Goal: Communication & Community: Answer question/provide support

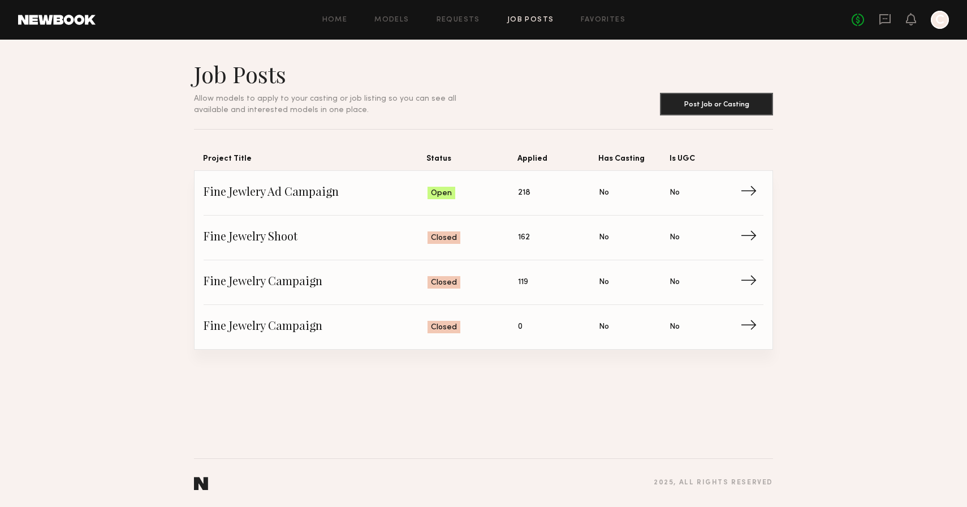
click at [886, 26] on link at bounding box center [885, 20] width 12 height 14
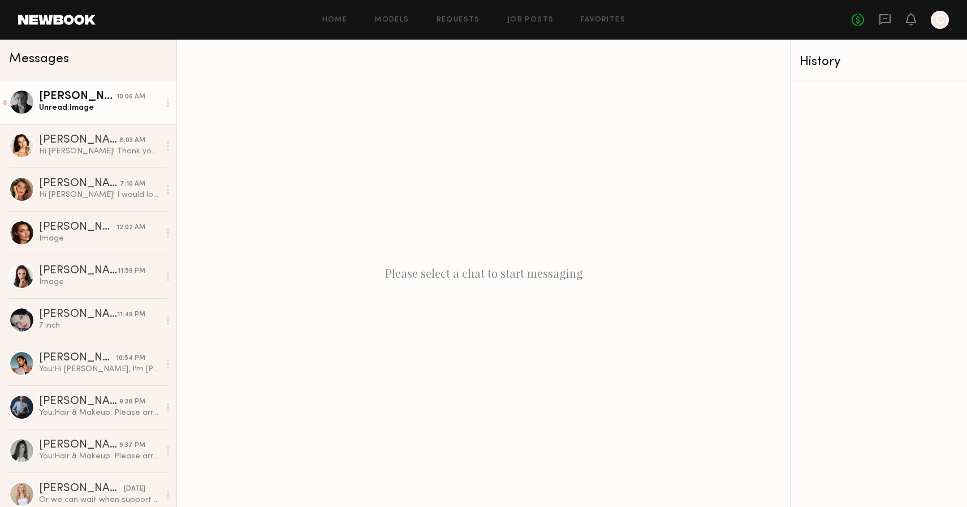
click at [66, 115] on link "Lera G. 10:06 AM Unread: Image" at bounding box center [88, 102] width 176 height 44
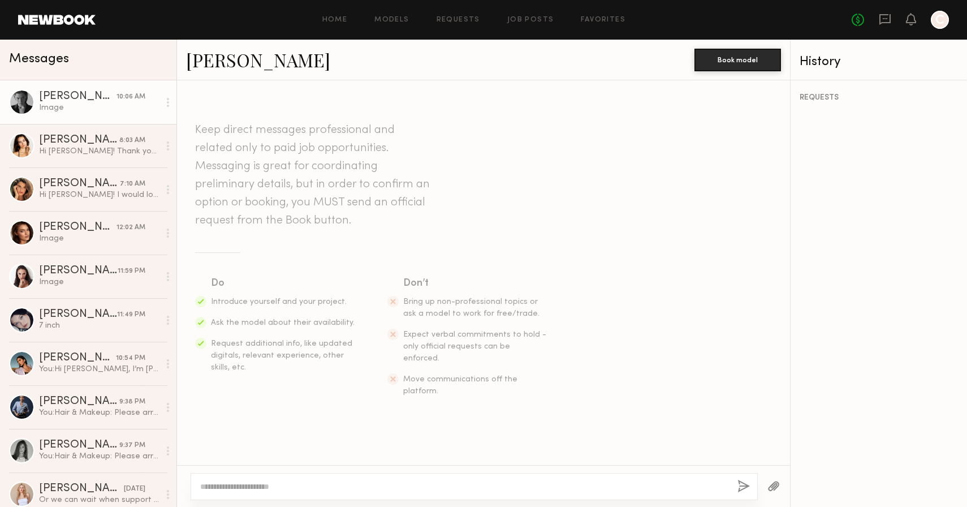
click at [204, 64] on link "[PERSON_NAME]" at bounding box center [258, 60] width 144 height 24
click at [59, 187] on div "[PERSON_NAME]" at bounding box center [79, 183] width 81 height 11
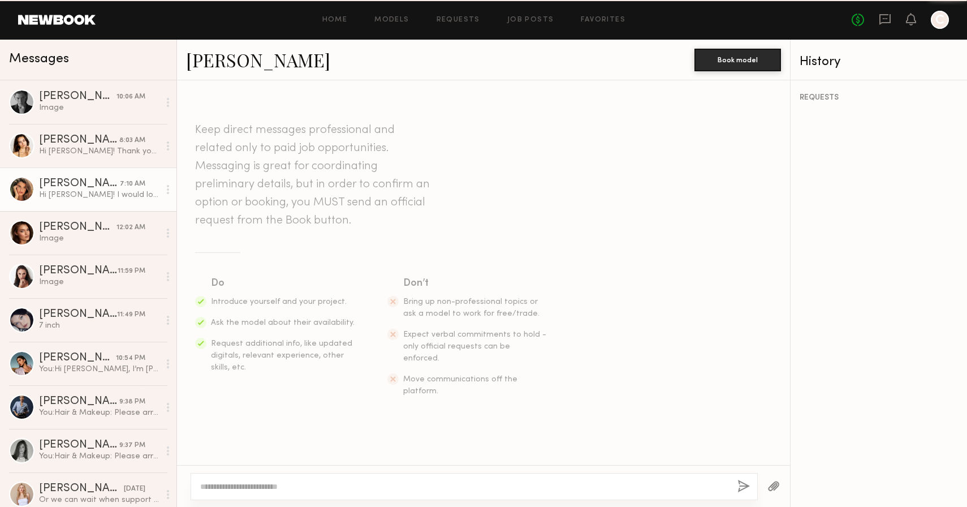
scroll to position [2214, 0]
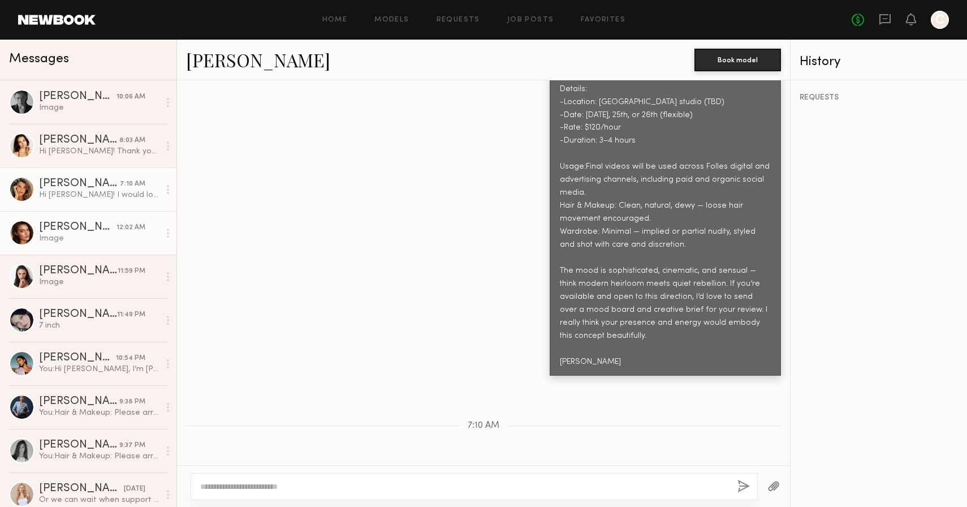
click at [53, 234] on div "Image" at bounding box center [99, 238] width 120 height 11
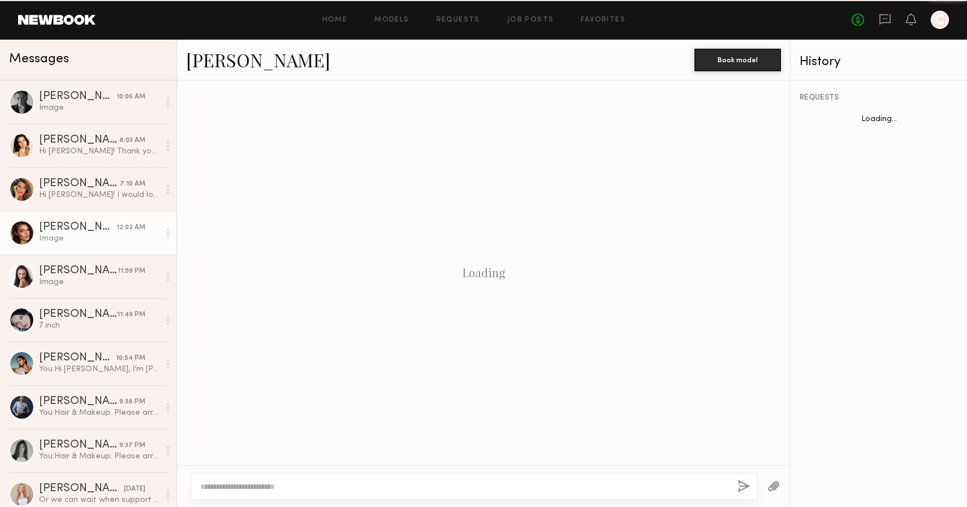
scroll to position [1316, 0]
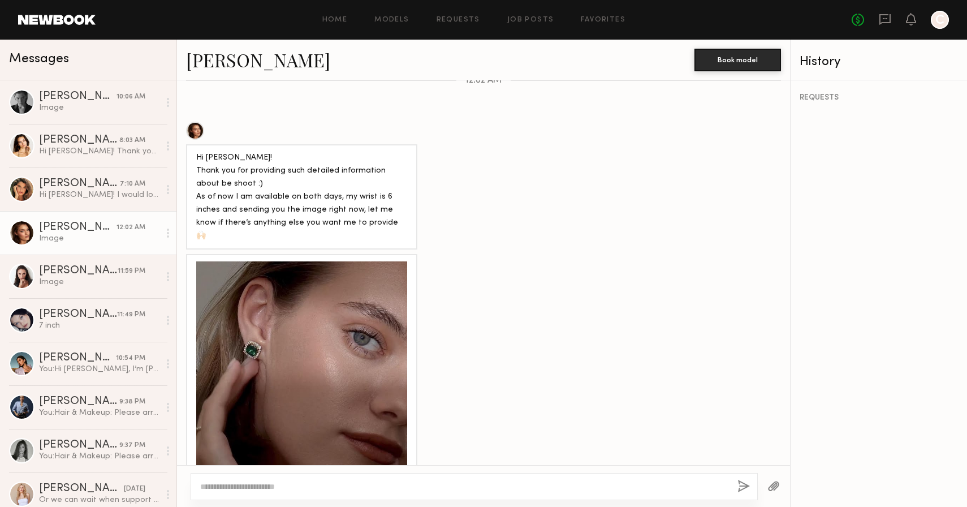
click at [232, 58] on link "[PERSON_NAME]" at bounding box center [258, 60] width 144 height 24
click at [94, 274] on div "[PERSON_NAME]" at bounding box center [78, 270] width 79 height 11
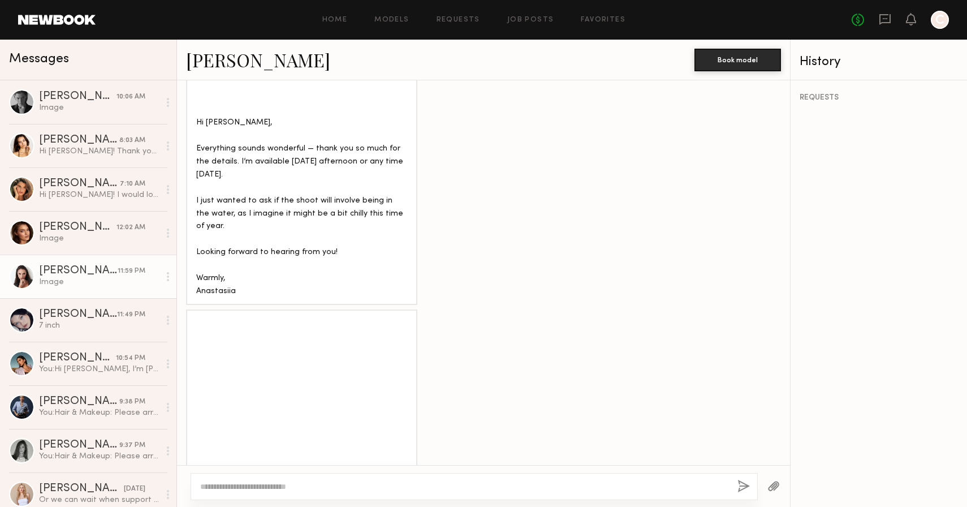
scroll to position [2611, 0]
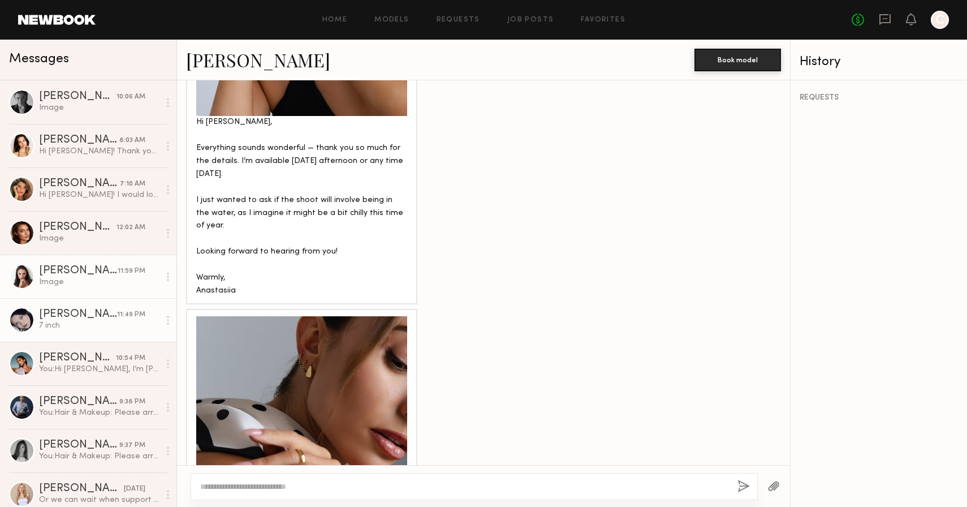
click at [101, 325] on div "7 inch" at bounding box center [99, 325] width 120 height 11
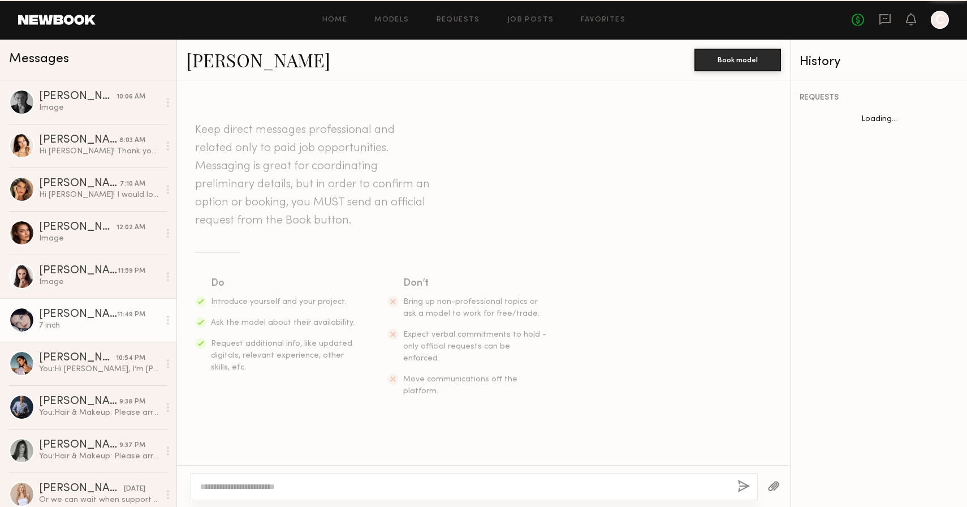
scroll to position [1210, 0]
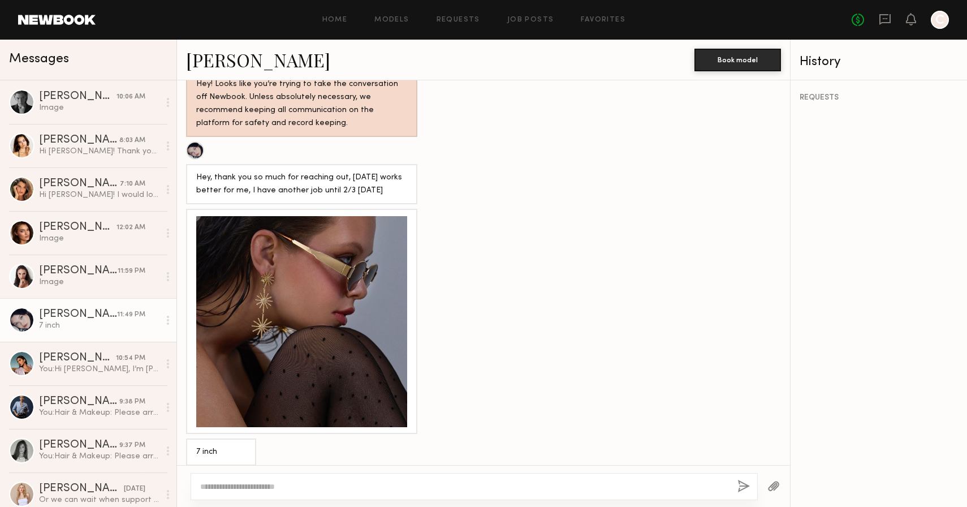
click at [231, 62] on link "[PERSON_NAME]" at bounding box center [258, 60] width 144 height 24
click at [76, 113] on div "Image" at bounding box center [99, 107] width 120 height 11
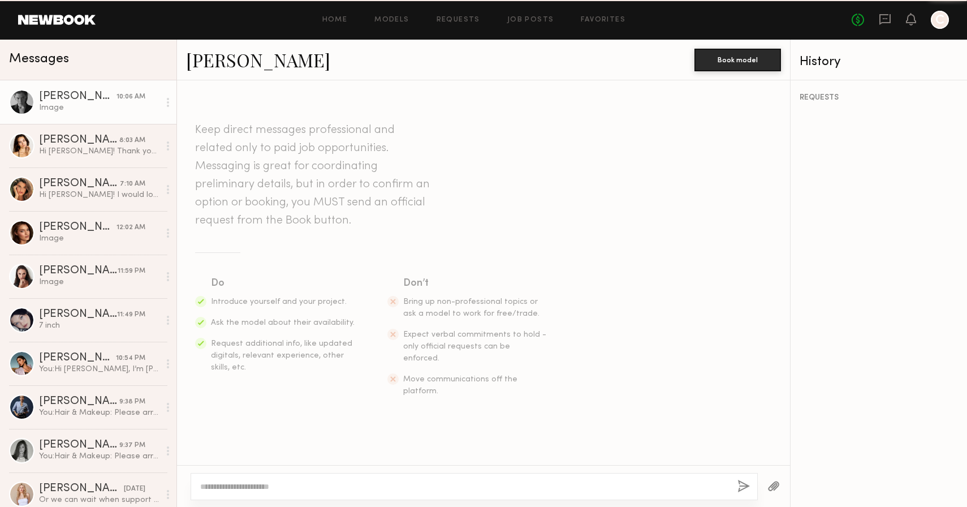
scroll to position [1546, 0]
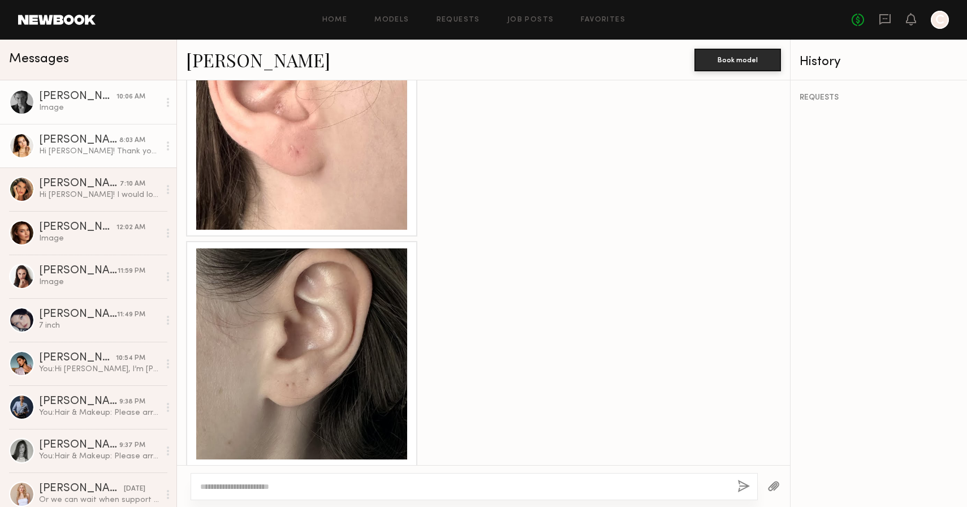
click at [76, 152] on div "Hi Christina! Thank you so much for the offer! Sadly I’ll be out of town Octobe…" at bounding box center [99, 151] width 120 height 11
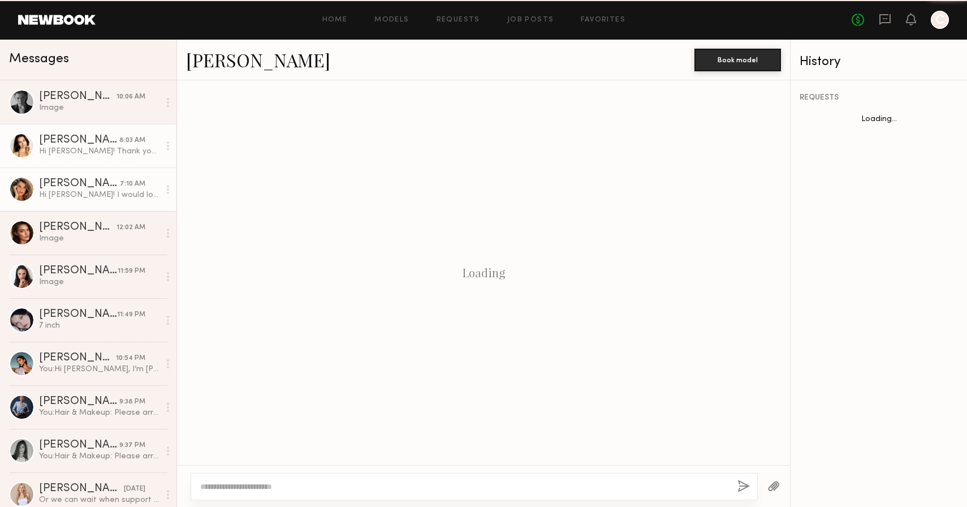
click at [77, 185] on div "Manuela G." at bounding box center [79, 183] width 81 height 11
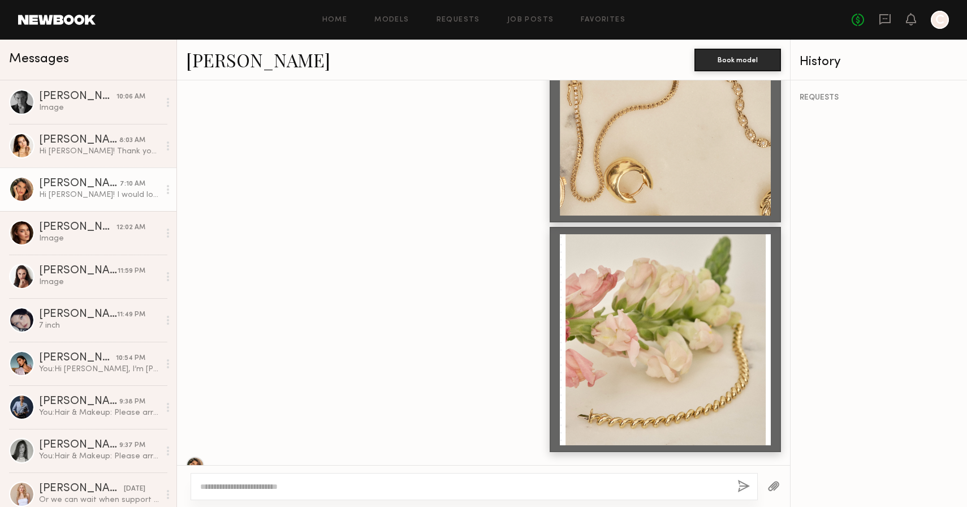
scroll to position [999, 0]
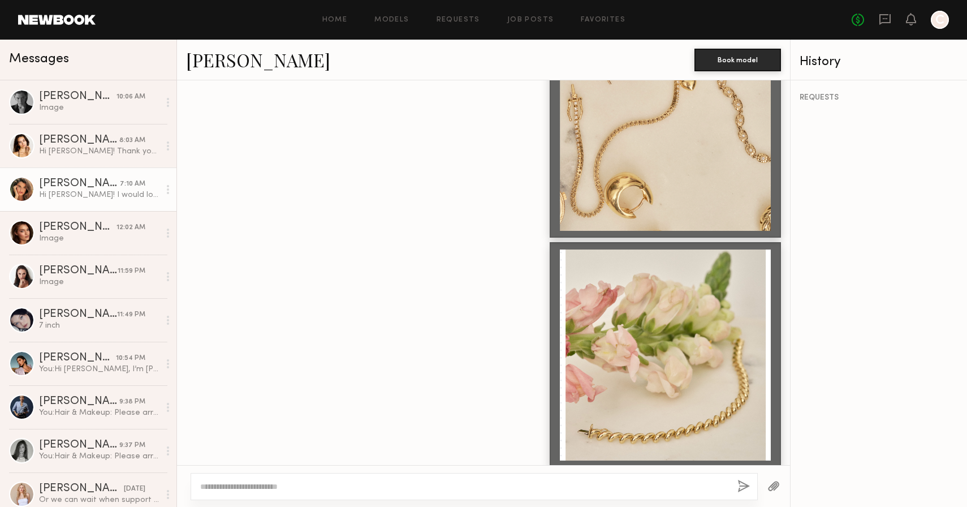
click at [247, 60] on link "[PERSON_NAME]" at bounding box center [258, 60] width 144 height 24
click at [80, 273] on div "[PERSON_NAME]" at bounding box center [78, 270] width 79 height 11
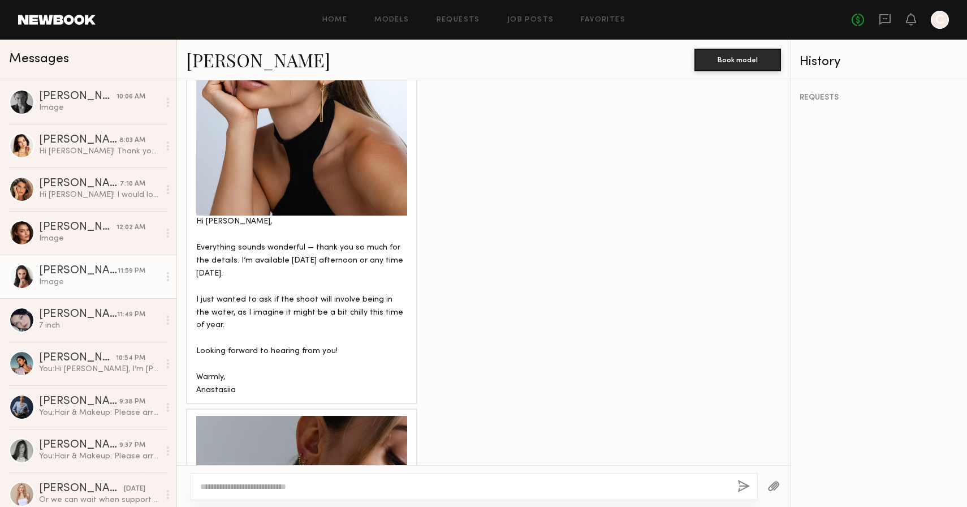
scroll to position [2504, 0]
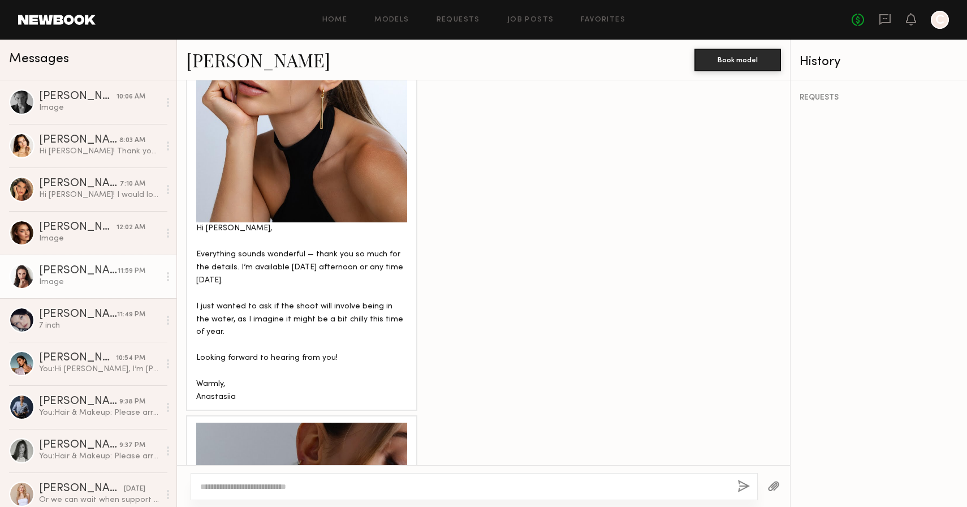
click at [284, 489] on textarea at bounding box center [464, 486] width 528 height 11
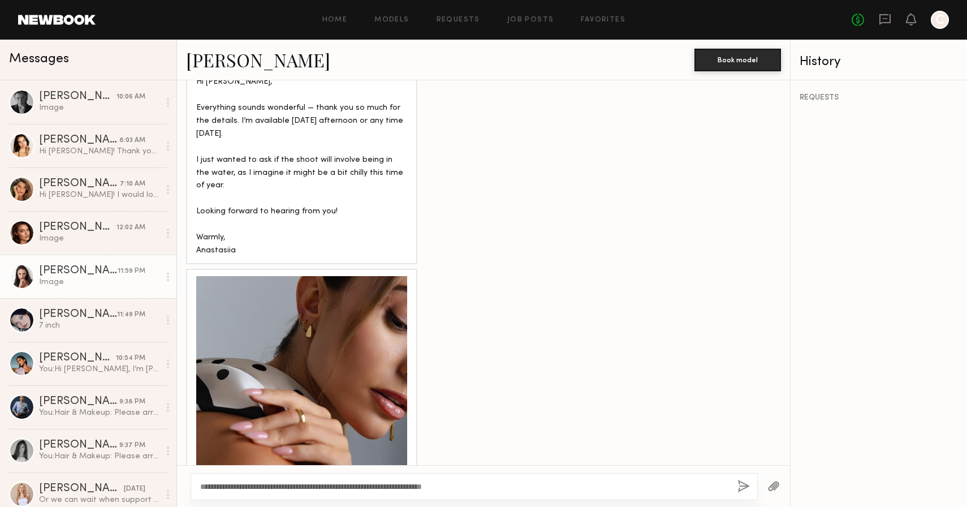
scroll to position [2665, 0]
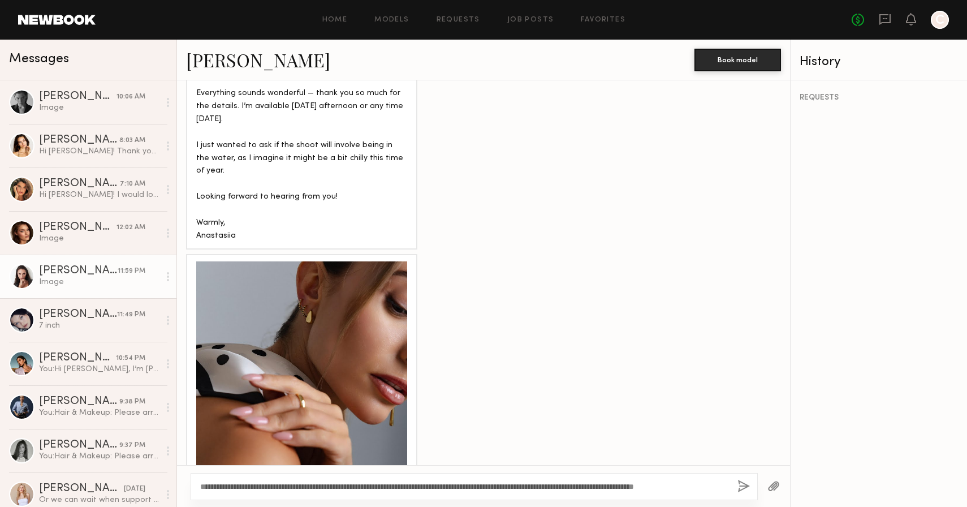
type textarea "**********"
click at [741, 486] on button "button" at bounding box center [743, 487] width 12 height 14
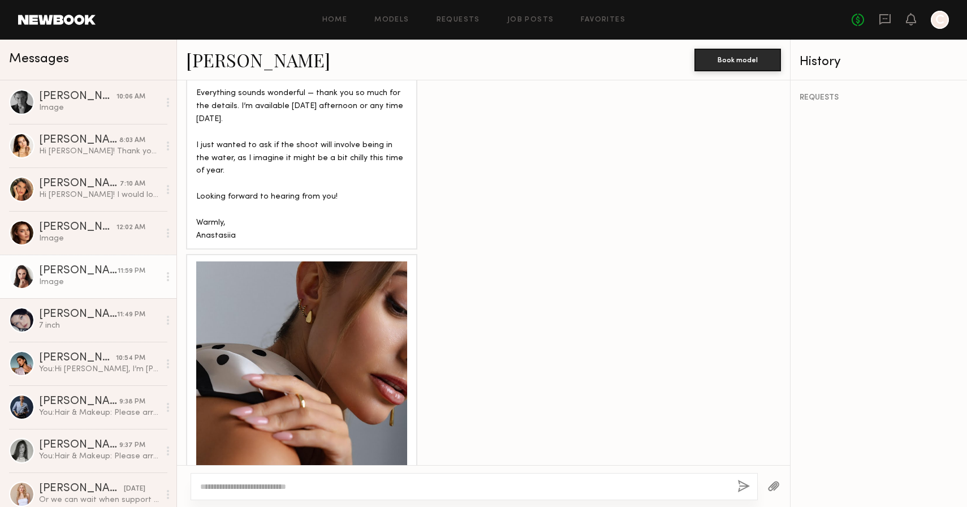
scroll to position [2895, 0]
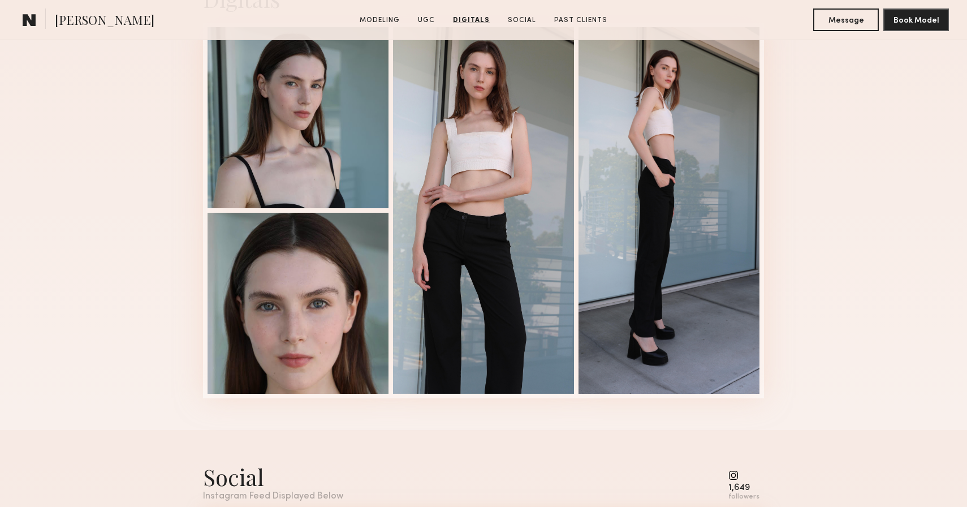
scroll to position [1895, 0]
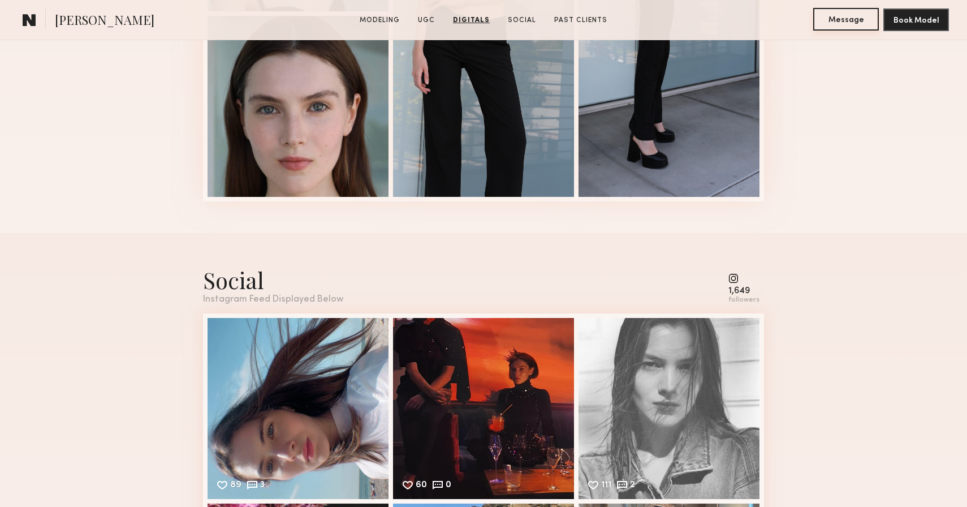
click at [842, 25] on button "Message" at bounding box center [846, 19] width 66 height 23
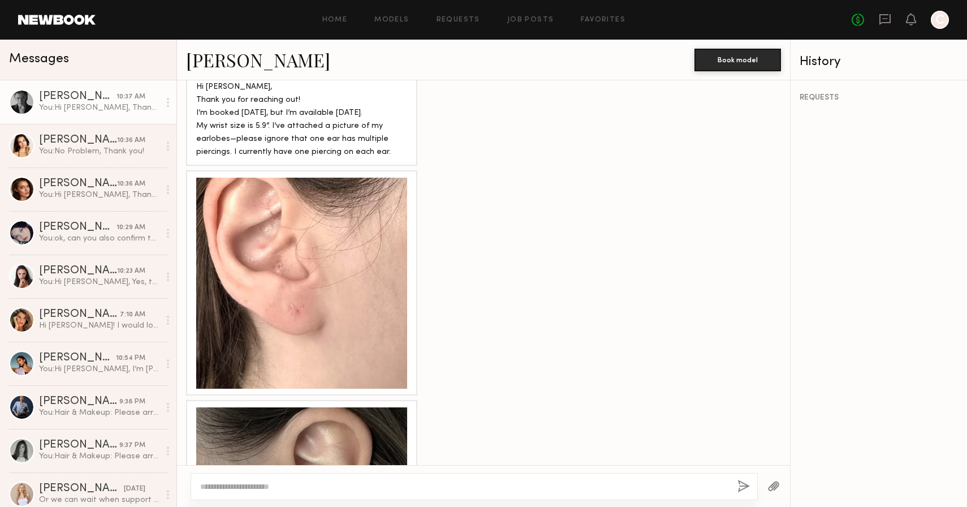
scroll to position [1325, 0]
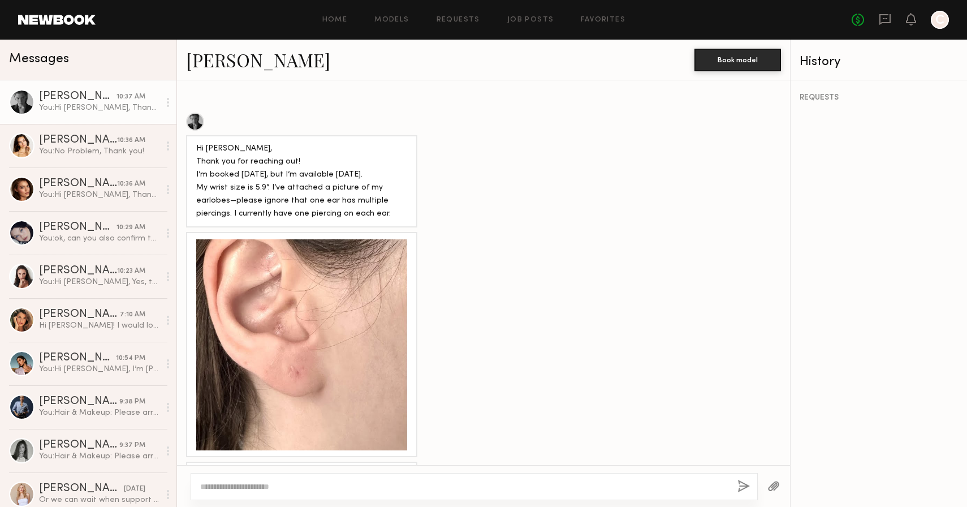
click at [214, 64] on link "[PERSON_NAME]" at bounding box center [258, 60] width 144 height 24
click at [193, 55] on link "[PERSON_NAME]" at bounding box center [258, 60] width 144 height 24
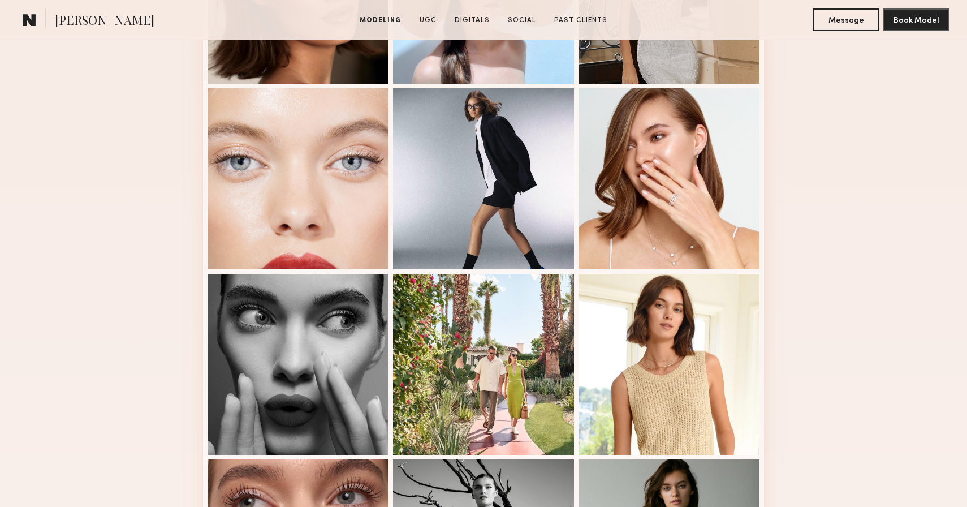
scroll to position [704, 0]
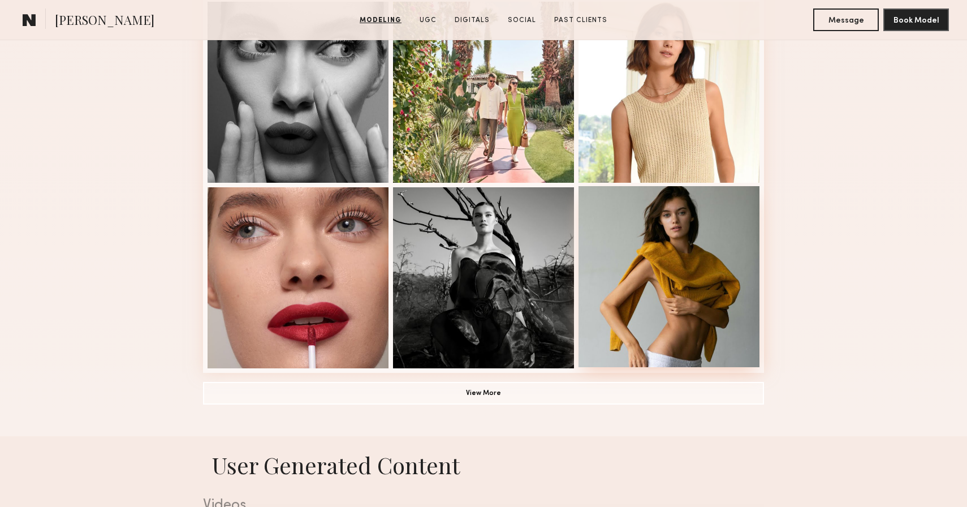
click at [724, 256] on div at bounding box center [669, 276] width 181 height 181
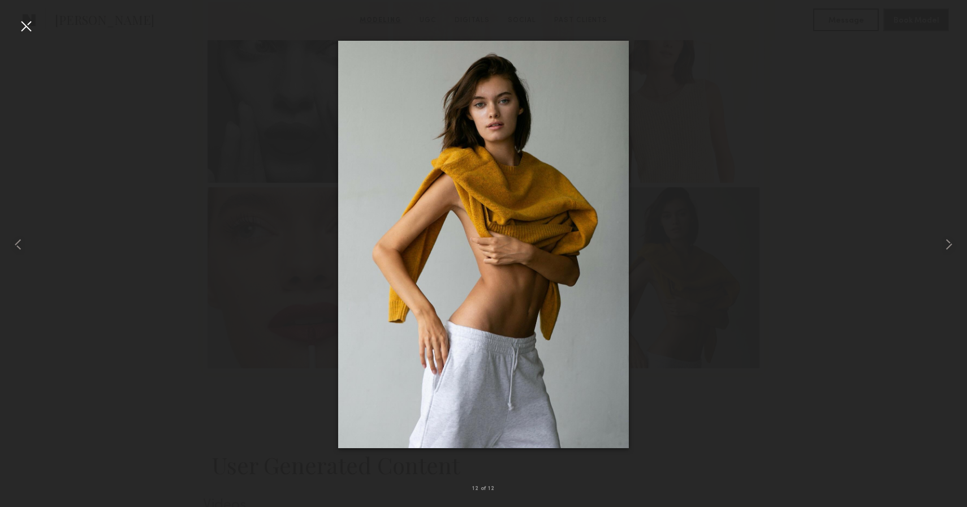
click at [24, 27] on div at bounding box center [26, 26] width 18 height 18
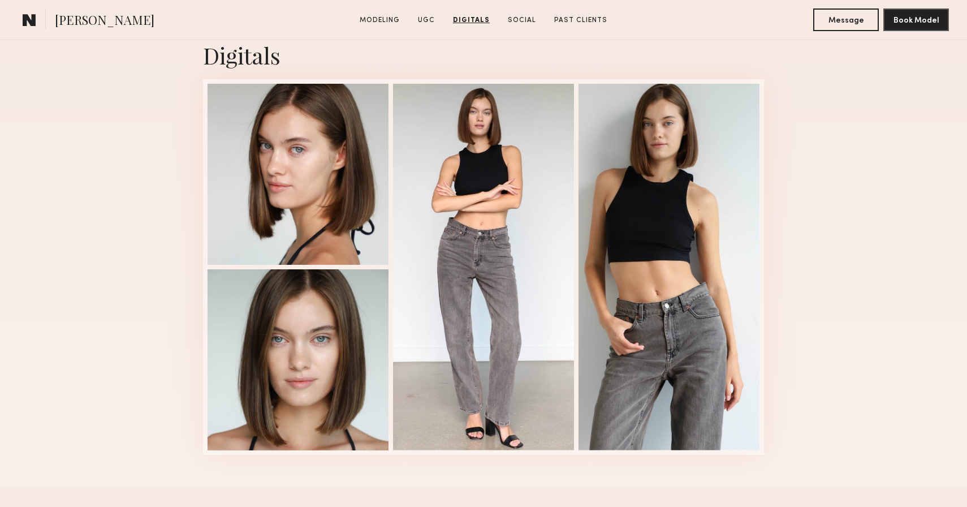
scroll to position [2801, 0]
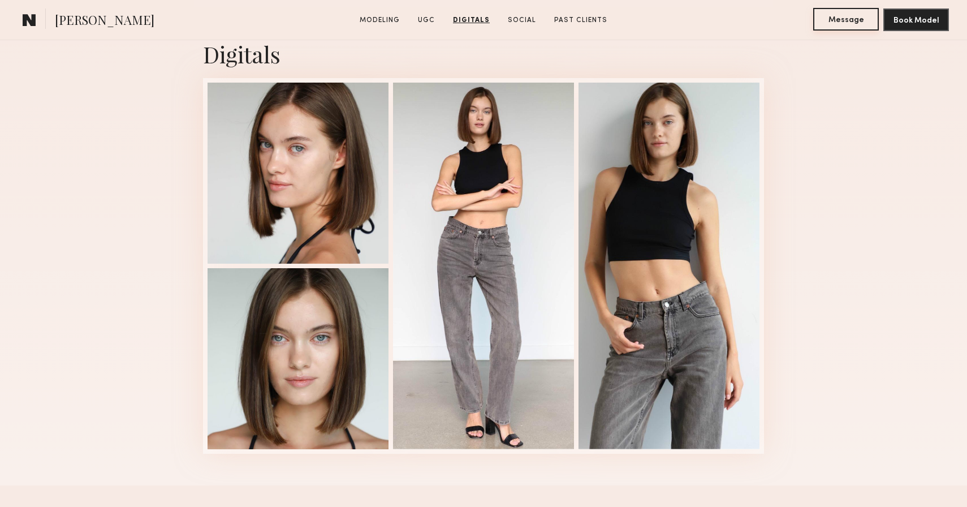
click at [848, 19] on button "Message" at bounding box center [846, 19] width 66 height 23
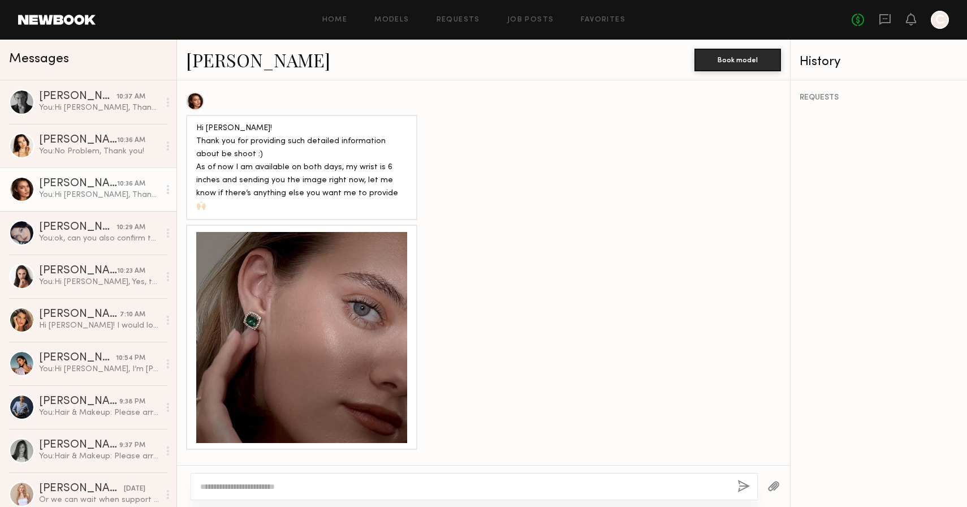
scroll to position [1369, 0]
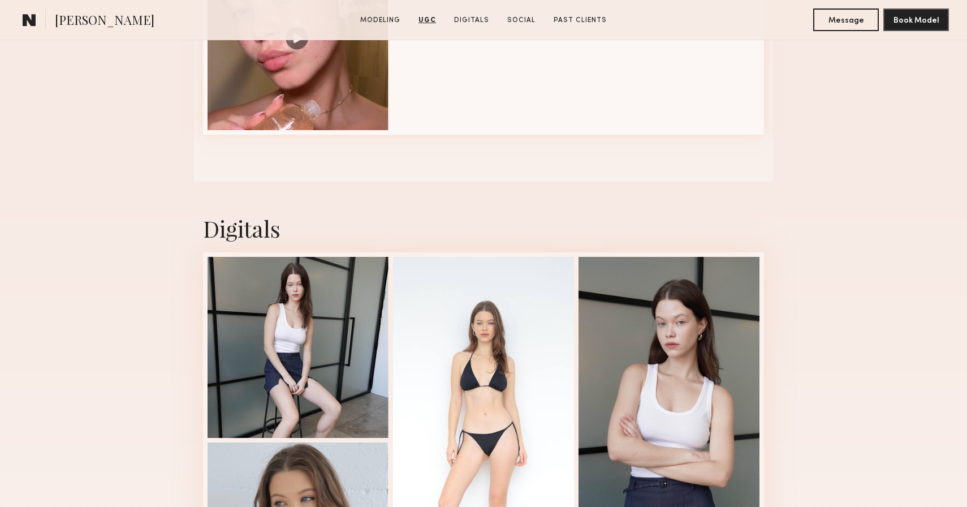
scroll to position [1989, 0]
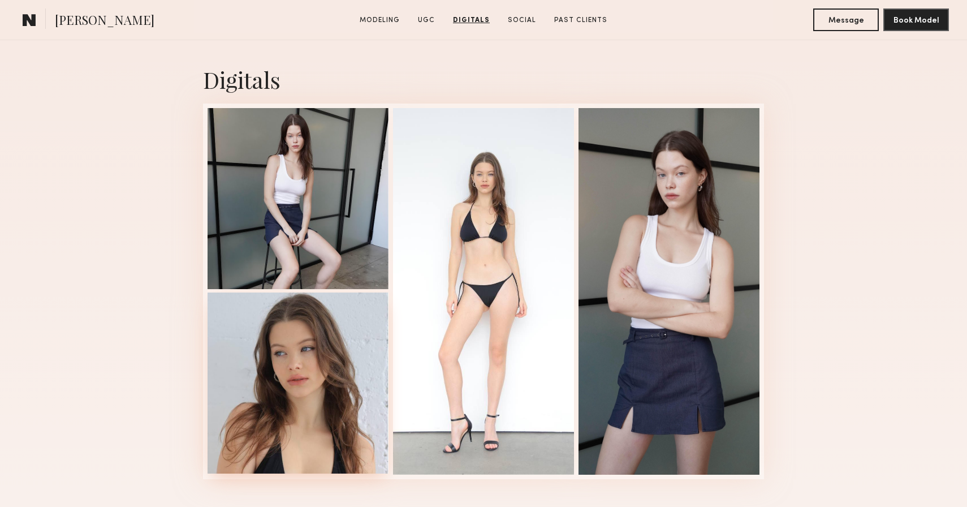
click at [301, 376] on div at bounding box center [298, 382] width 181 height 181
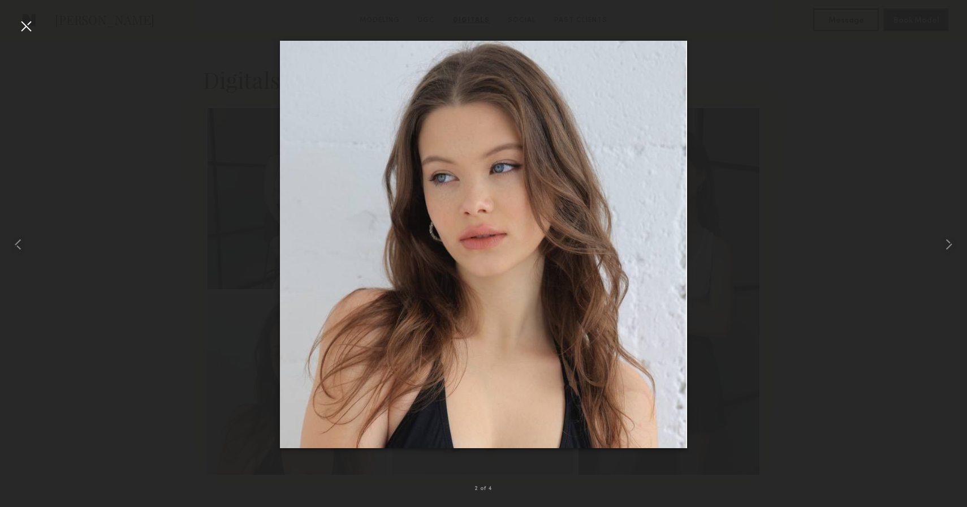
click at [30, 23] on div at bounding box center [26, 26] width 18 height 18
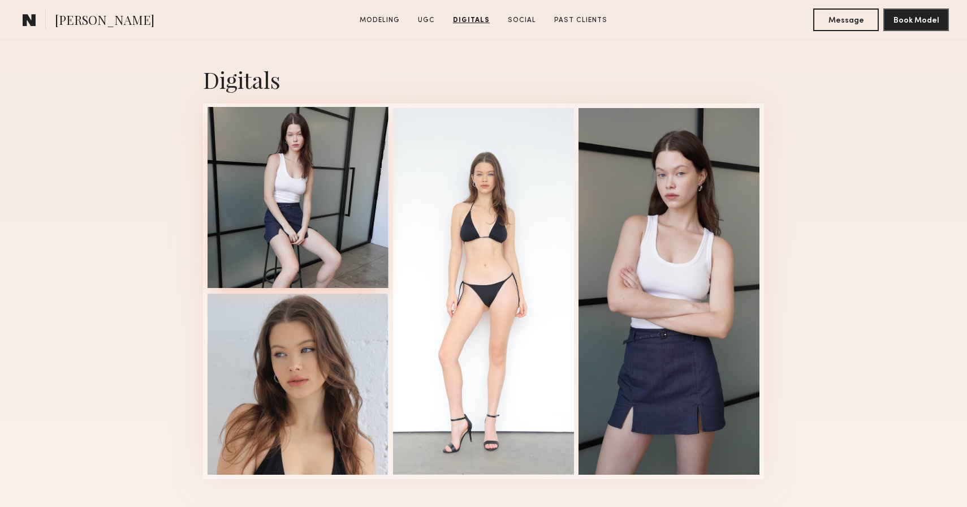
click at [339, 166] on div at bounding box center [298, 197] width 181 height 181
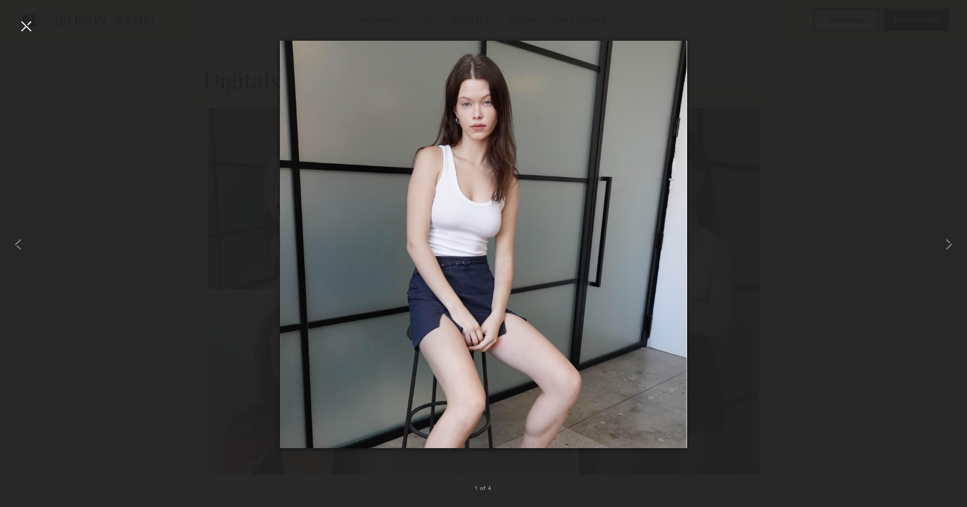
click at [27, 28] on div at bounding box center [26, 26] width 18 height 18
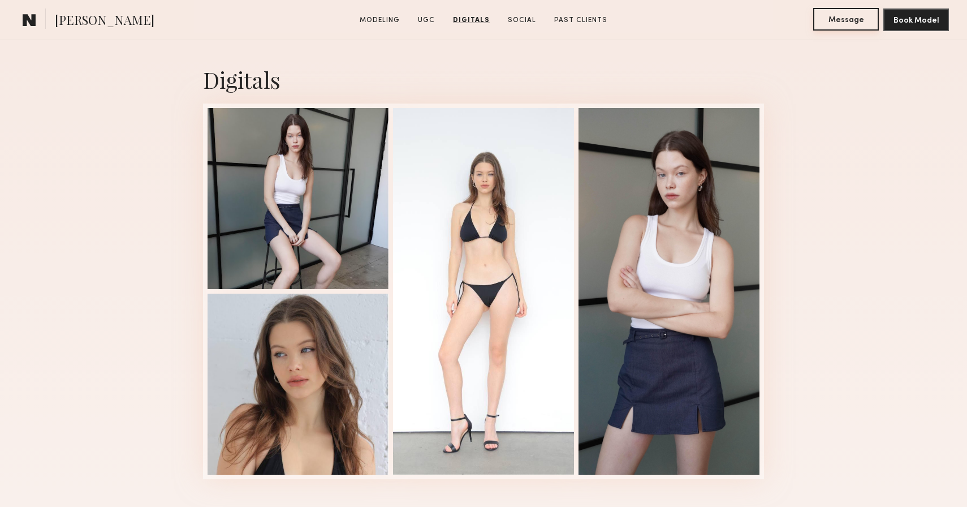
scroll to position [1984, 0]
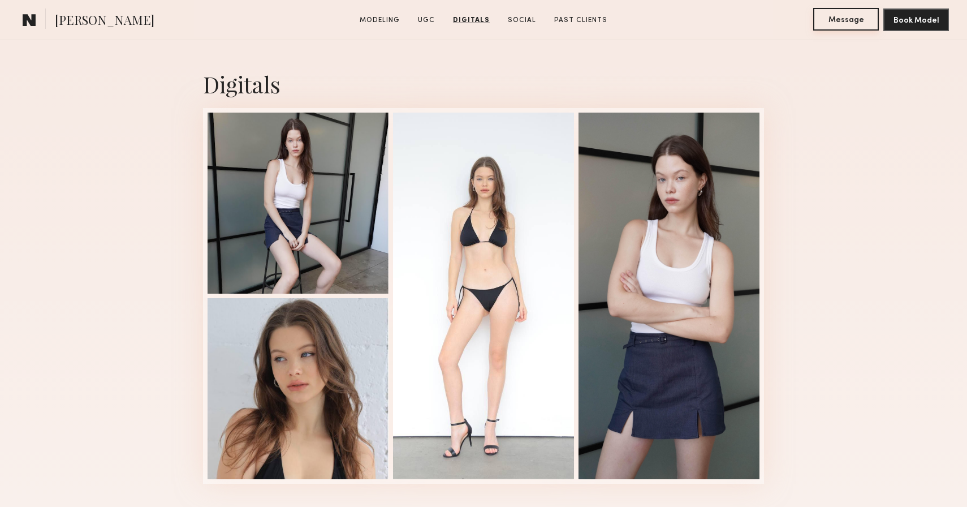
click at [835, 23] on button "Message" at bounding box center [846, 19] width 66 height 23
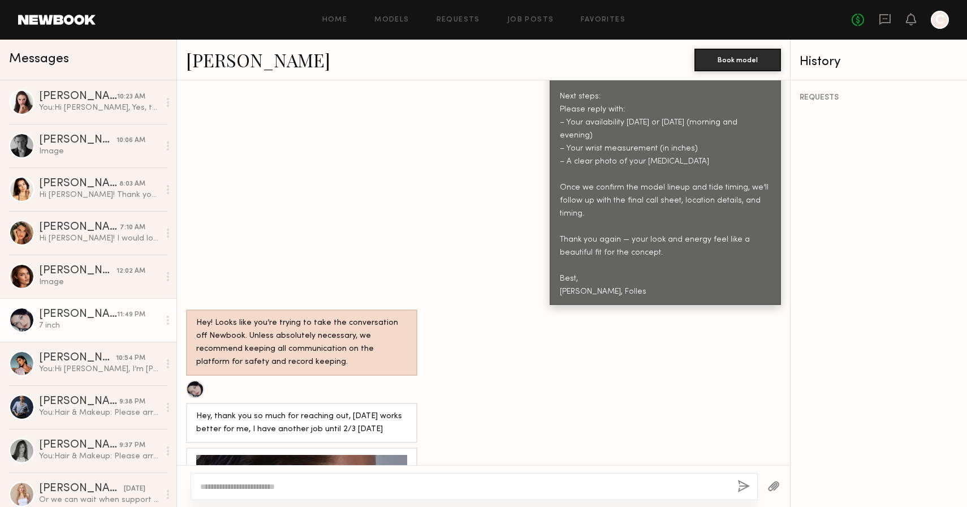
scroll to position [1210, 0]
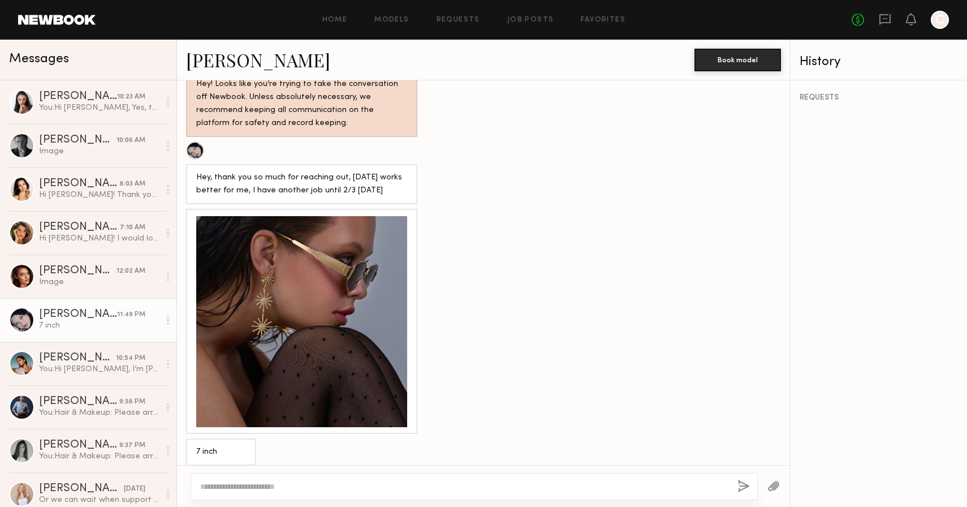
click at [308, 493] on div at bounding box center [474, 486] width 567 height 27
click at [283, 491] on textarea at bounding box center [464, 486] width 528 height 11
click at [244, 63] on link "[PERSON_NAME]" at bounding box center [258, 60] width 144 height 24
click at [325, 484] on textarea at bounding box center [464, 486] width 528 height 11
type textarea "**********"
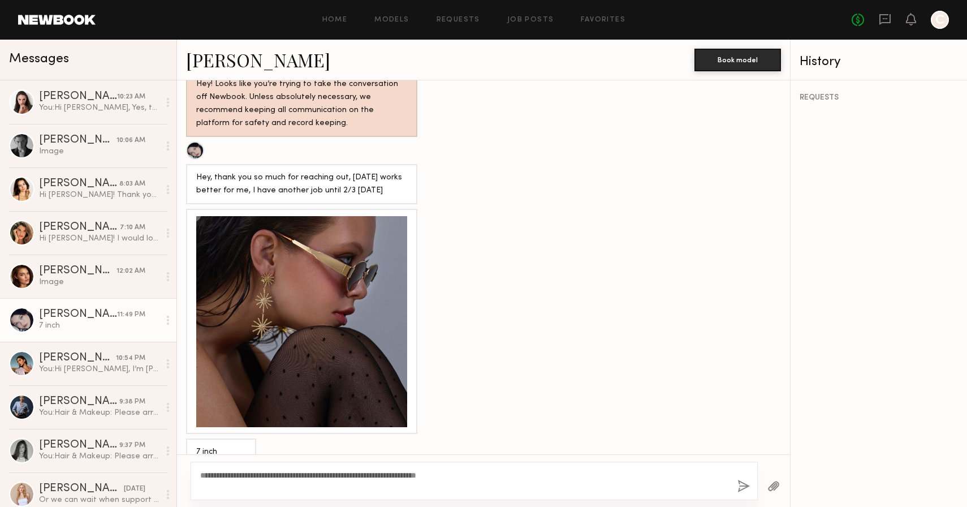
click at [740, 482] on button "button" at bounding box center [743, 487] width 12 height 14
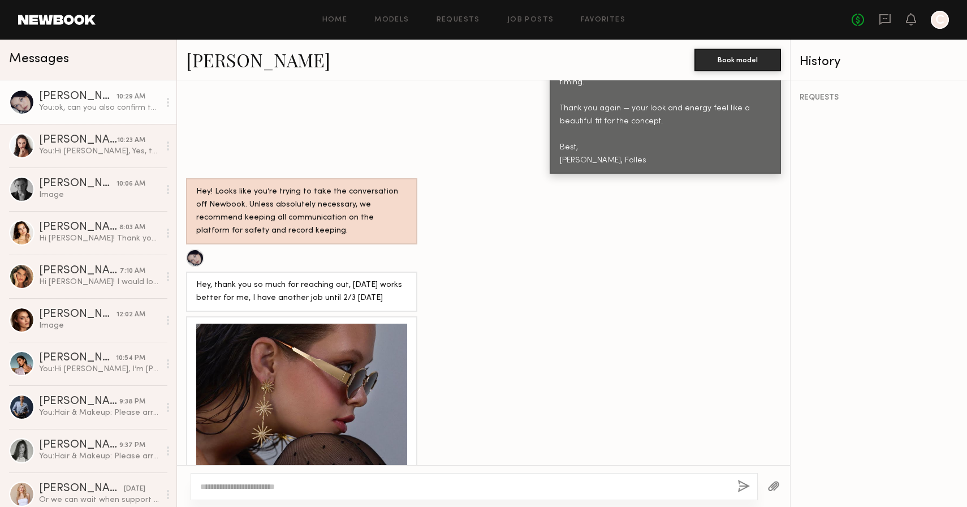
scroll to position [1426, 0]
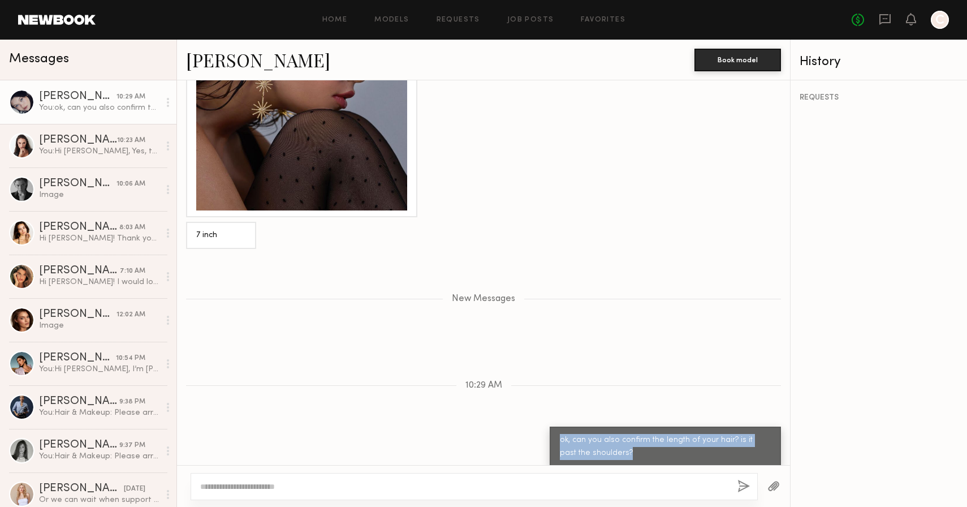
drag, startPoint x: 624, startPoint y: 446, endPoint x: 531, endPoint y: 435, distance: 93.9
click at [531, 435] on div "ok, can you also confirm the length of your hair? is it past the shoulders?" at bounding box center [483, 446] width 613 height 40
copy div "ok, can you also confirm the length of your hair? is it past the shoulders?"
click at [89, 321] on div "Image" at bounding box center [99, 325] width 120 height 11
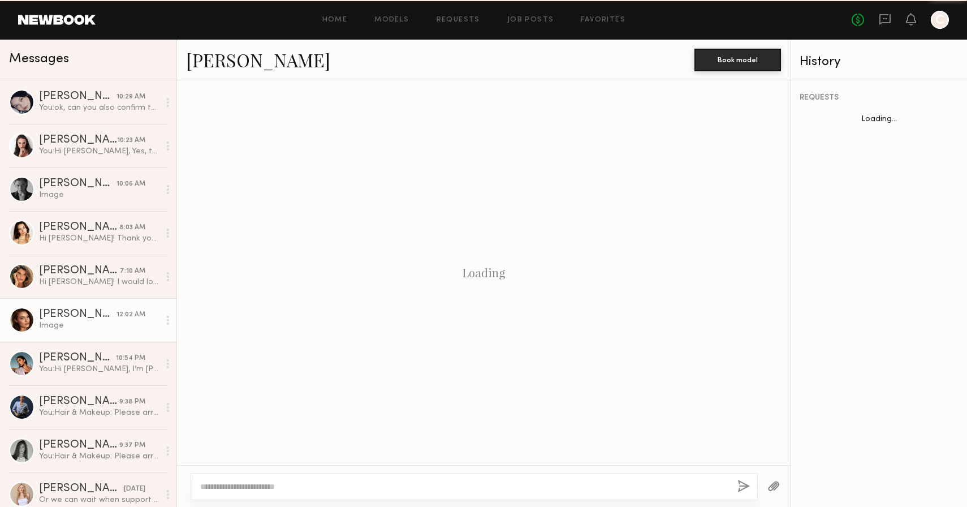
scroll to position [1316, 0]
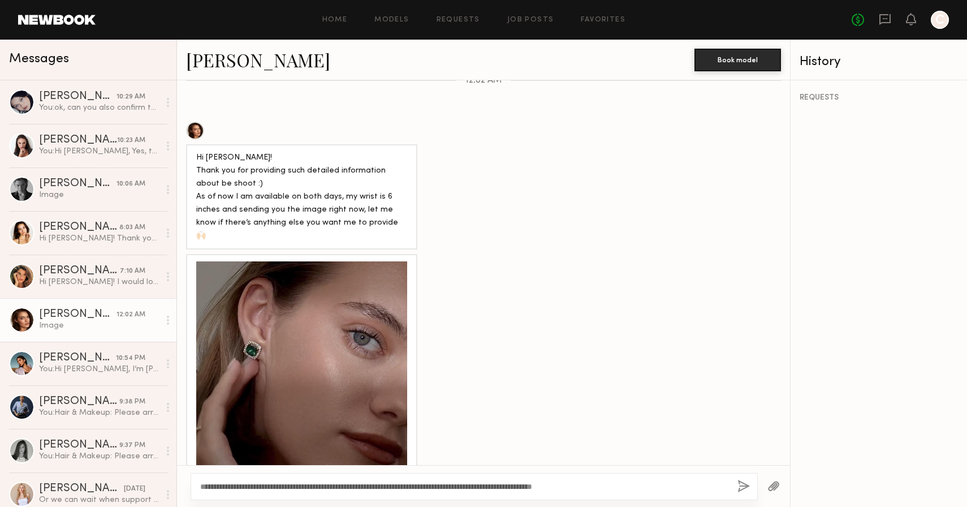
drag, startPoint x: 366, startPoint y: 486, endPoint x: 351, endPoint y: 486, distance: 15.3
click at [351, 486] on textarea "**********" at bounding box center [464, 486] width 528 height 11
click at [610, 481] on textarea "**********" at bounding box center [464, 486] width 528 height 11
drag, startPoint x: 622, startPoint y: 485, endPoint x: 514, endPoint y: 482, distance: 107.5
click at [514, 482] on textarea "**********" at bounding box center [464, 486] width 528 height 11
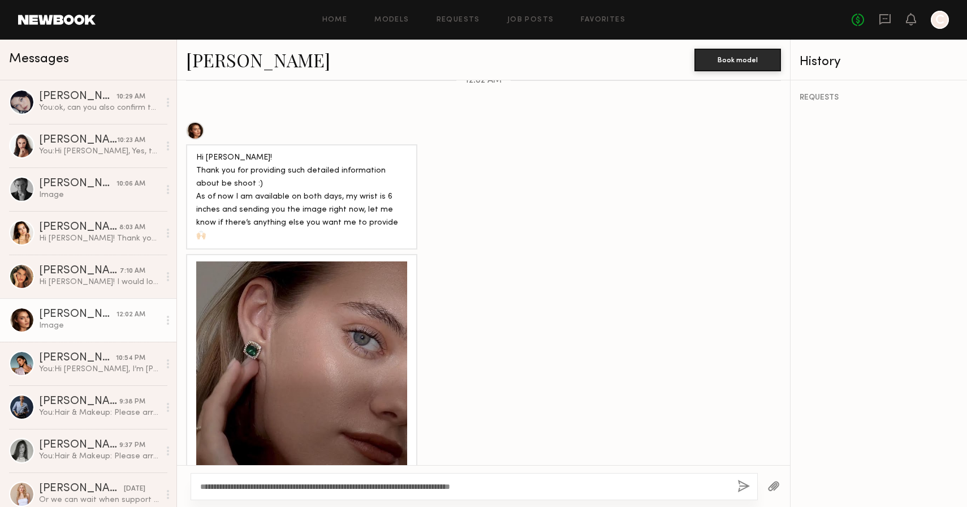
click at [236, 63] on link "Oleksa K." at bounding box center [258, 60] width 144 height 24
click at [528, 488] on textarea "**********" at bounding box center [464, 486] width 528 height 11
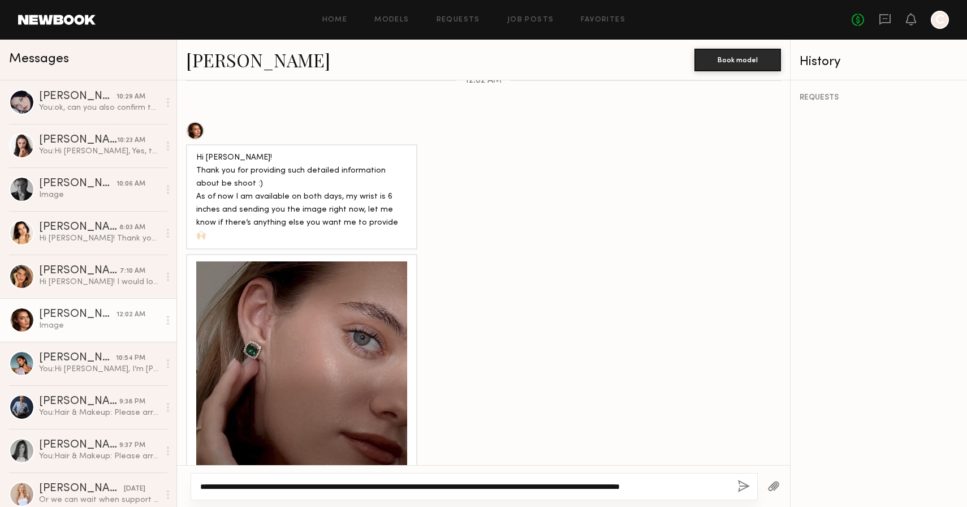
drag, startPoint x: 512, startPoint y: 484, endPoint x: 791, endPoint y: 484, distance: 278.3
click at [791, 484] on div "Messages Marina F. 10:29 AM You: ok, can you also confirm the length of your ha…" at bounding box center [483, 273] width 967 height 467
type textarea "**********"
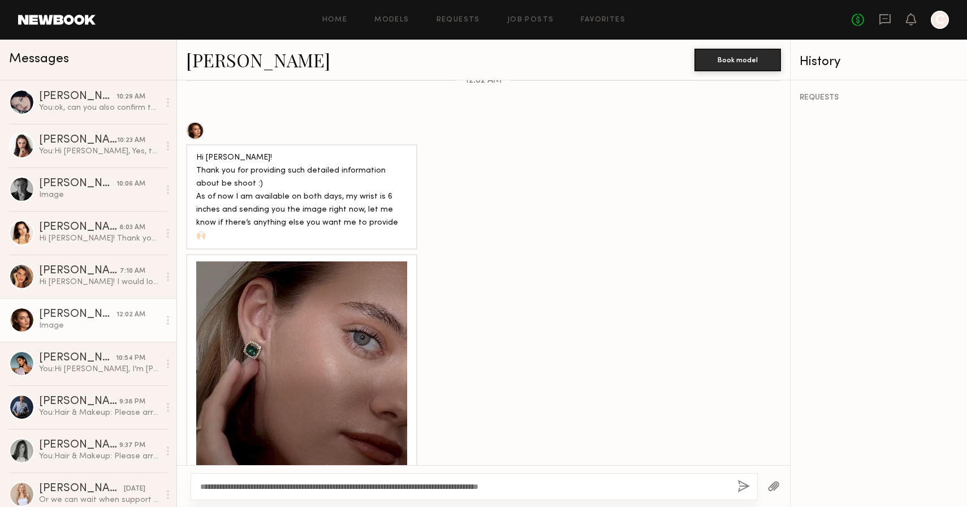
click at [734, 490] on div "**********" at bounding box center [474, 486] width 567 height 27
click at [748, 490] on button "button" at bounding box center [743, 487] width 12 height 14
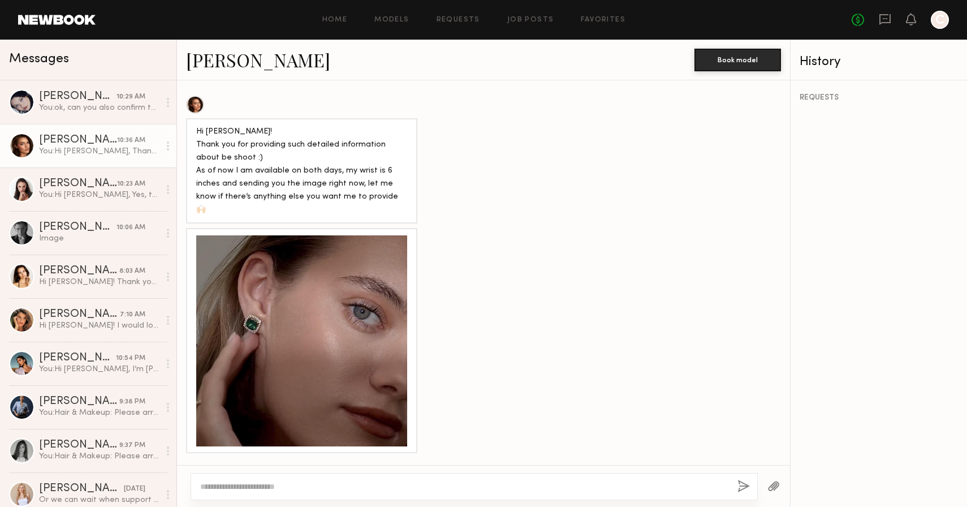
scroll to position [1447, 0]
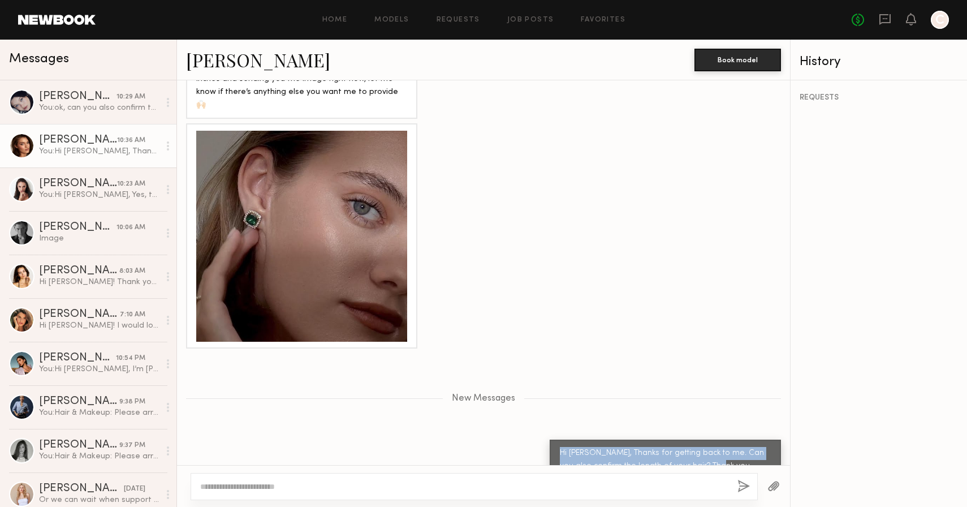
drag, startPoint x: 725, startPoint y: 446, endPoint x: 537, endPoint y: 396, distance: 194.1
click at [537, 396] on div "Keep direct messages professional and related only to paid job opportunities. M…" at bounding box center [483, 272] width 613 height 385
copy div "Hi Oleksa, Thanks for getting back to me. Can you also confirm the length of yo…"
click at [81, 277] on div "Hi Christina! Thank you so much for the offer! Sadly I’ll be out of town Octobe…" at bounding box center [99, 282] width 120 height 11
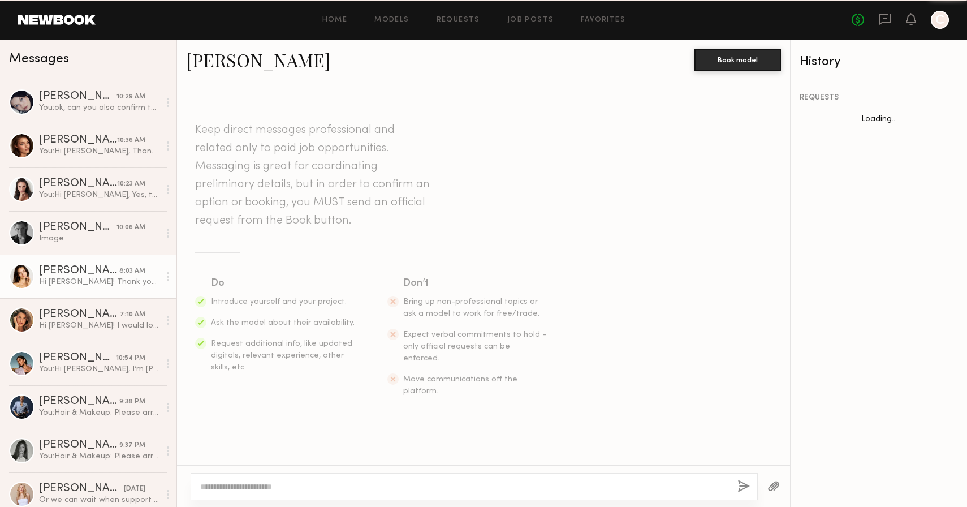
scroll to position [1090, 0]
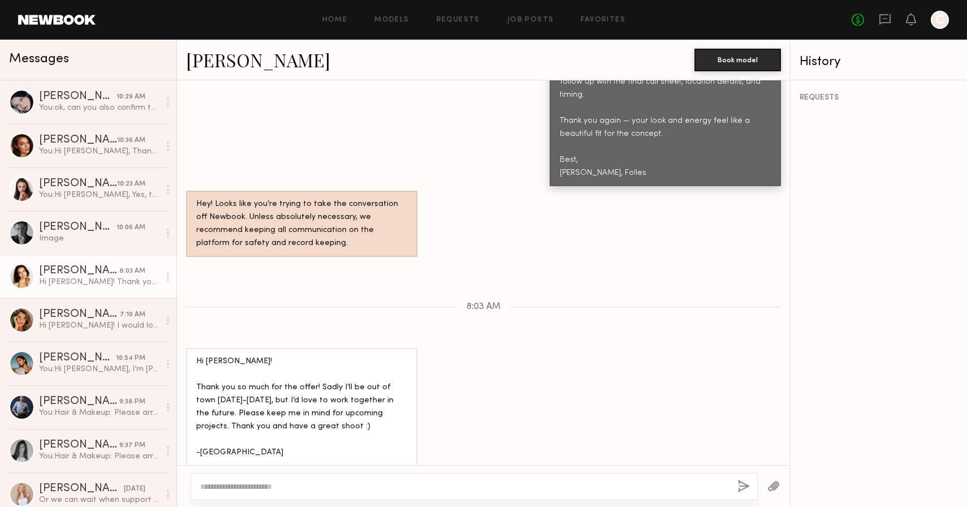
click at [310, 482] on textarea at bounding box center [464, 486] width 528 height 11
type textarea "**********"
click at [743, 481] on button "button" at bounding box center [743, 487] width 12 height 14
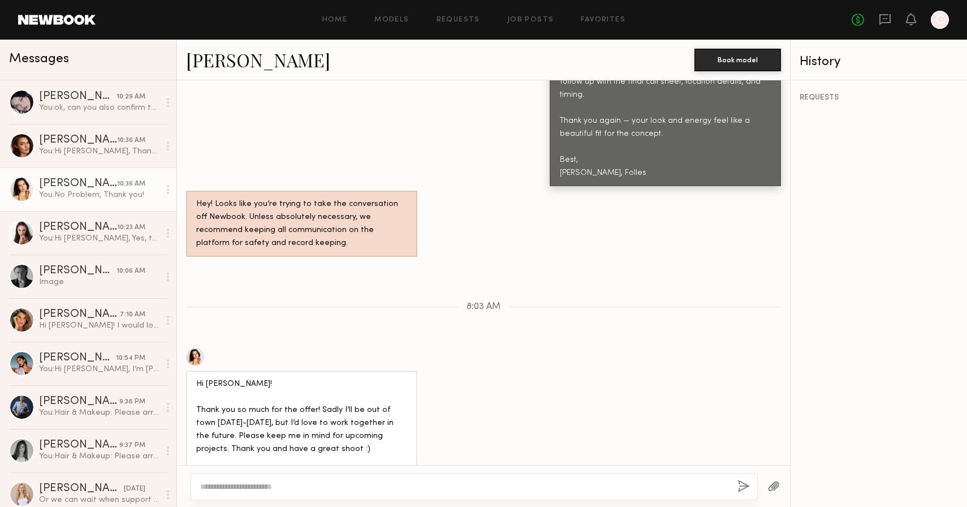
scroll to position [1230, 0]
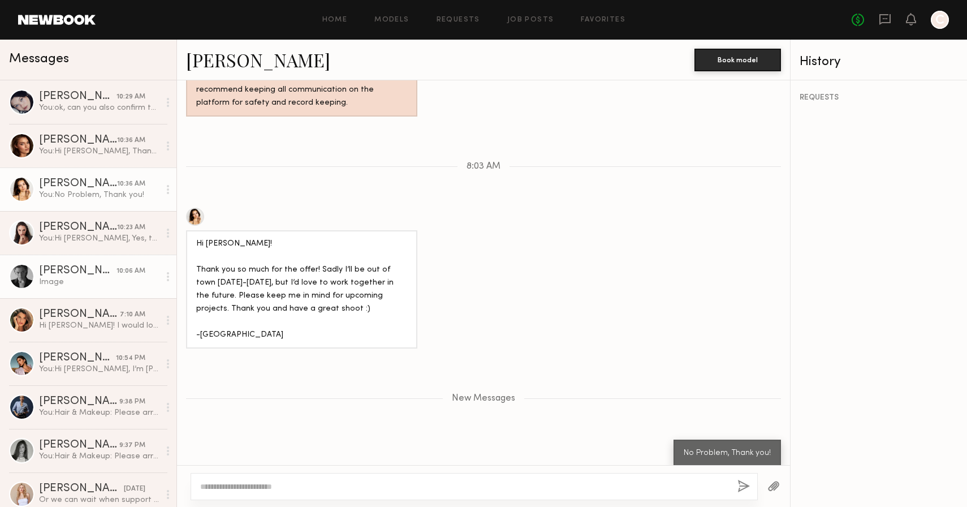
click at [67, 277] on div "Image" at bounding box center [99, 282] width 120 height 11
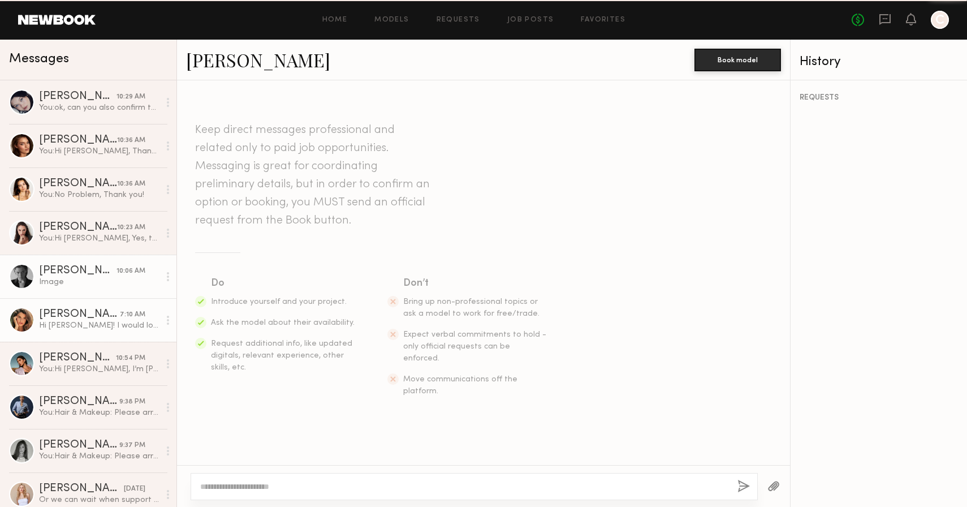
scroll to position [1546, 0]
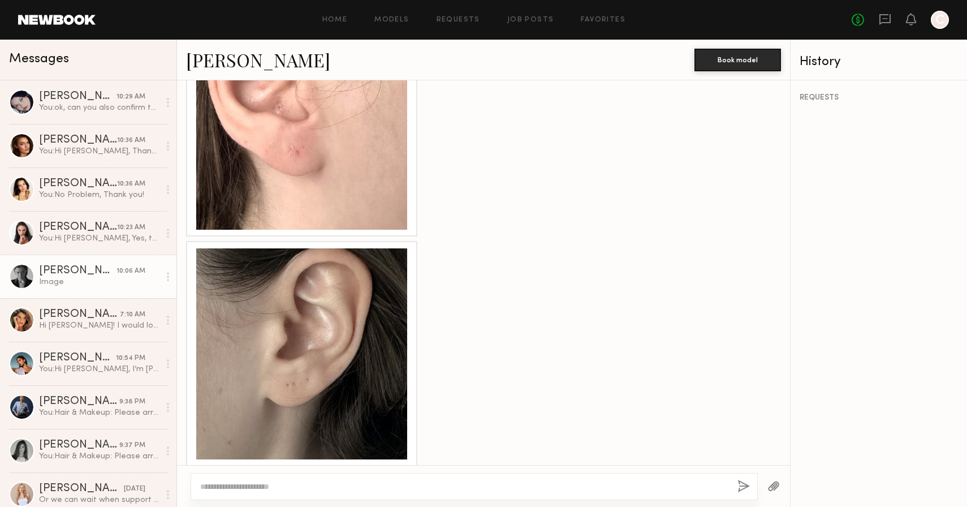
click at [307, 489] on textarea at bounding box center [464, 486] width 528 height 11
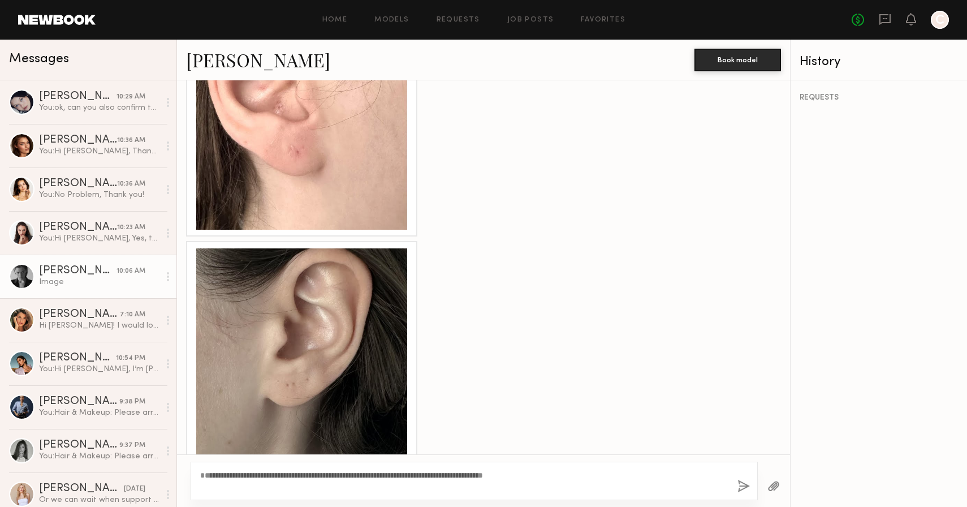
drag, startPoint x: 235, startPoint y: 486, endPoint x: 211, endPoint y: 485, distance: 24.4
click at [211, 485] on textarea "**********" at bounding box center [464, 480] width 528 height 23
click at [200, 485] on textarea "**********" at bounding box center [464, 480] width 528 height 23
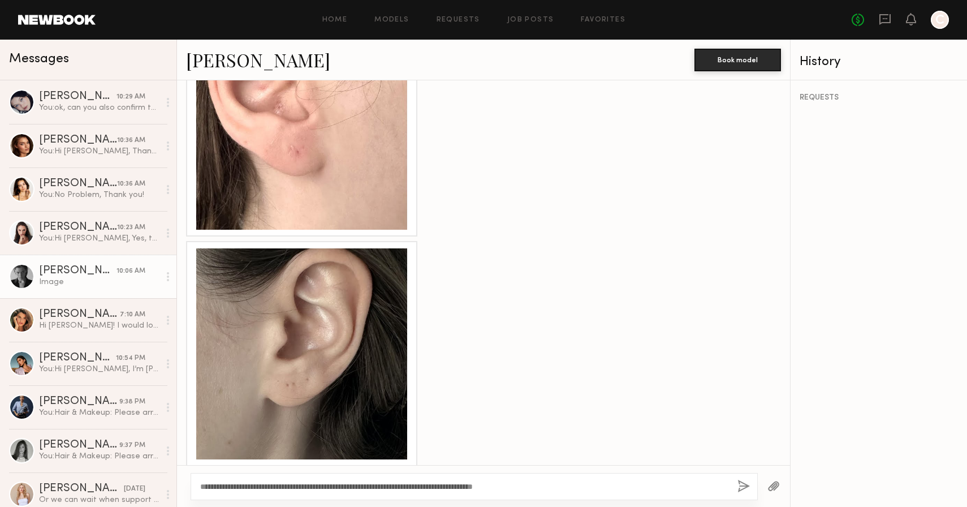
click at [562, 488] on textarea "**********" at bounding box center [464, 486] width 528 height 11
type textarea "**********"
click at [739, 482] on button "button" at bounding box center [743, 487] width 12 height 14
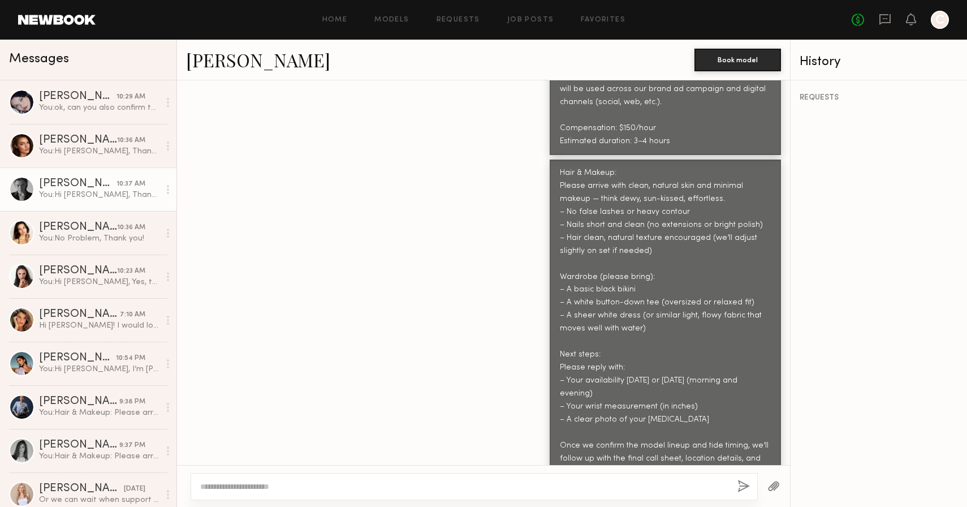
scroll to position [708, 0]
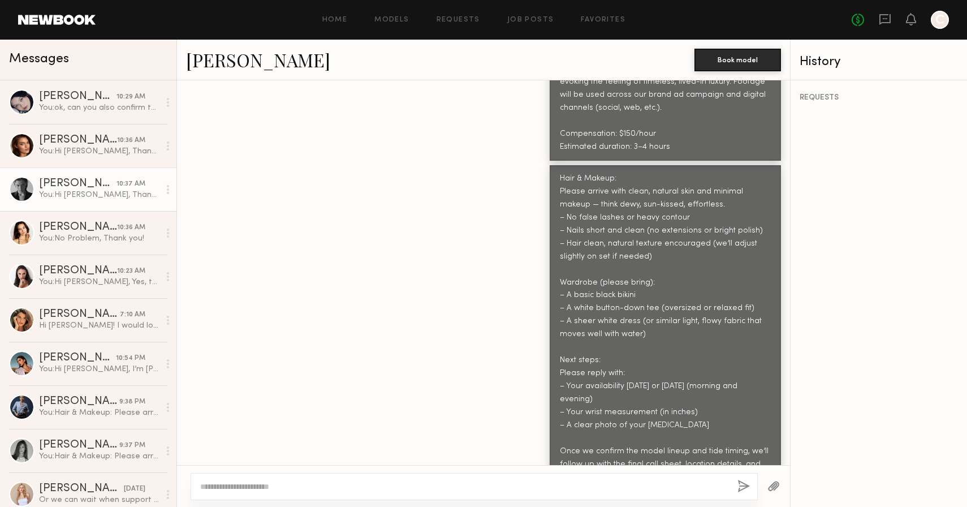
click at [213, 58] on link "Lera G." at bounding box center [258, 60] width 144 height 24
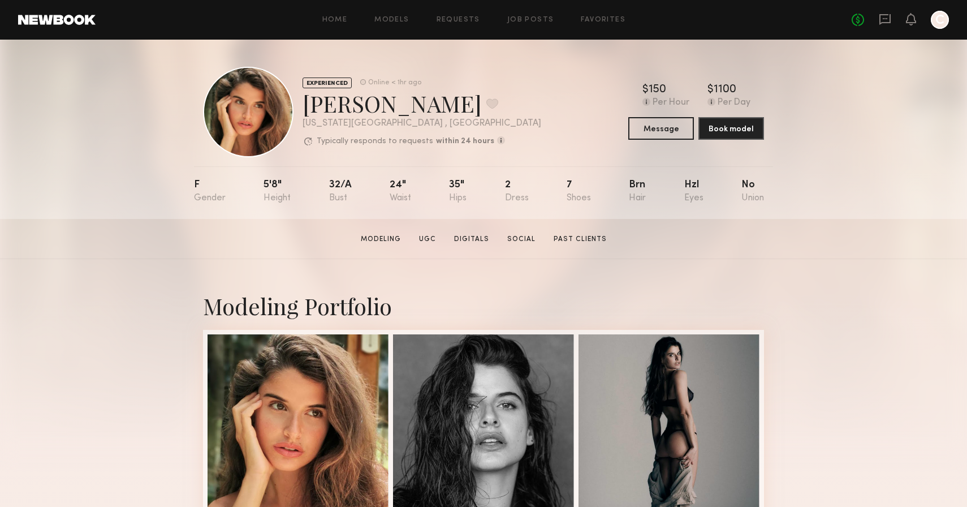
click at [831, 217] on div "EXPERIENCED Online < 1hr ago Manuela G. Favorite New York City , NY Typically r…" at bounding box center [483, 129] width 967 height 179
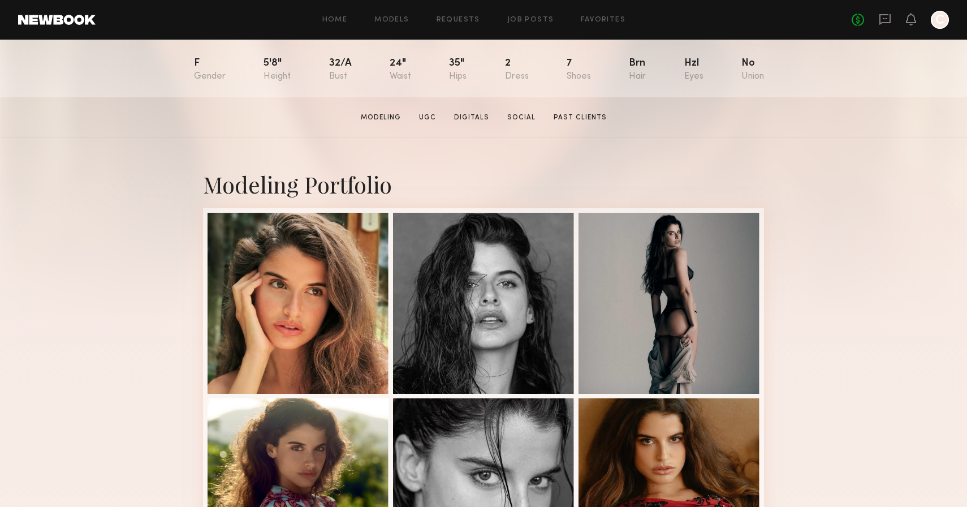
scroll to position [125, 0]
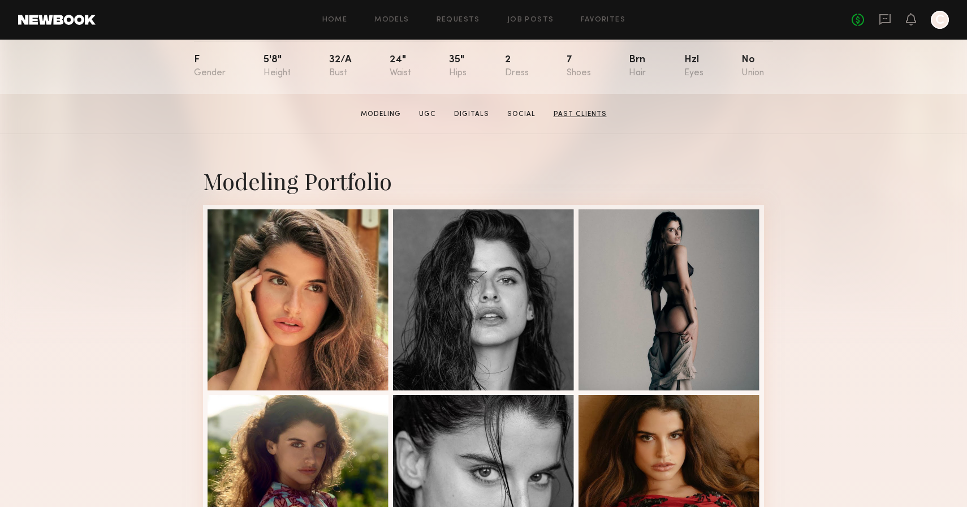
click at [574, 110] on link "Past Clients" at bounding box center [580, 114] width 62 height 10
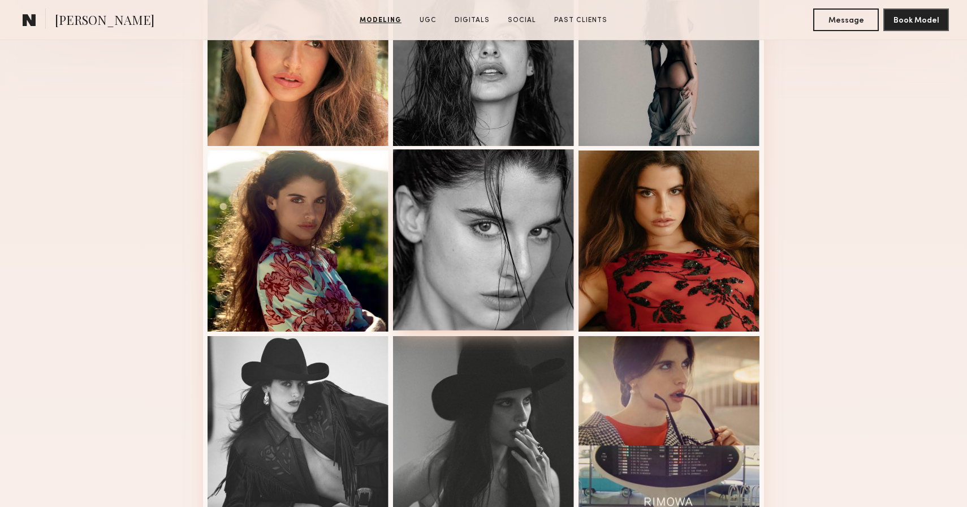
scroll to position [0, 0]
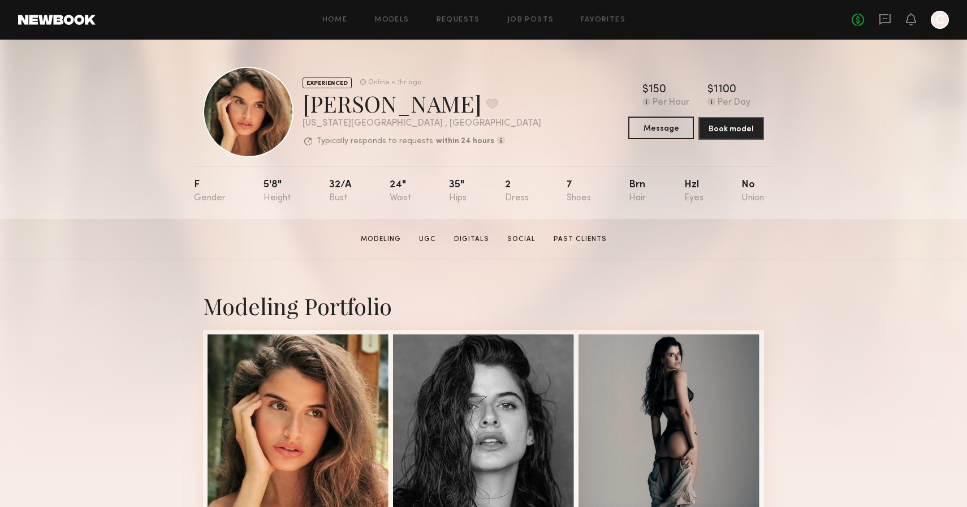
click at [671, 126] on button "Message" at bounding box center [661, 128] width 66 height 23
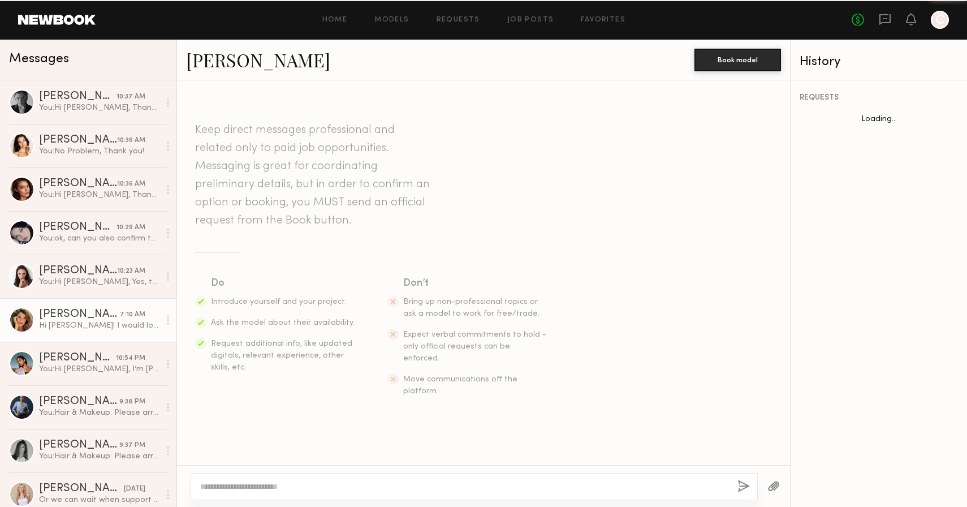
scroll to position [2214, 0]
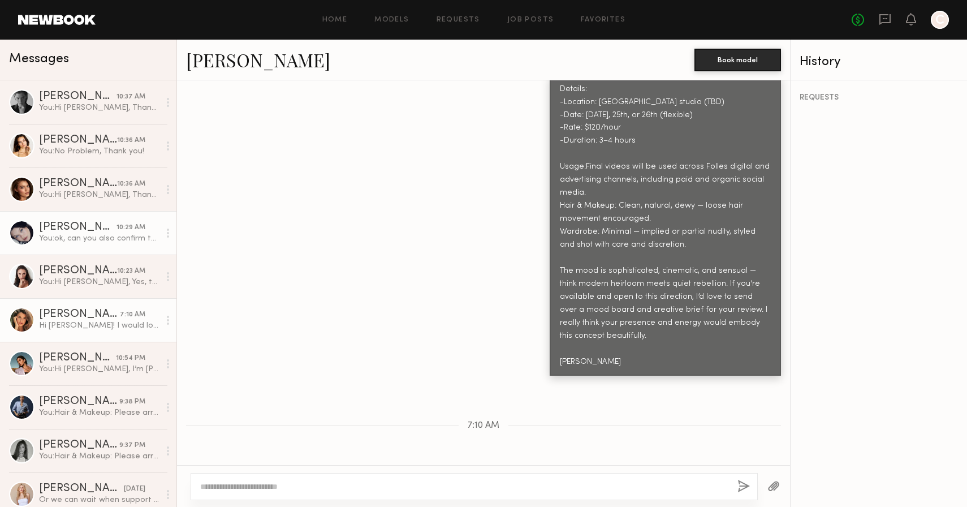
click at [88, 234] on div "You: ok, can you also confirm the length of your hair? is it past the shoulders?" at bounding box center [99, 238] width 120 height 11
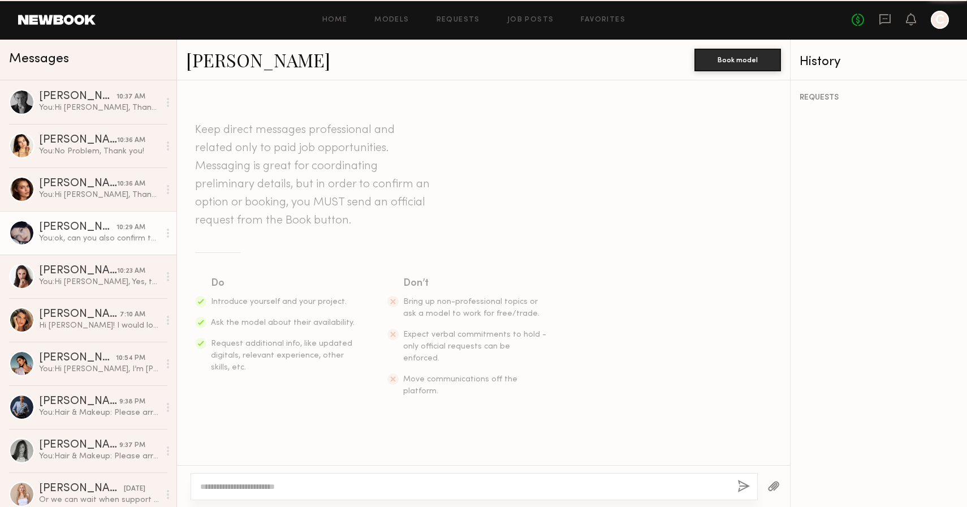
scroll to position [1340, 0]
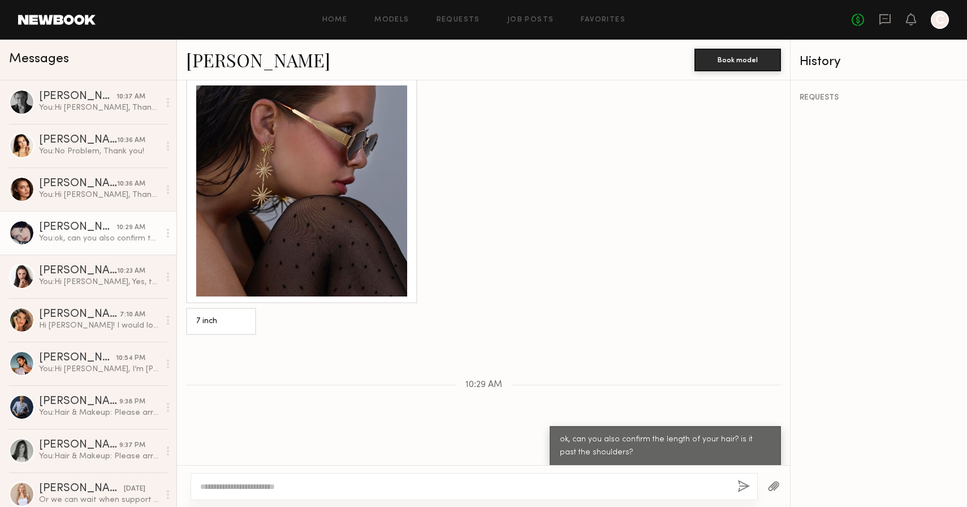
click at [222, 64] on link "[PERSON_NAME]" at bounding box center [258, 60] width 144 height 24
click at [113, 281] on div "You: Hi Anastasiia, Yes, the shoot will involve getting into the water. If you …" at bounding box center [99, 282] width 120 height 11
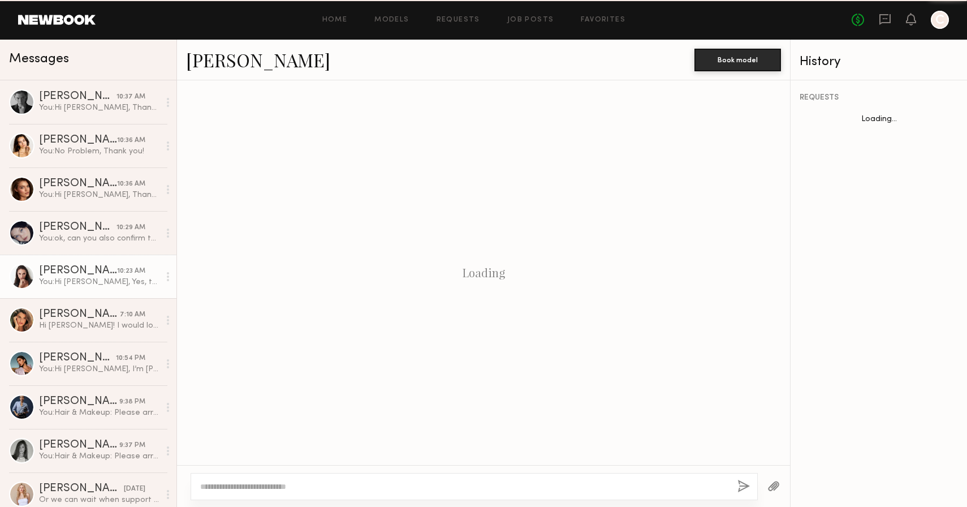
scroll to position [2809, 0]
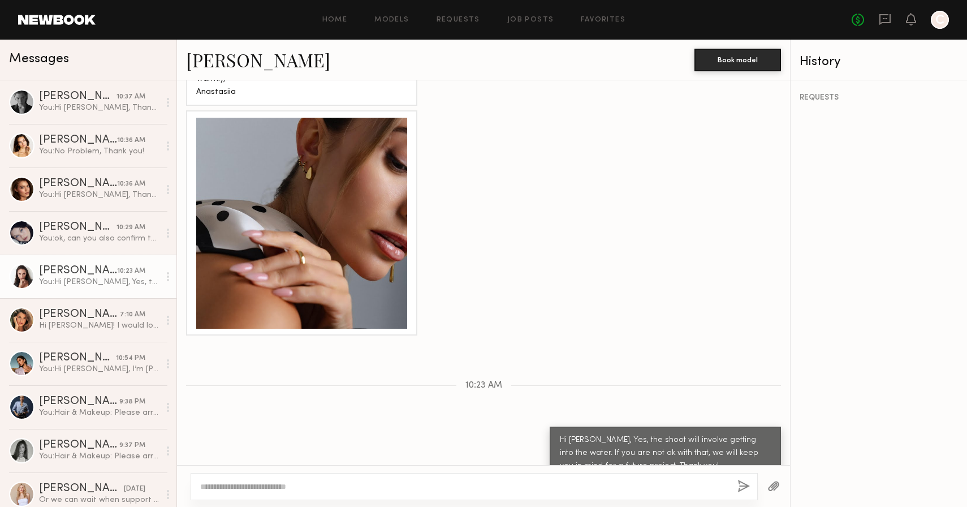
click at [262, 69] on link "[PERSON_NAME]" at bounding box center [258, 60] width 144 height 24
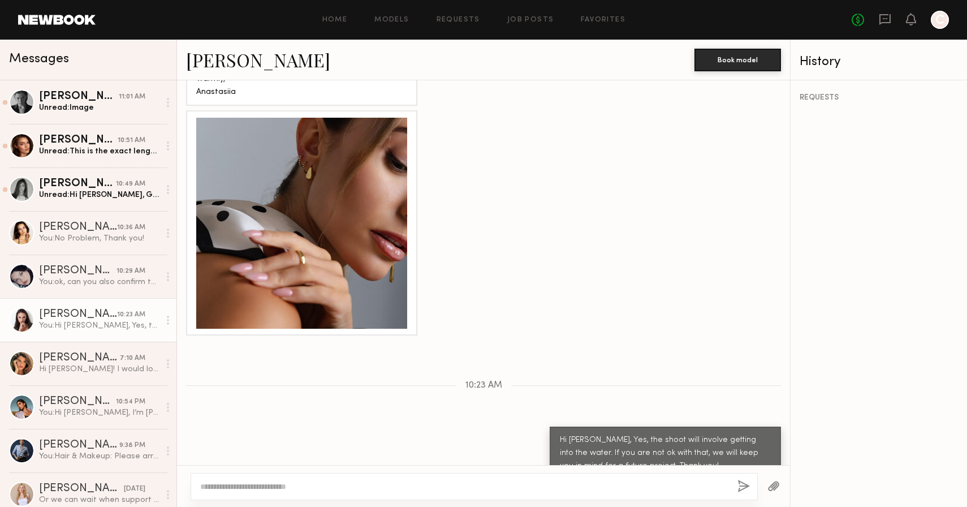
click at [257, 70] on link "[PERSON_NAME]" at bounding box center [258, 60] width 144 height 24
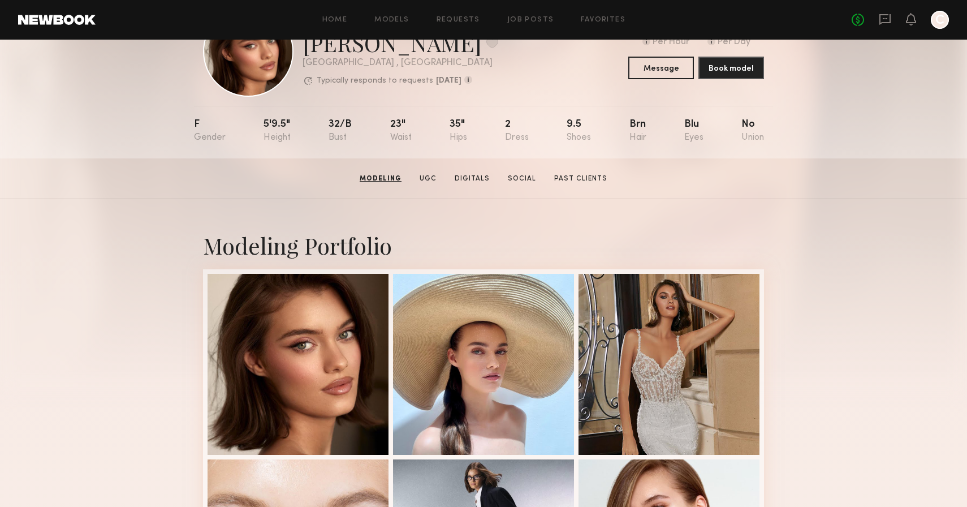
scroll to position [59, 0]
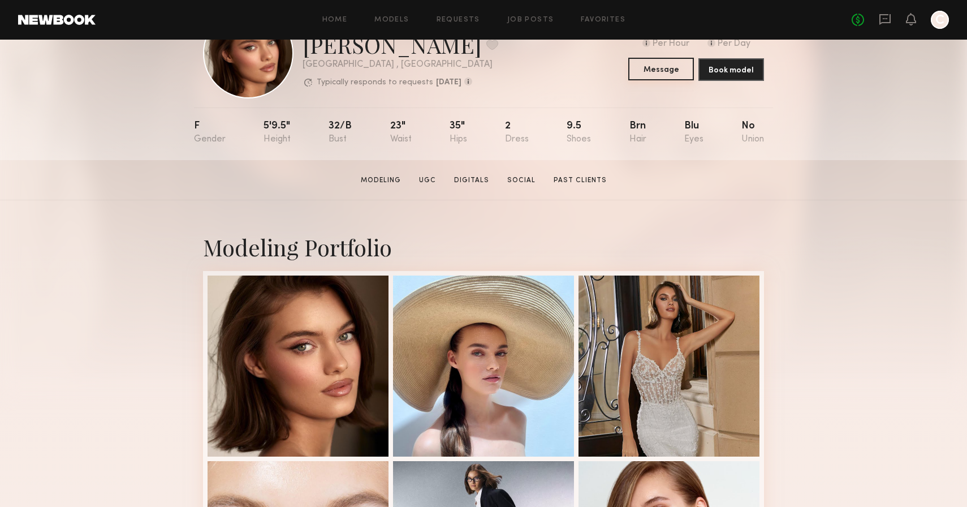
click at [666, 70] on button "Message" at bounding box center [661, 69] width 66 height 23
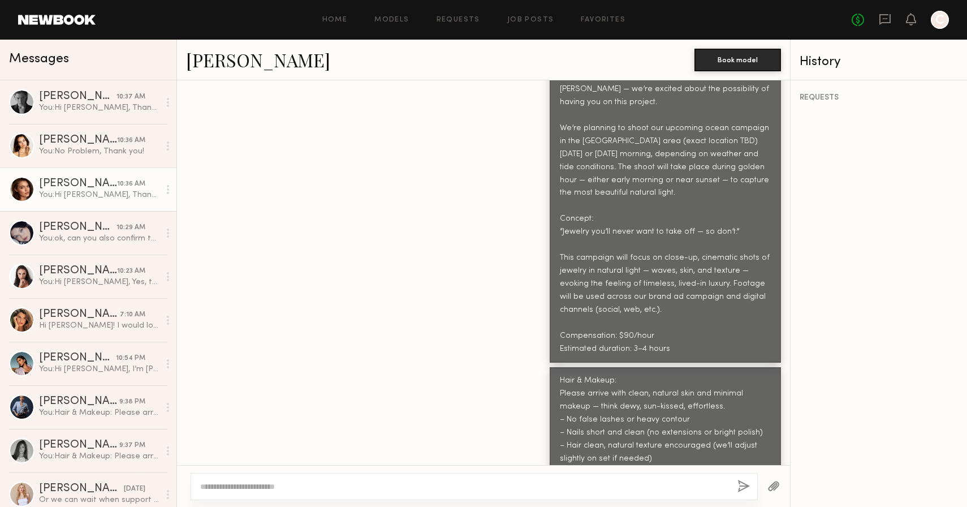
scroll to position [502, 0]
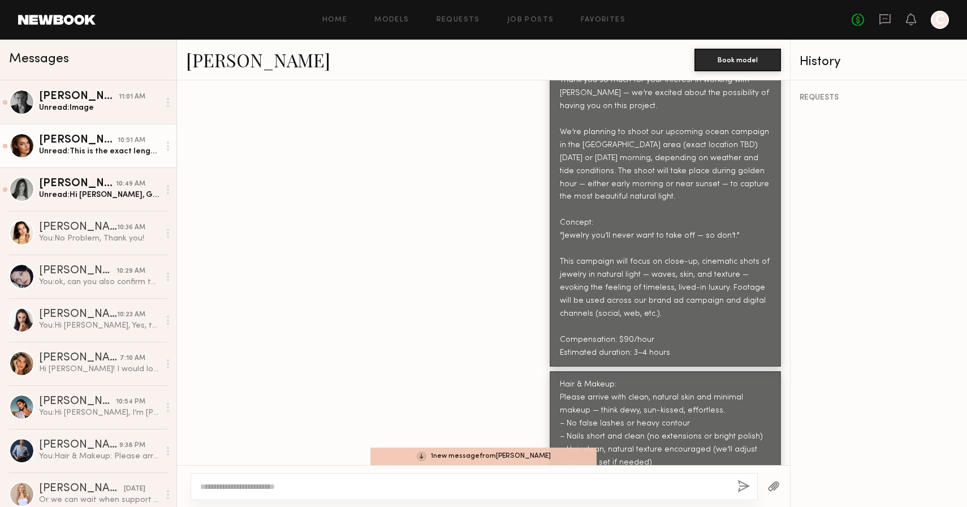
click at [246, 63] on link "[PERSON_NAME]" at bounding box center [258, 60] width 144 height 24
click at [234, 47] on div "Oleksa K. Book model" at bounding box center [483, 60] width 613 height 41
click at [232, 55] on link "[PERSON_NAME]" at bounding box center [258, 60] width 144 height 24
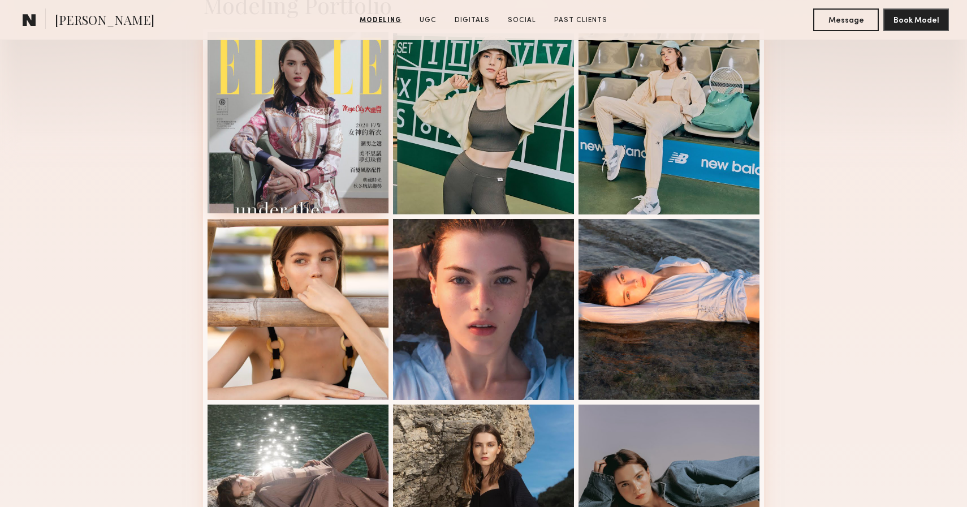
scroll to position [303, 0]
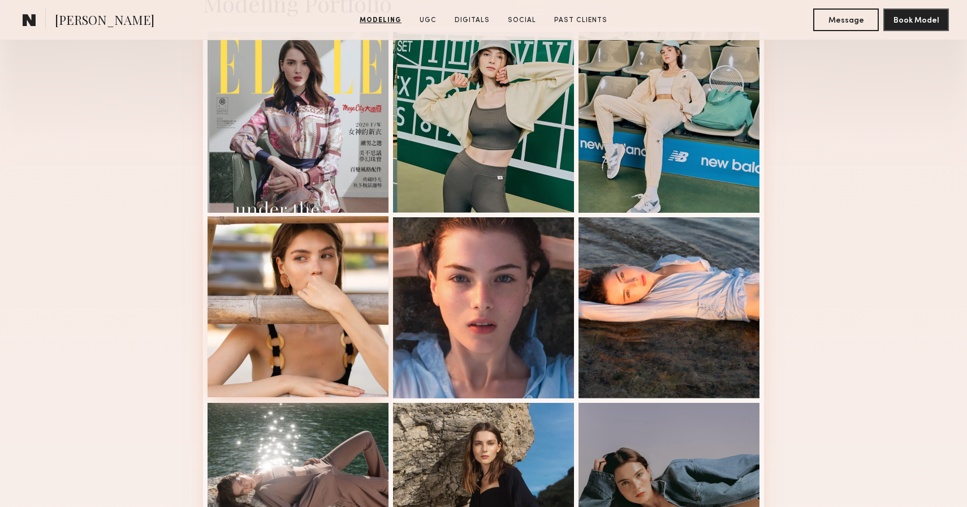
click at [287, 288] on div at bounding box center [298, 306] width 181 height 181
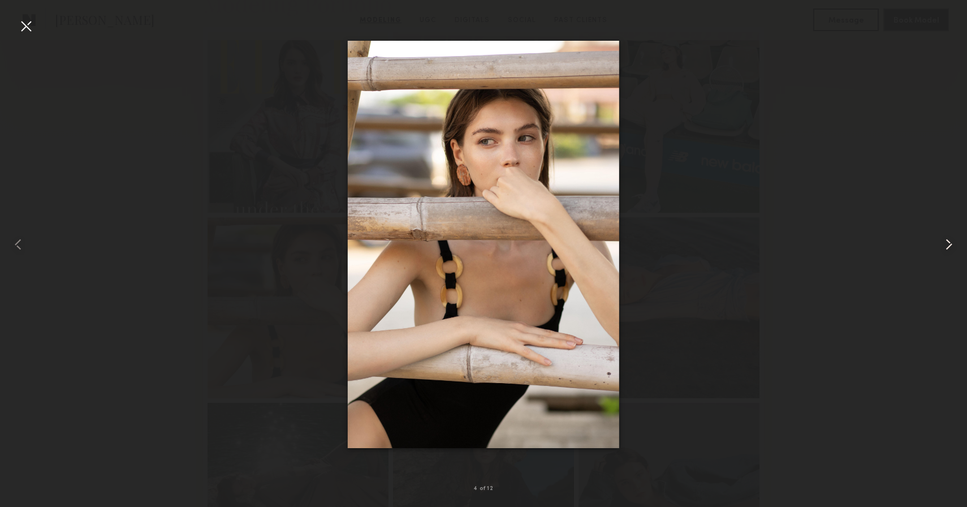
click at [950, 243] on common-icon at bounding box center [949, 244] width 18 height 18
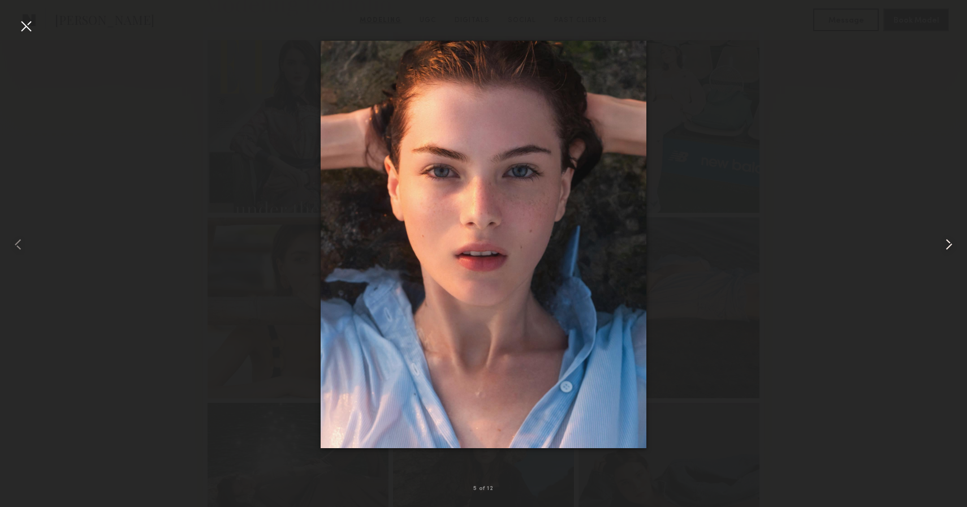
click at [950, 243] on common-icon at bounding box center [949, 244] width 18 height 18
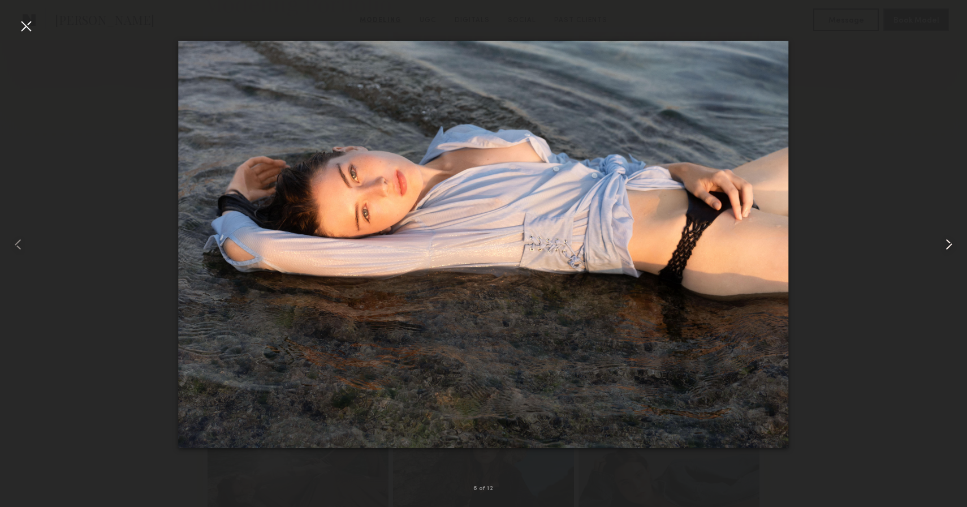
click at [950, 244] on common-icon at bounding box center [949, 244] width 18 height 18
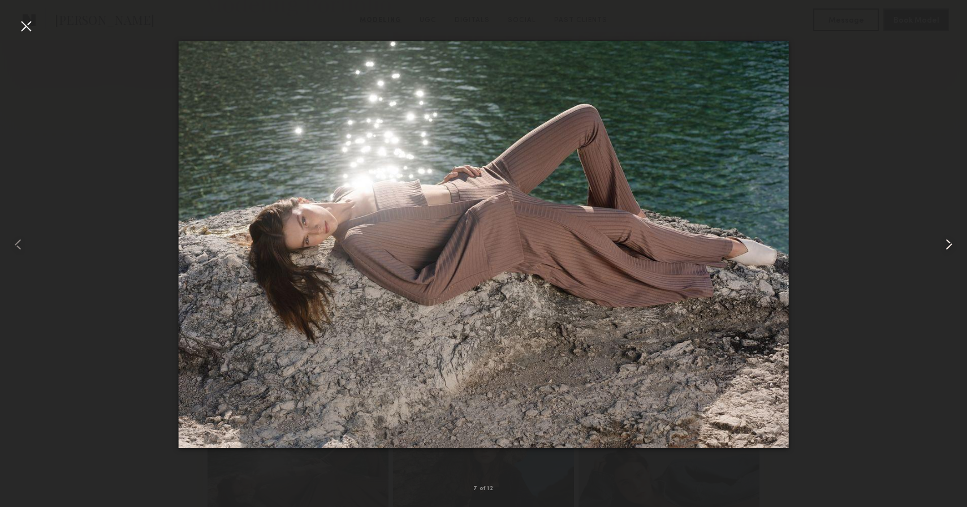
click at [950, 244] on common-icon at bounding box center [949, 244] width 18 height 18
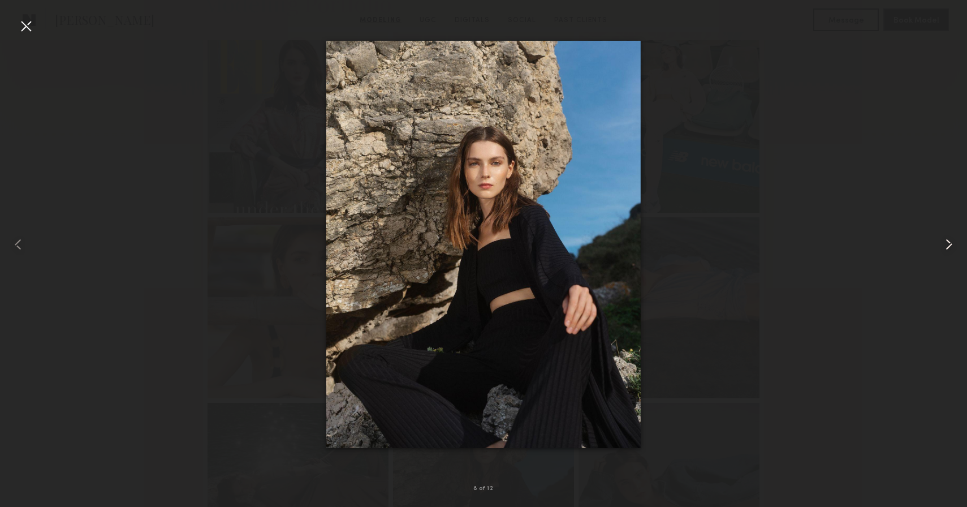
click at [950, 244] on common-icon at bounding box center [949, 244] width 18 height 18
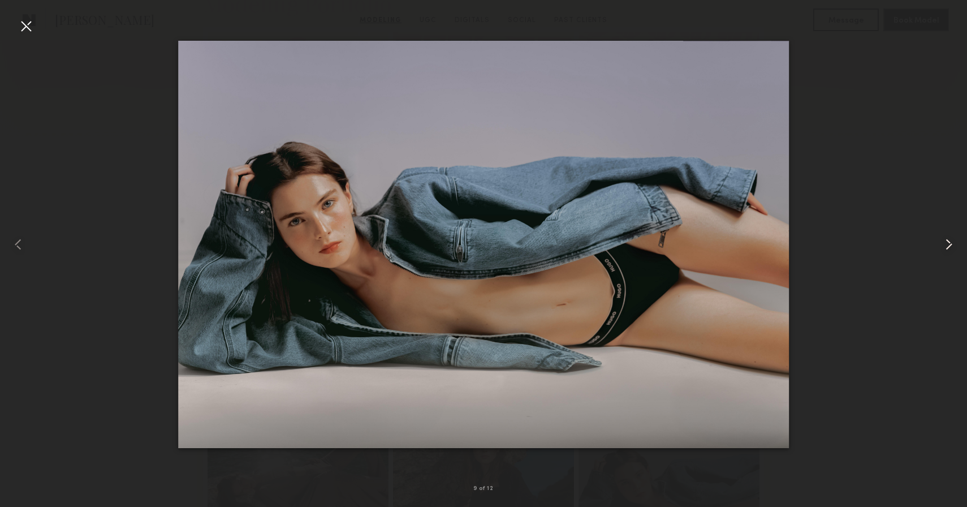
click at [951, 245] on common-icon at bounding box center [949, 244] width 18 height 18
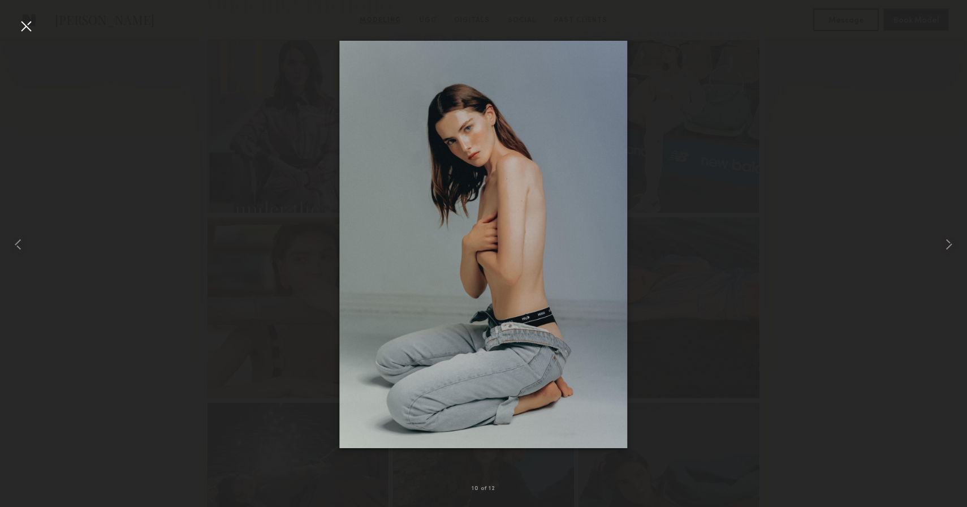
click at [21, 25] on div at bounding box center [26, 26] width 18 height 18
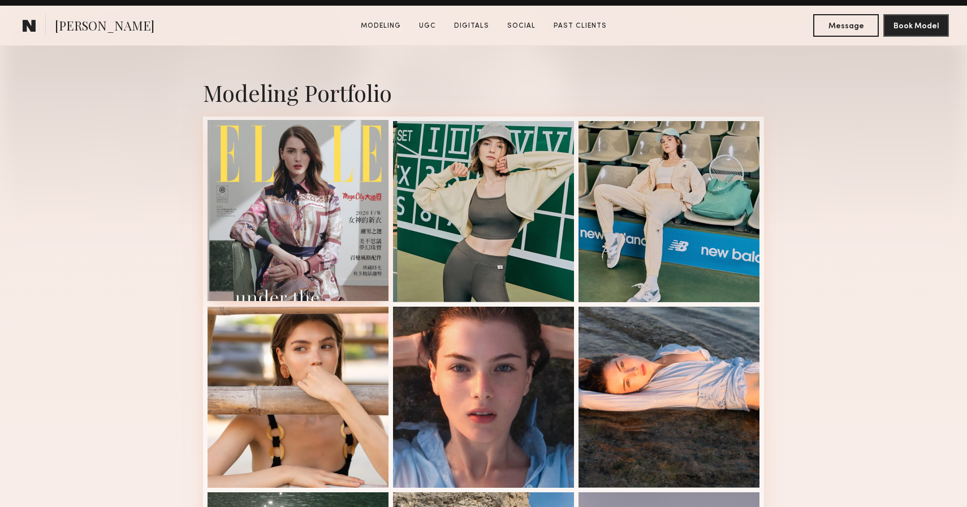
scroll to position [0, 0]
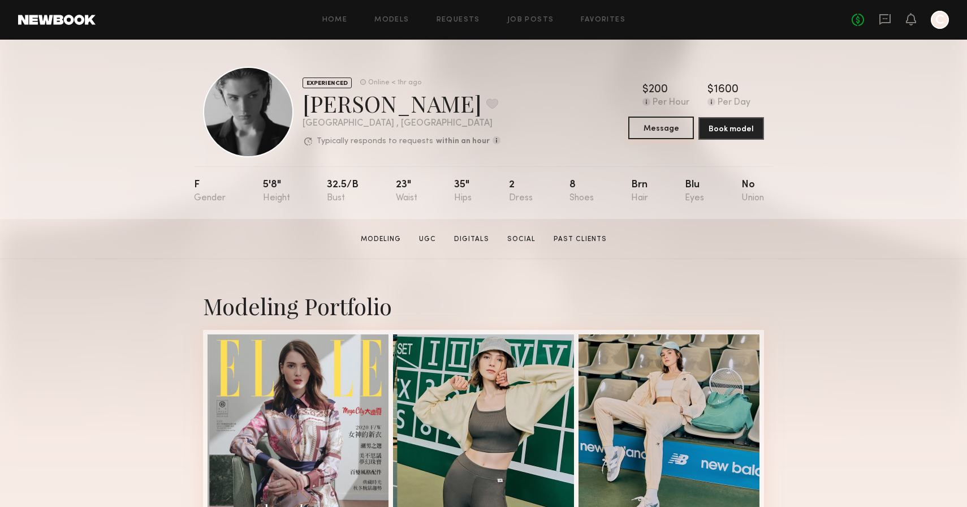
click at [652, 124] on button "Message" at bounding box center [661, 128] width 66 height 23
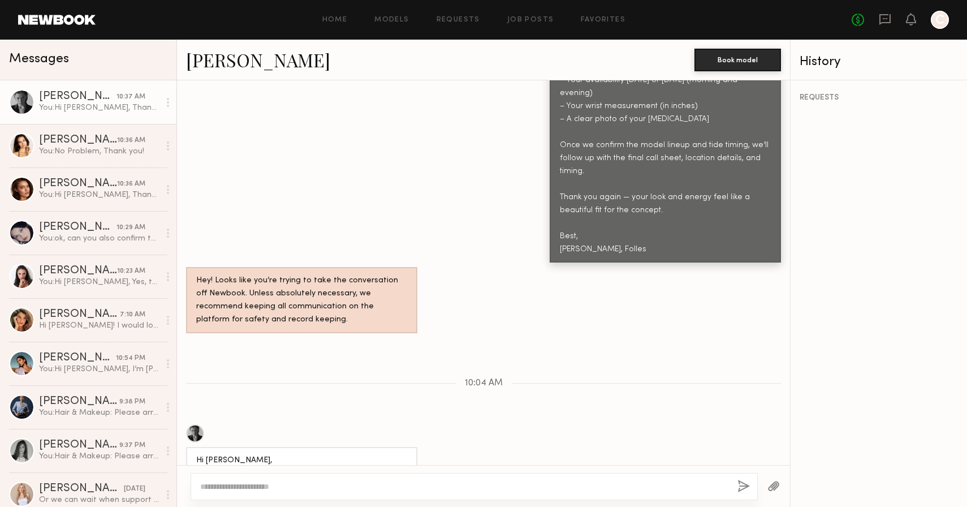
scroll to position [1176, 0]
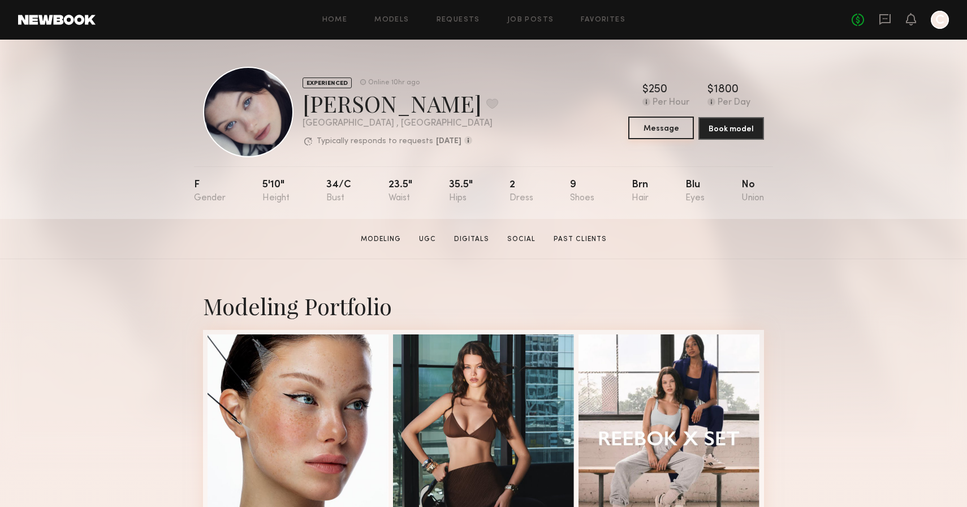
click at [665, 128] on button "Message" at bounding box center [661, 128] width 66 height 23
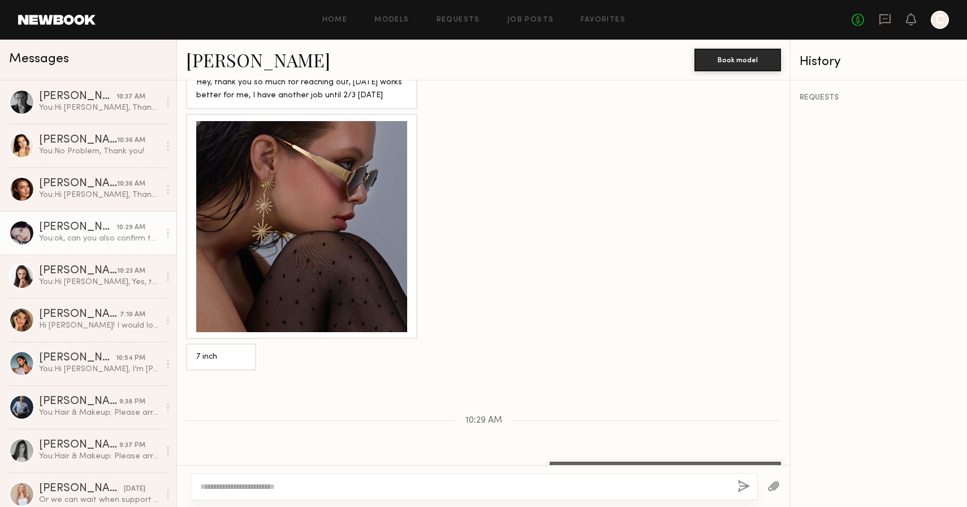
scroll to position [1302, 0]
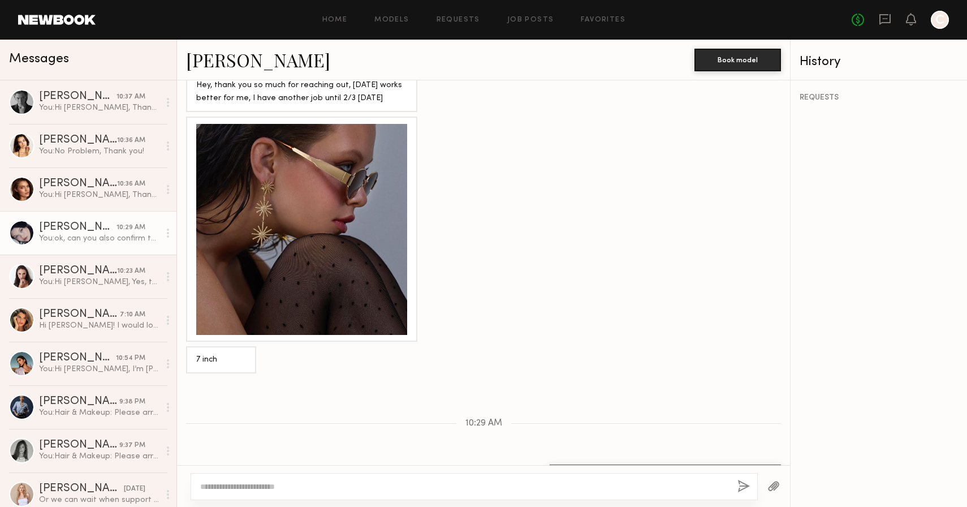
click at [246, 59] on link "[PERSON_NAME]" at bounding box center [258, 60] width 144 height 24
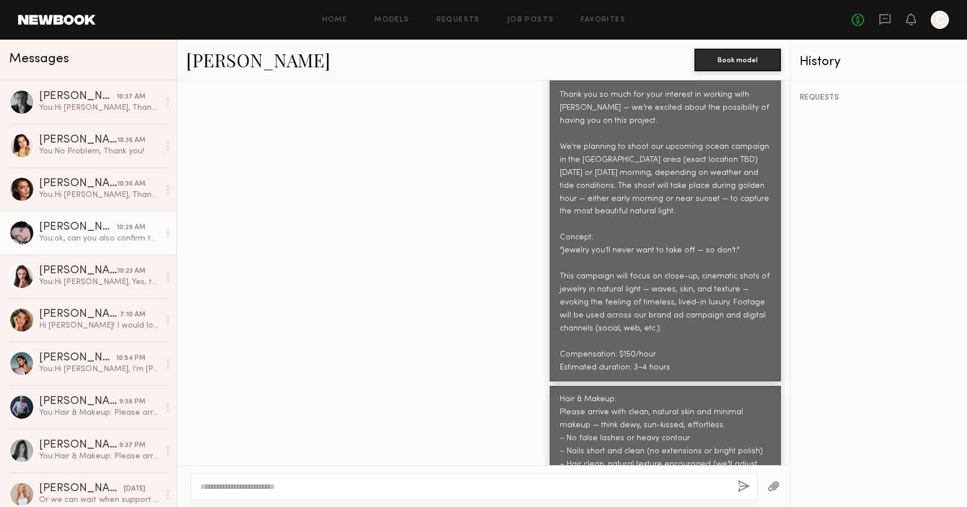
scroll to position [486, 0]
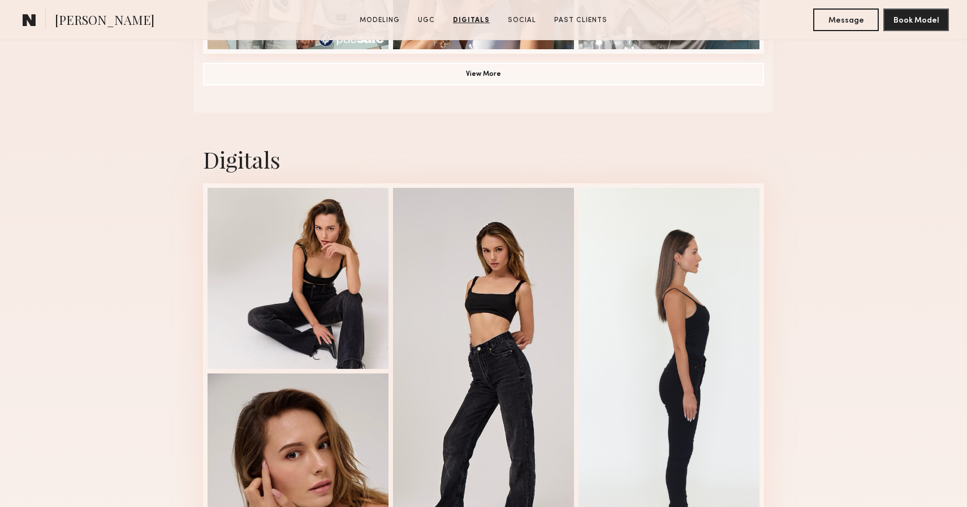
scroll to position [2628, 0]
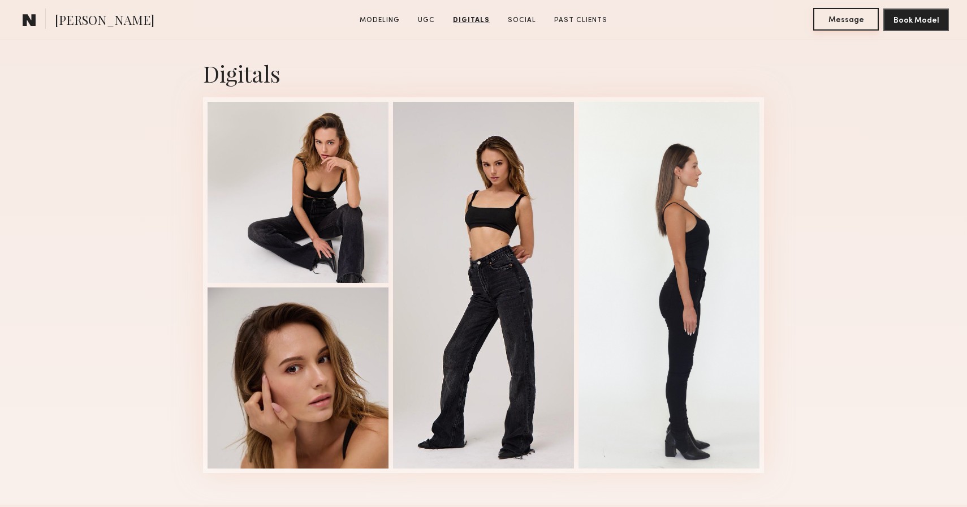
click at [828, 15] on button "Message" at bounding box center [846, 19] width 66 height 23
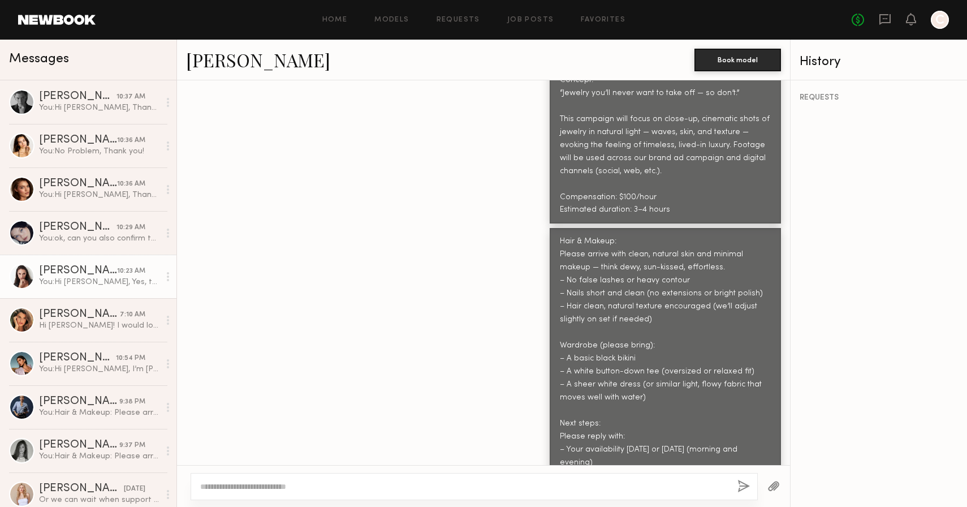
scroll to position [1772, 0]
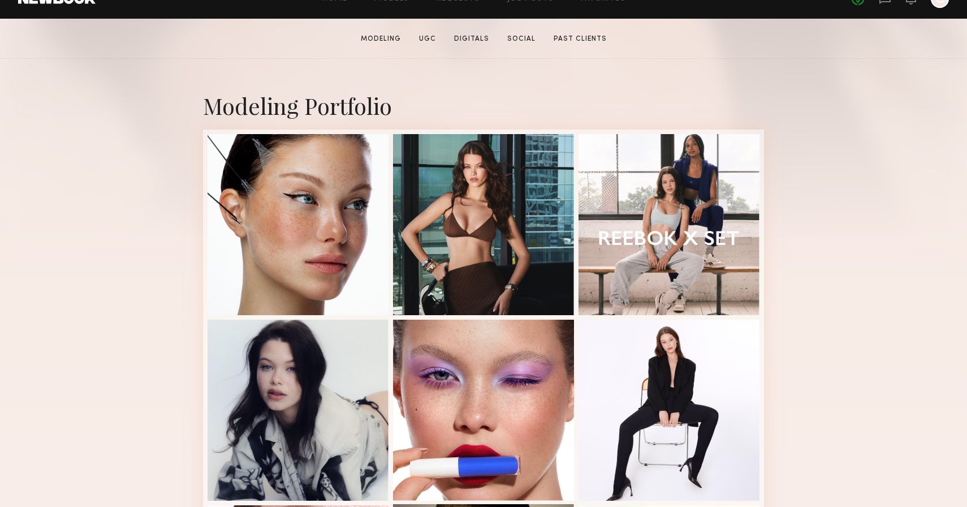
scroll to position [203, 0]
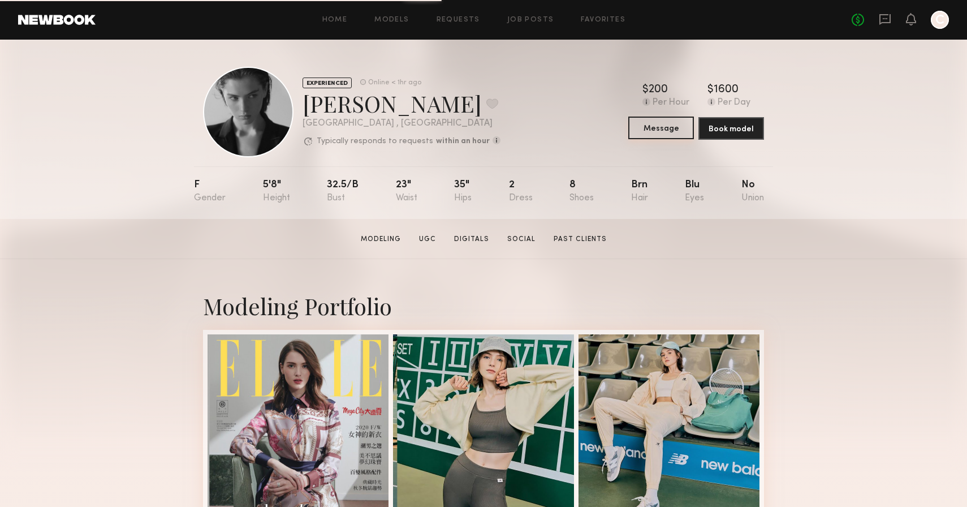
click at [648, 130] on button "Message" at bounding box center [661, 128] width 66 height 23
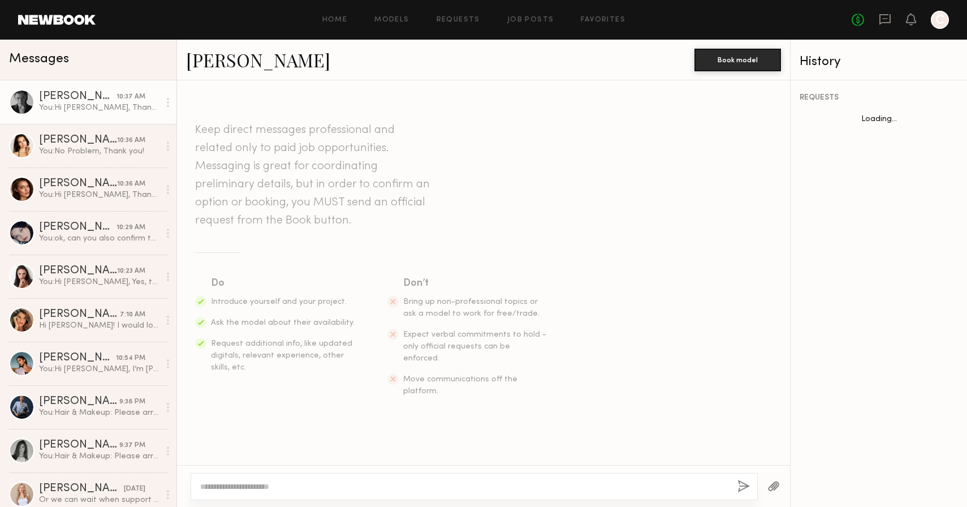
scroll to position [1590, 0]
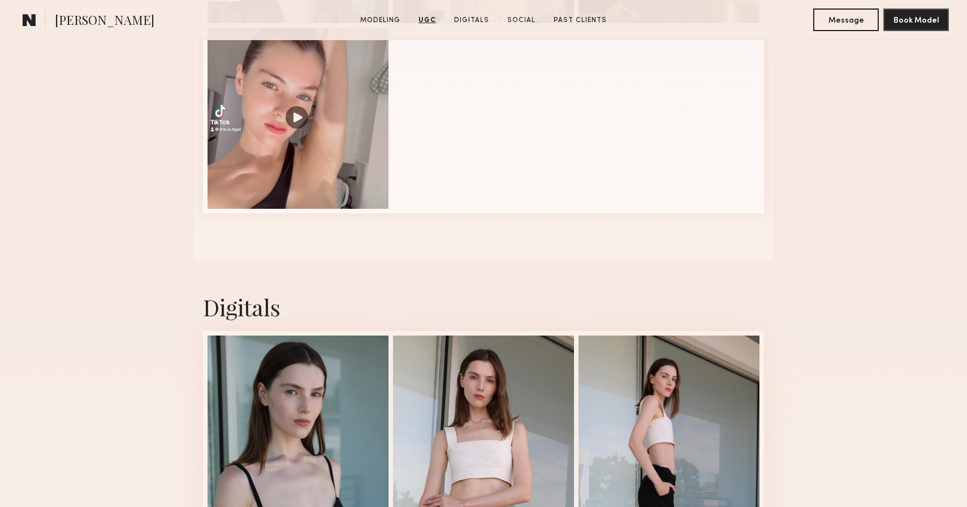
scroll to position [1718, 0]
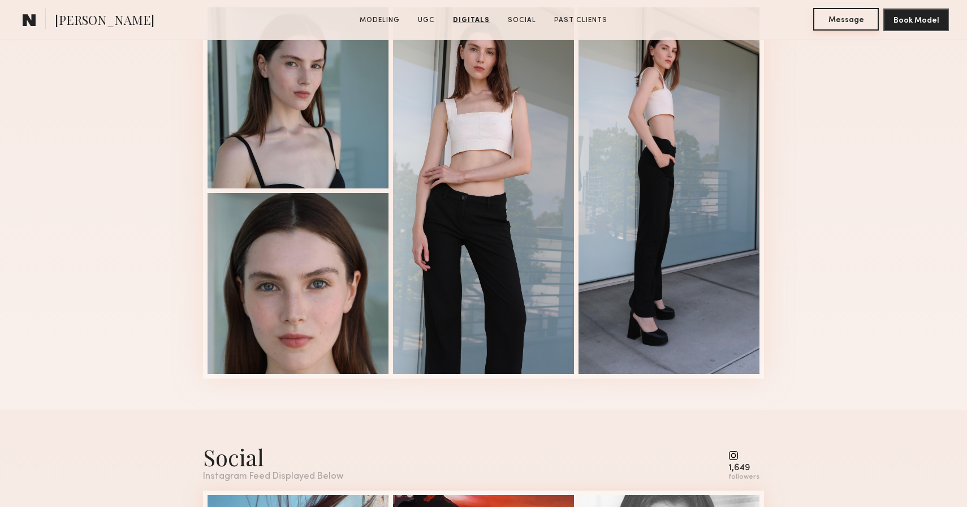
click at [847, 19] on button "Message" at bounding box center [846, 19] width 66 height 23
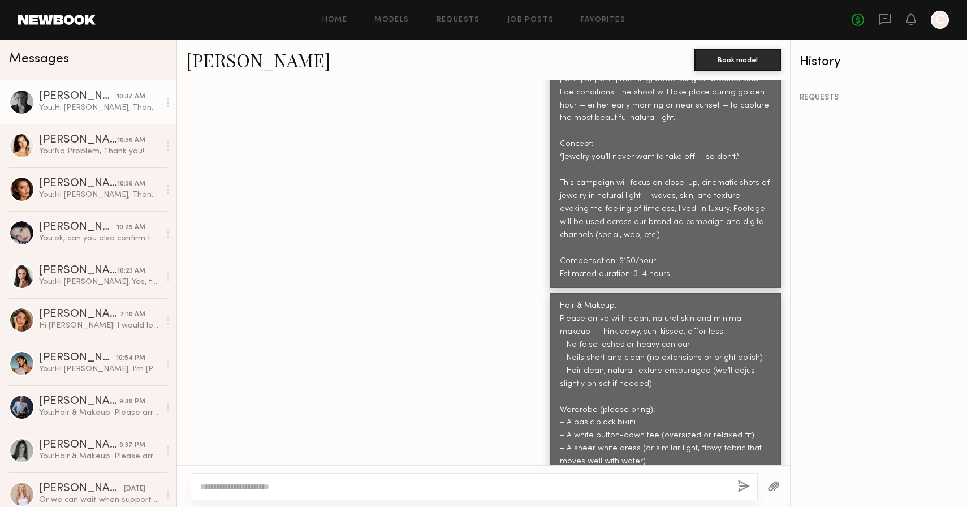
scroll to position [577, 0]
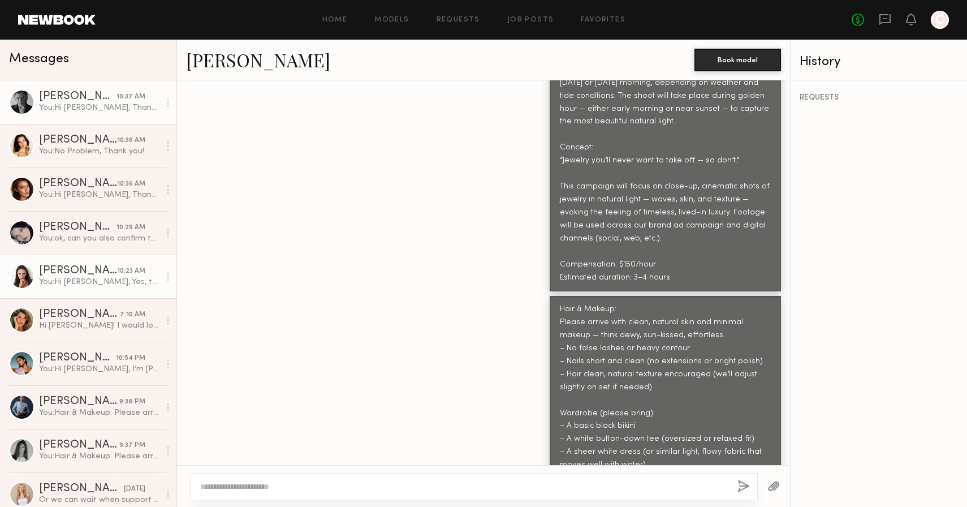
click at [71, 295] on link "[PERSON_NAME] 10:23 AM You: Hi [PERSON_NAME], Yes, the shoot will involve getti…" at bounding box center [88, 277] width 176 height 44
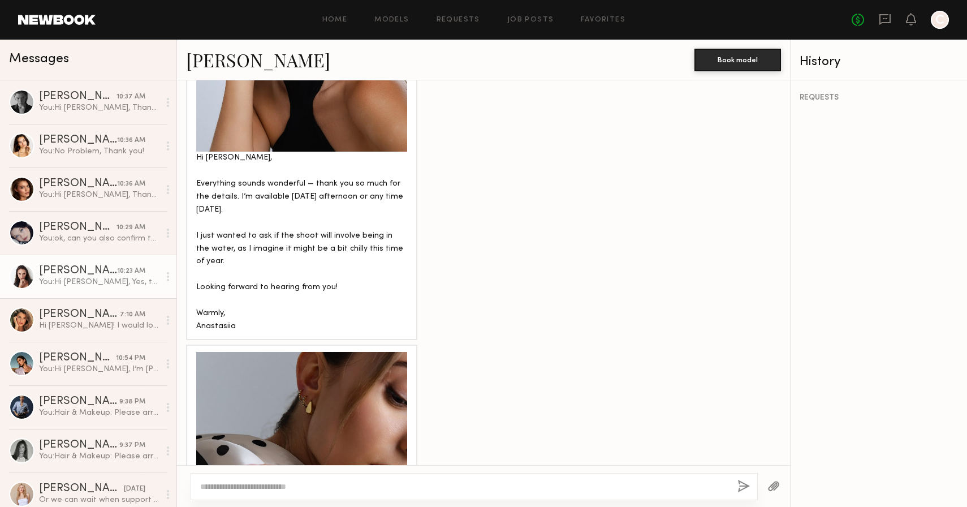
scroll to position [2567, 0]
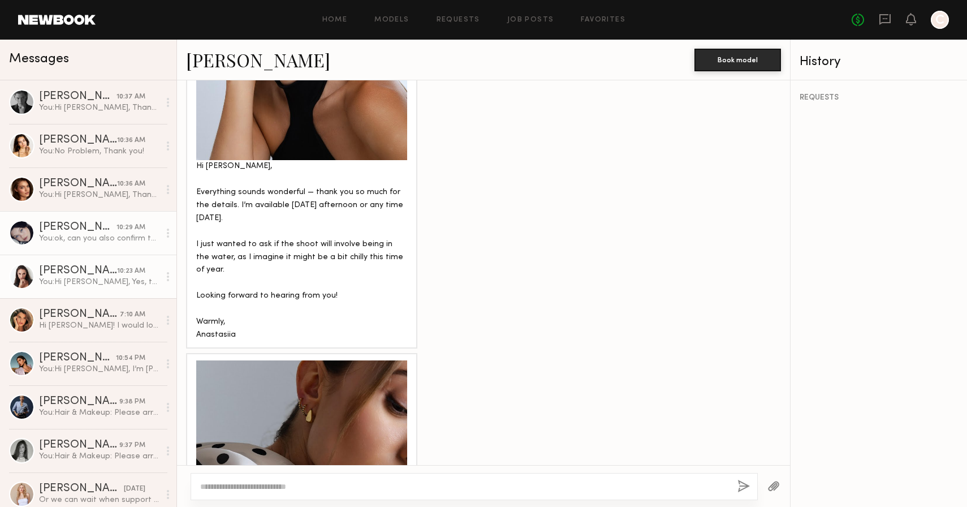
click at [98, 242] on div "You: ok, can you also confirm the length of your hair? is it past the shoulders?" at bounding box center [99, 238] width 120 height 11
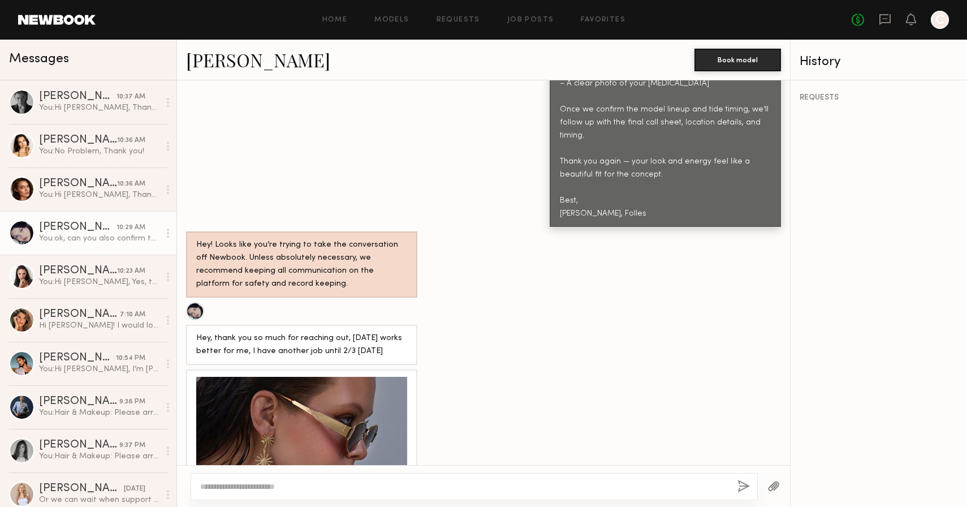
scroll to position [1044, 0]
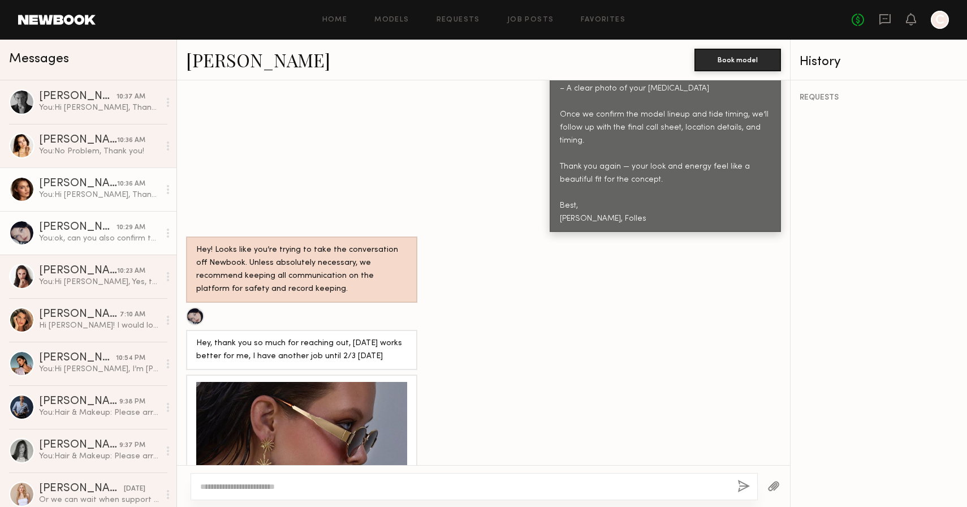
click at [84, 191] on div "You: Hi Oleksa, Thanks for getting back to me. Can you also confirm the length …" at bounding box center [99, 194] width 120 height 11
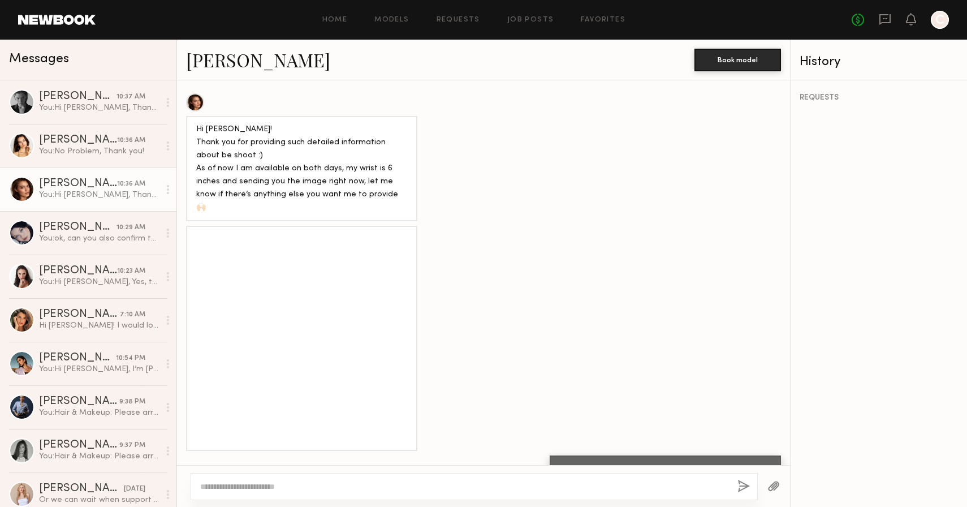
scroll to position [1342, 0]
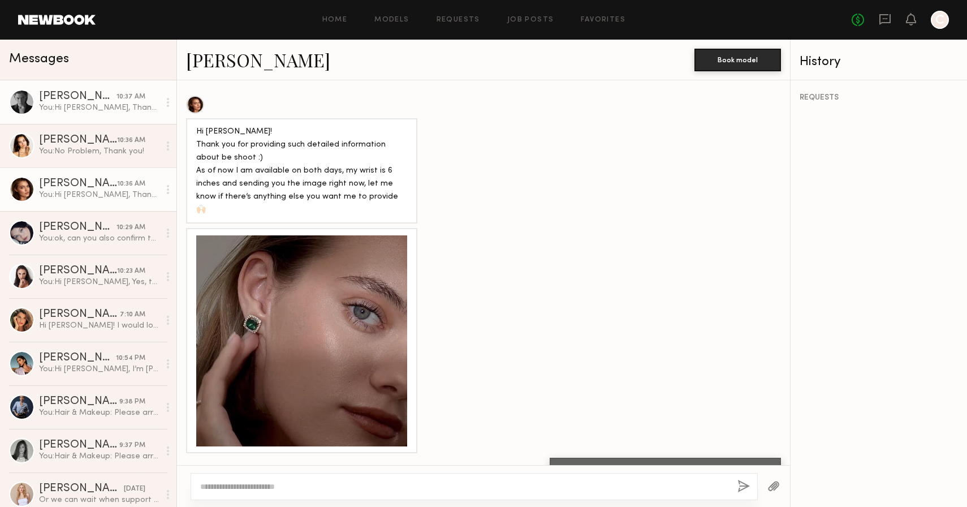
click at [67, 95] on div "Lera G." at bounding box center [77, 96] width 77 height 11
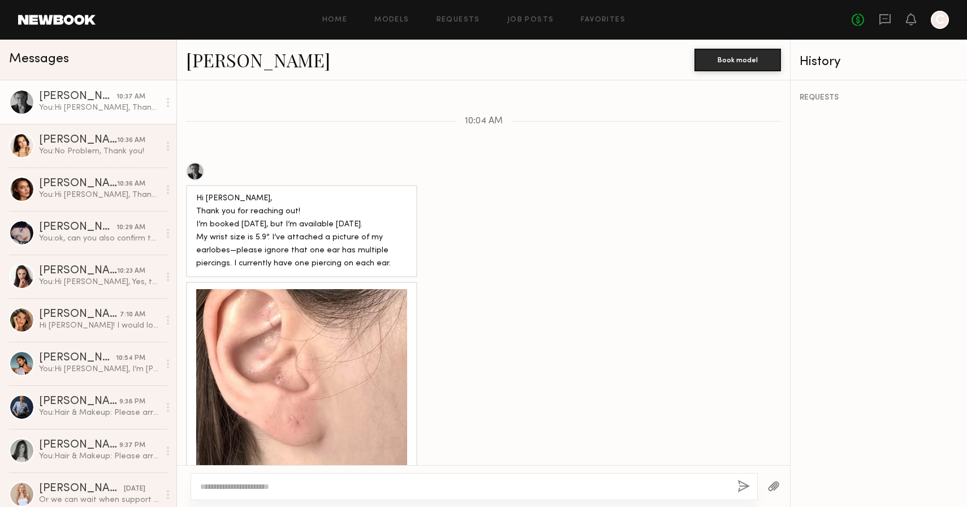
scroll to position [1263, 0]
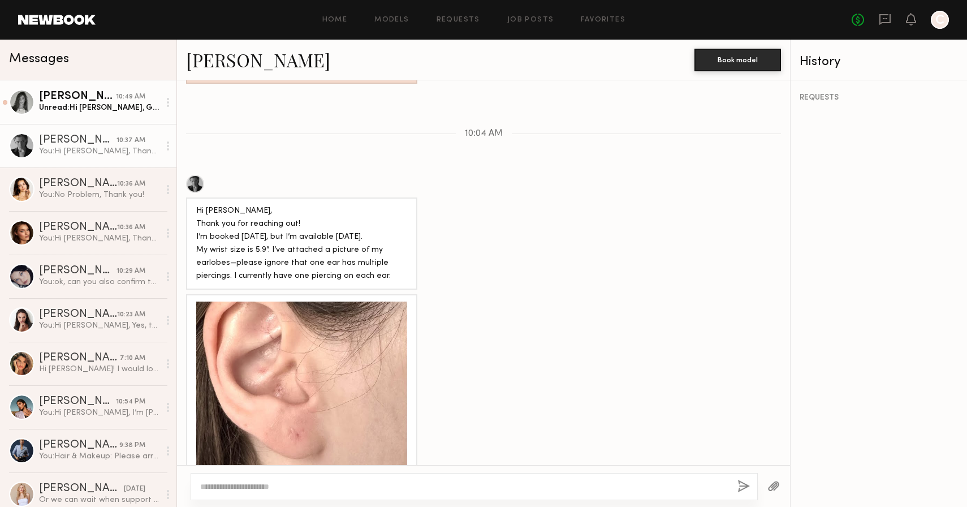
click at [77, 99] on div "Tayler C." at bounding box center [77, 96] width 77 height 11
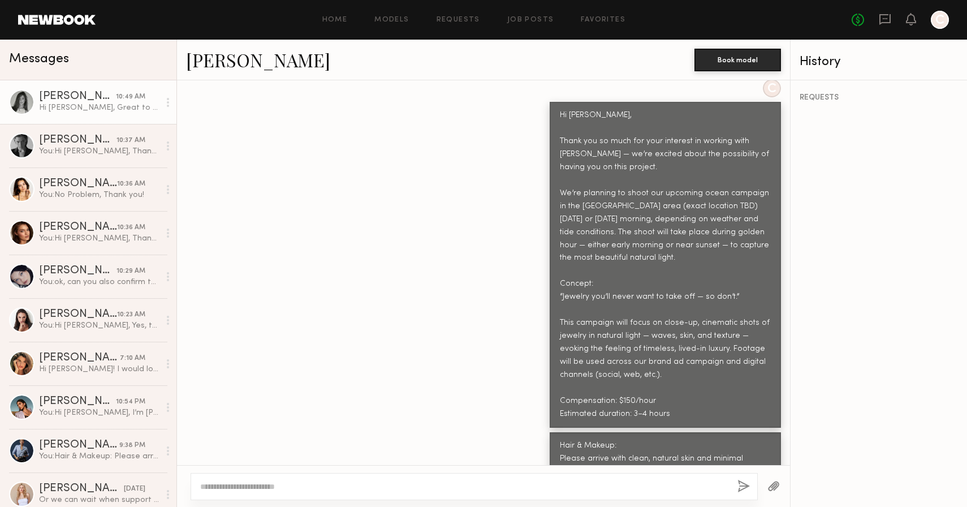
scroll to position [452, 0]
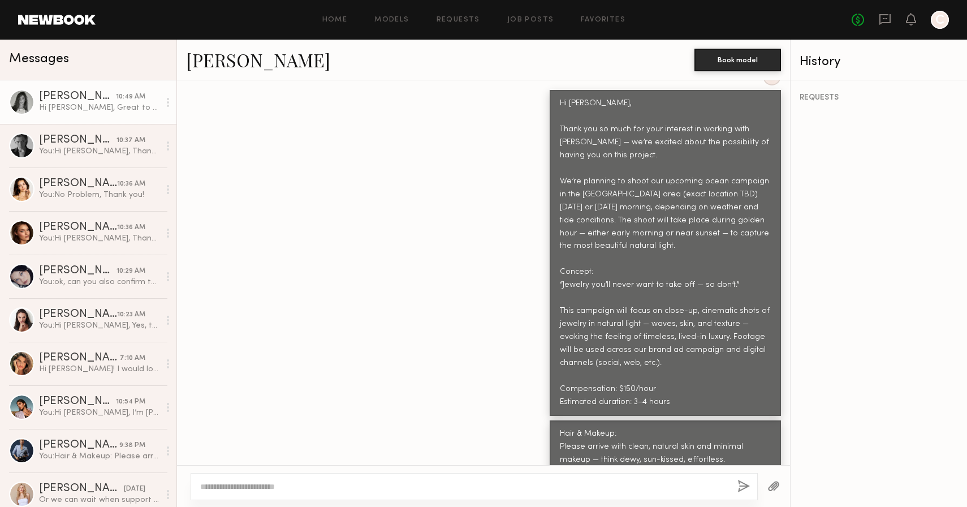
click at [236, 59] on link "Tayler C." at bounding box center [258, 60] width 144 height 24
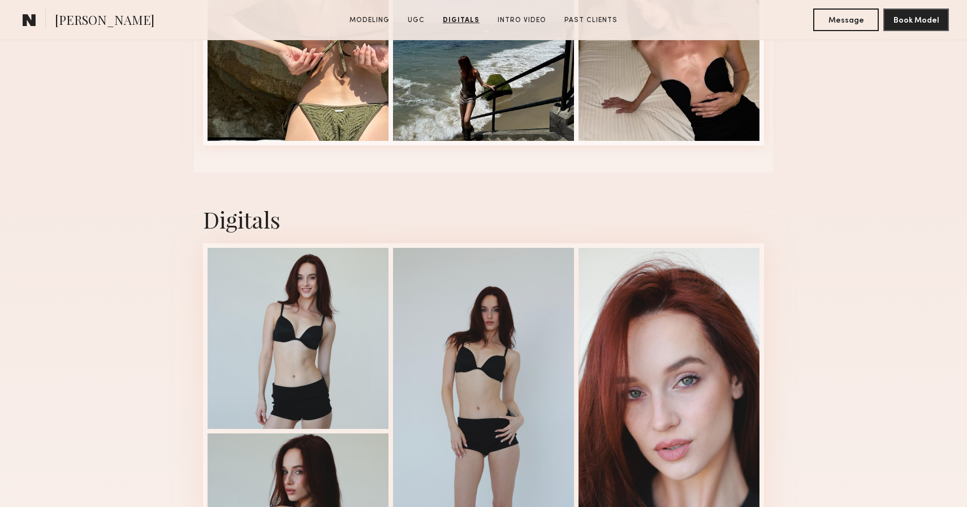
scroll to position [1610, 0]
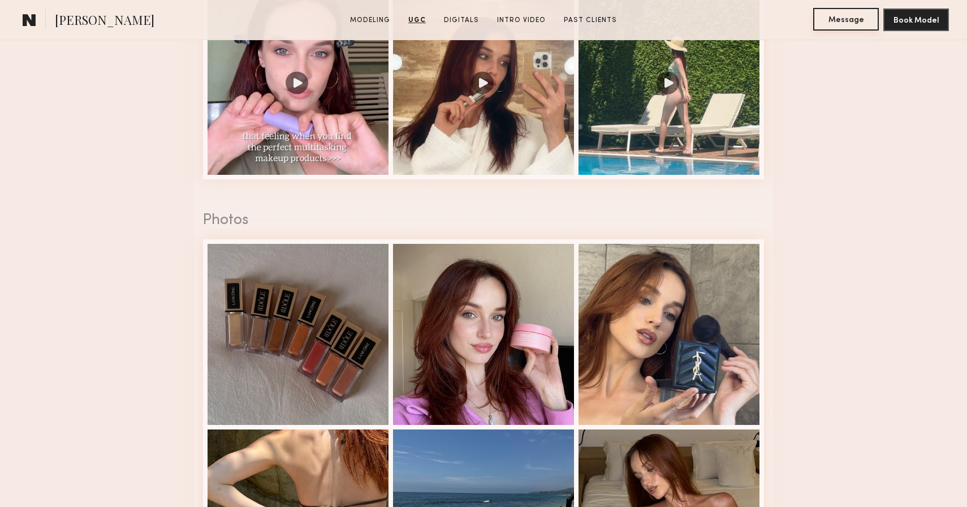
click at [826, 20] on button "Message" at bounding box center [846, 19] width 66 height 23
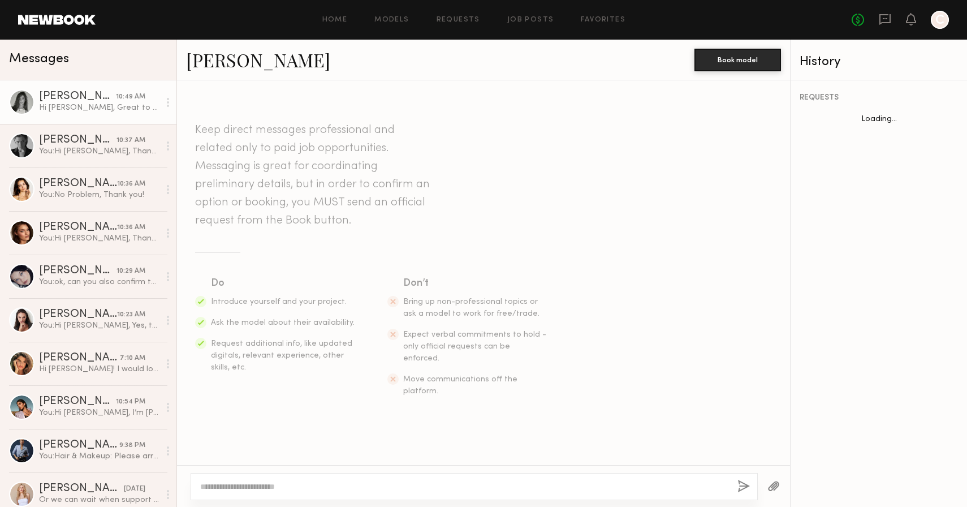
scroll to position [1090, 0]
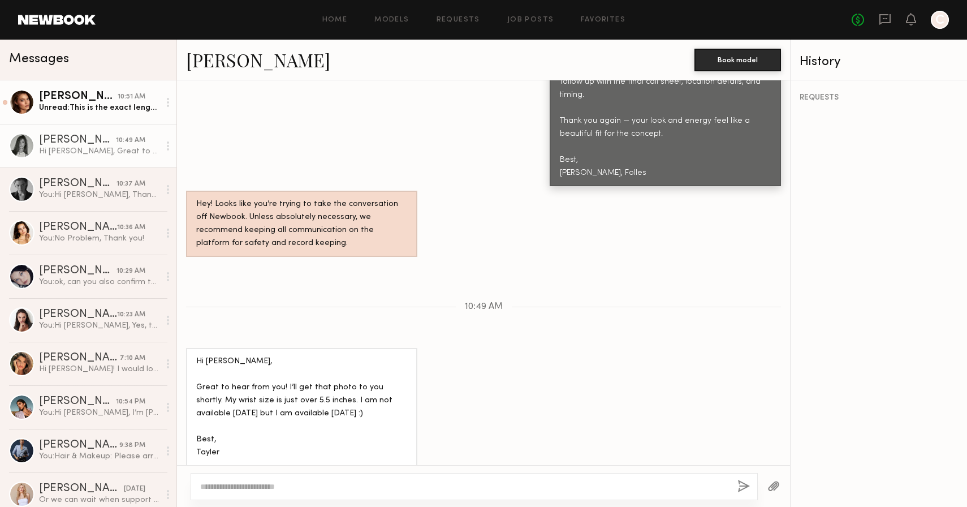
click at [93, 115] on link "[PERSON_NAME] 10:51 AM Unread: This is the exact length I have right now." at bounding box center [88, 102] width 176 height 44
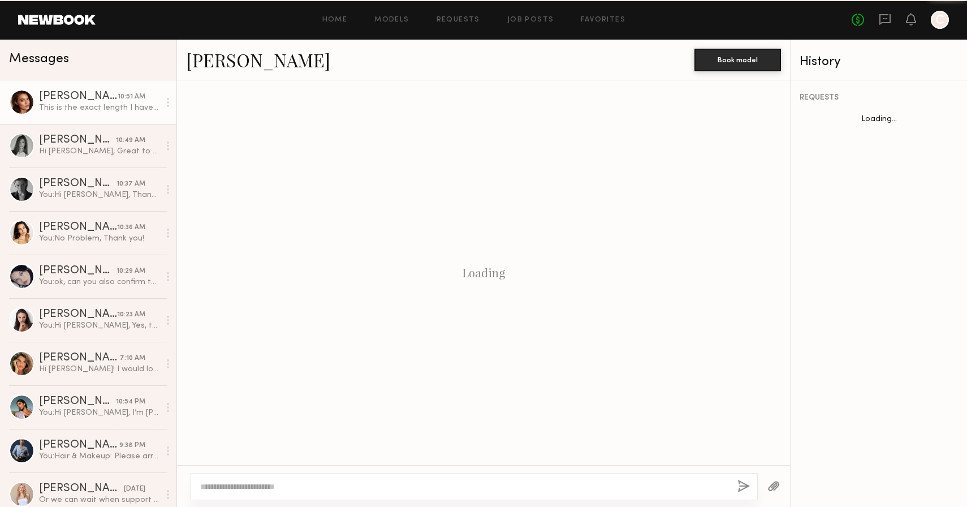
scroll to position [1626, 0]
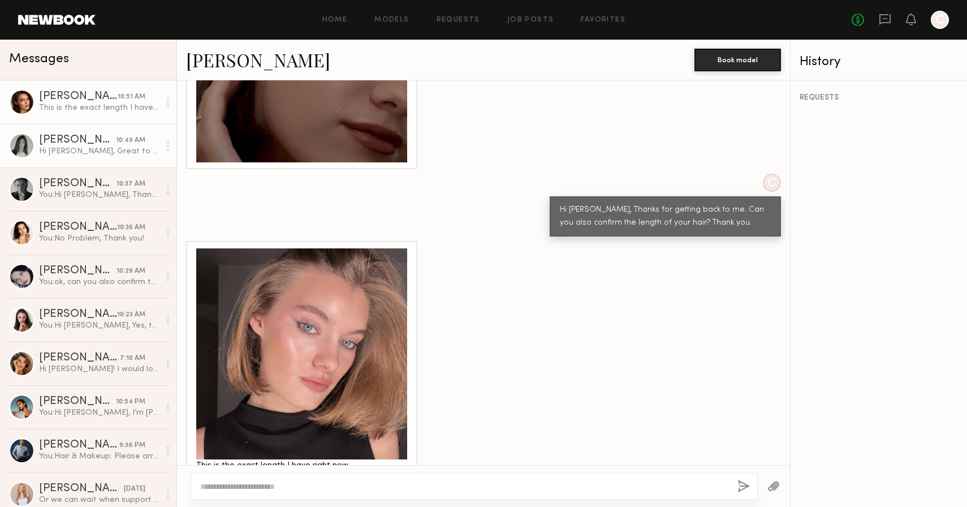
click at [67, 147] on div "Hi [PERSON_NAME], Great to hear from you! I’ll get that photo to you shortly. M…" at bounding box center [99, 151] width 120 height 11
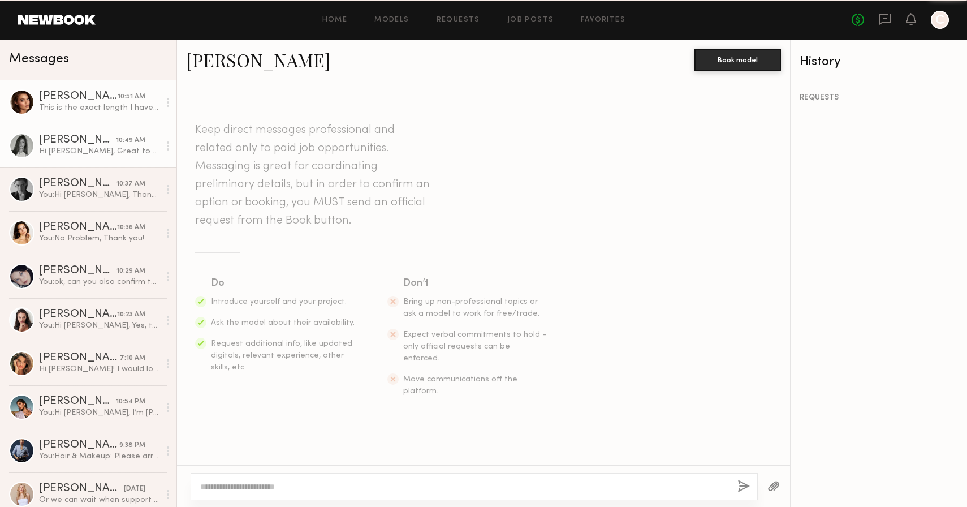
scroll to position [1090, 0]
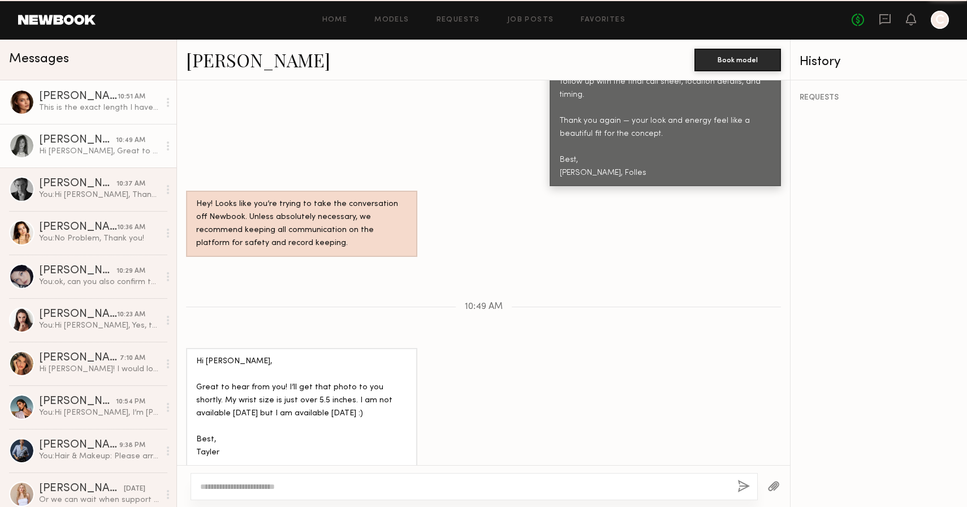
click at [74, 101] on div "Oleksa K." at bounding box center [78, 96] width 79 height 11
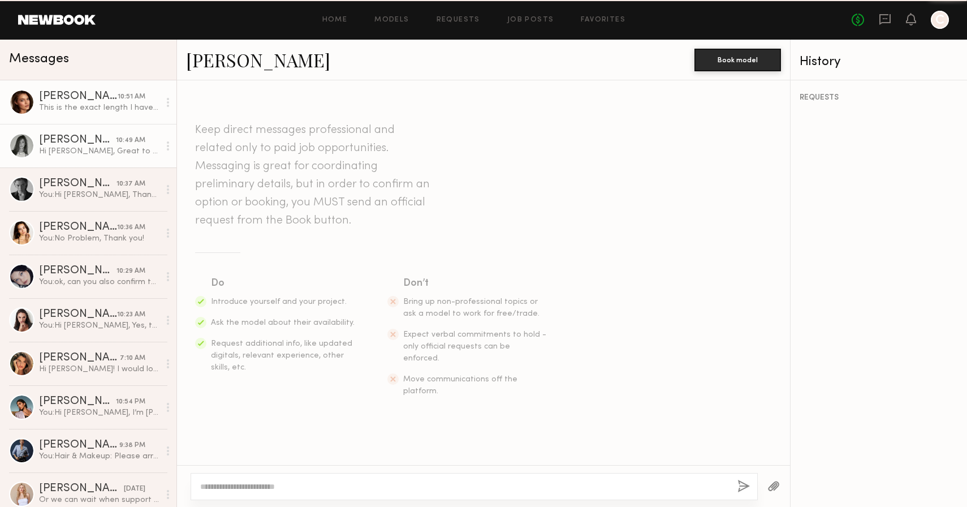
scroll to position [1626, 0]
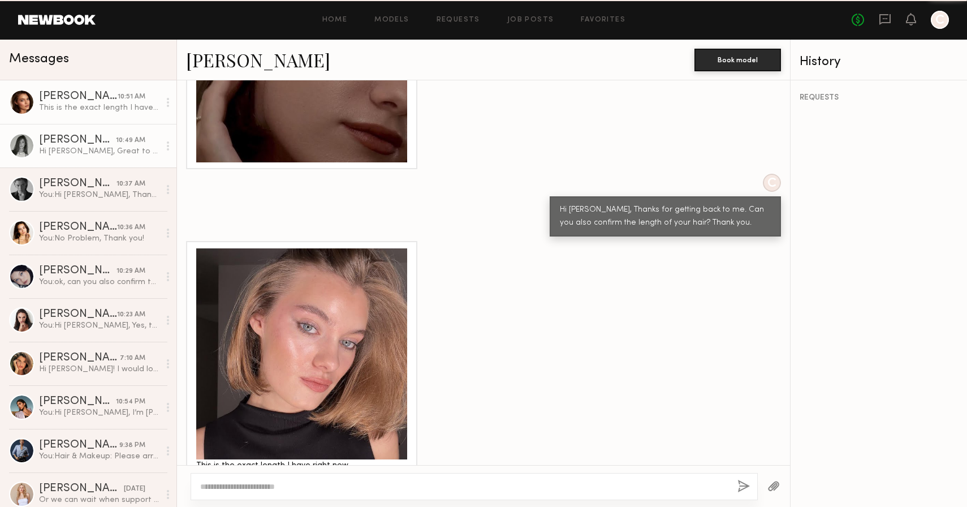
click at [77, 146] on div "Hi Christina, Great to hear from you! I’ll get that photo to you shortly. My wr…" at bounding box center [99, 151] width 120 height 11
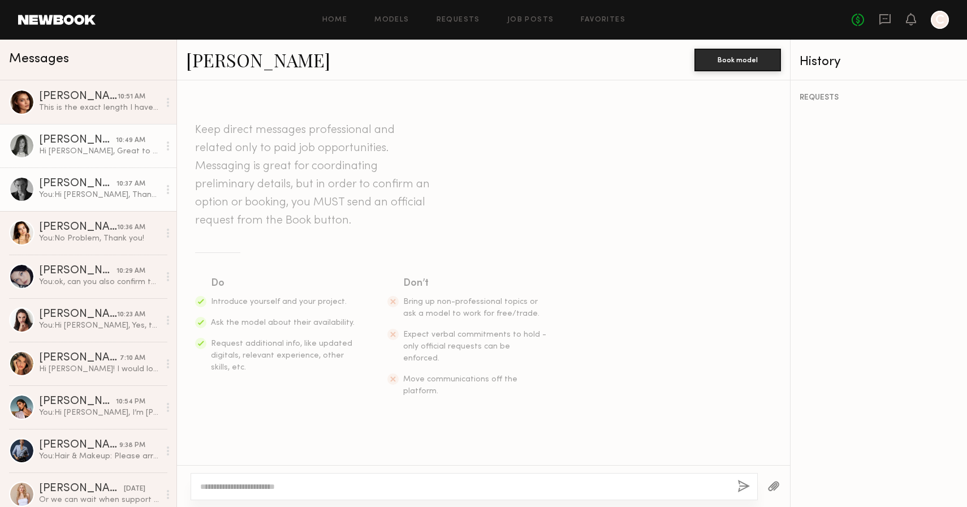
scroll to position [1090, 0]
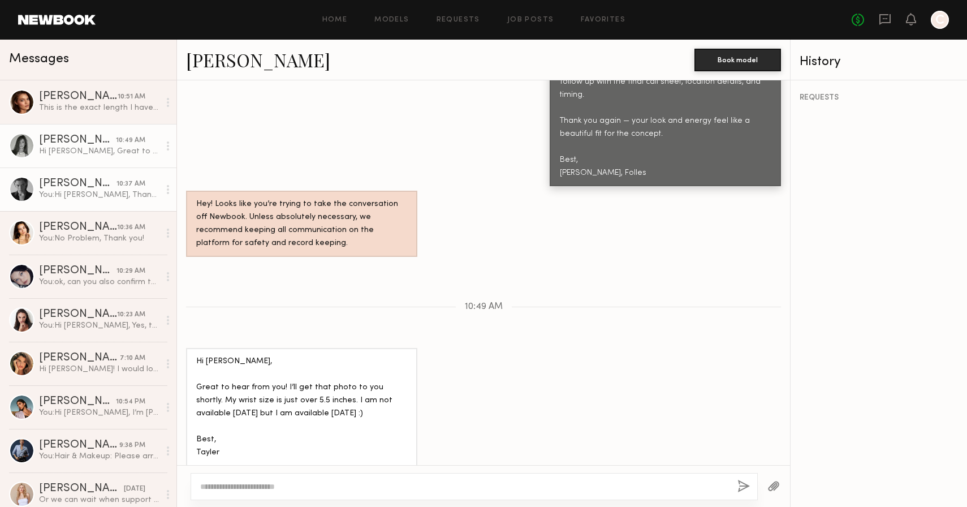
click at [79, 193] on div "You: Hi Lera, Thanks for getting back to me. Can you also confirm the length of…" at bounding box center [99, 194] width 120 height 11
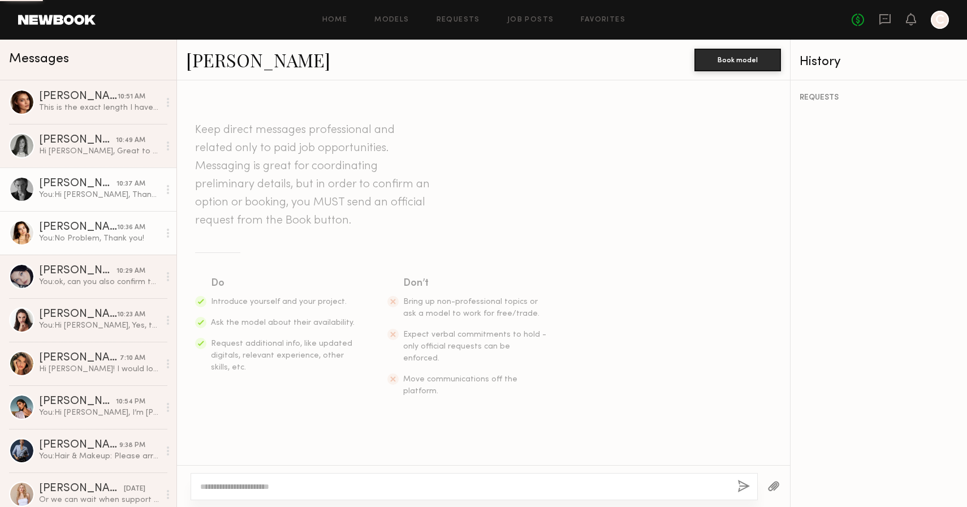
scroll to position [1590, 0]
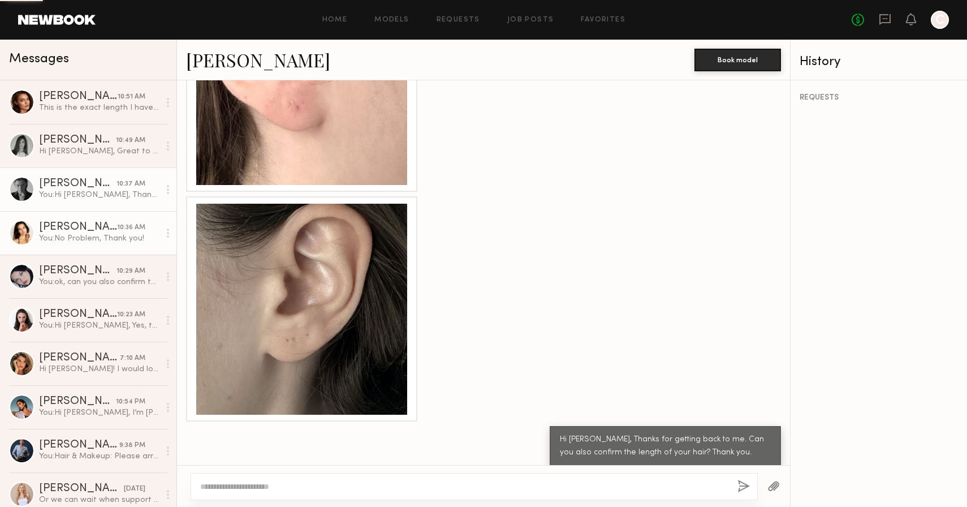
click at [79, 236] on div "You: No Problem, Thank you!" at bounding box center [99, 238] width 120 height 11
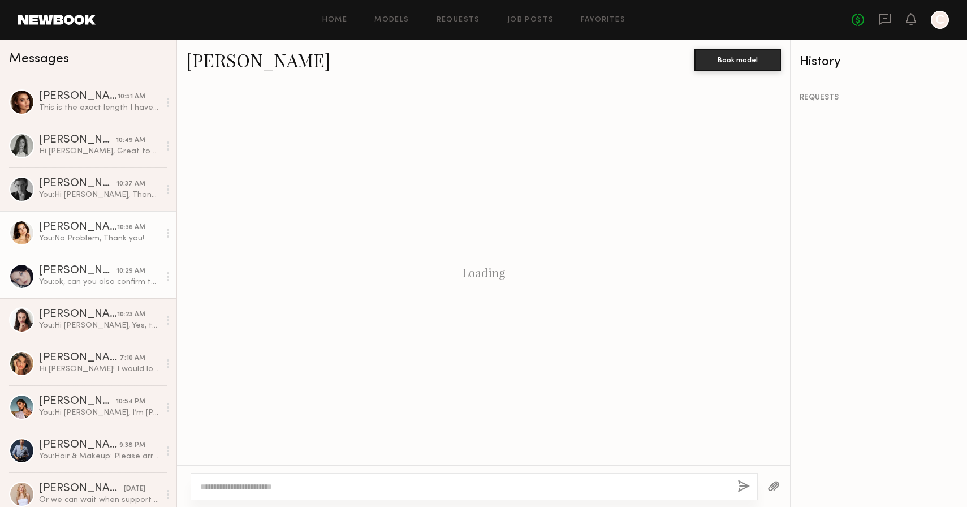
scroll to position [1144, 0]
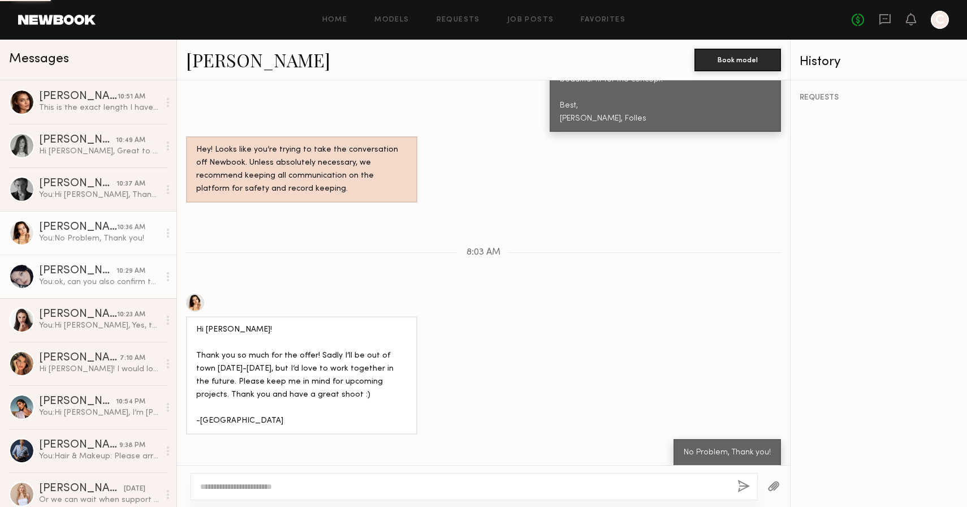
click at [78, 283] on div "You: ok, can you also confirm the length of your hair? is it past the shoulders?" at bounding box center [99, 282] width 120 height 11
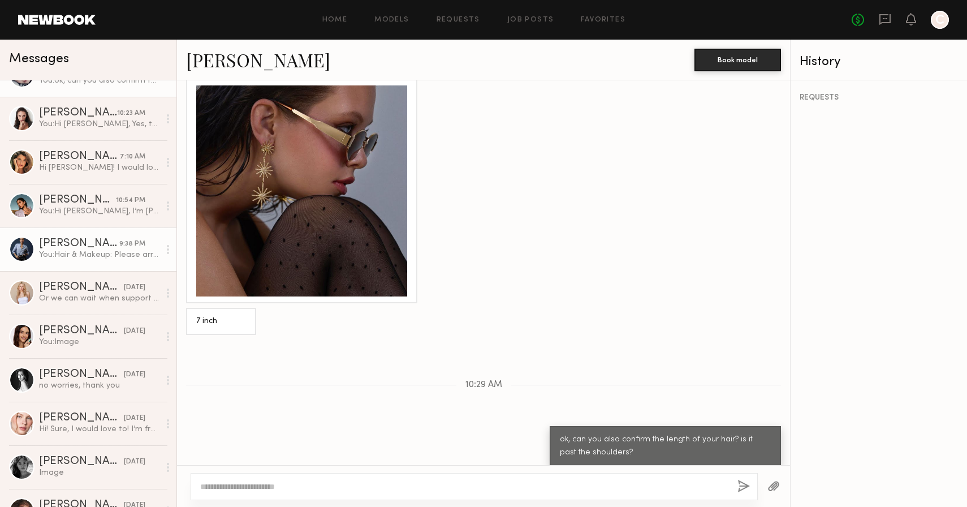
scroll to position [205, 0]
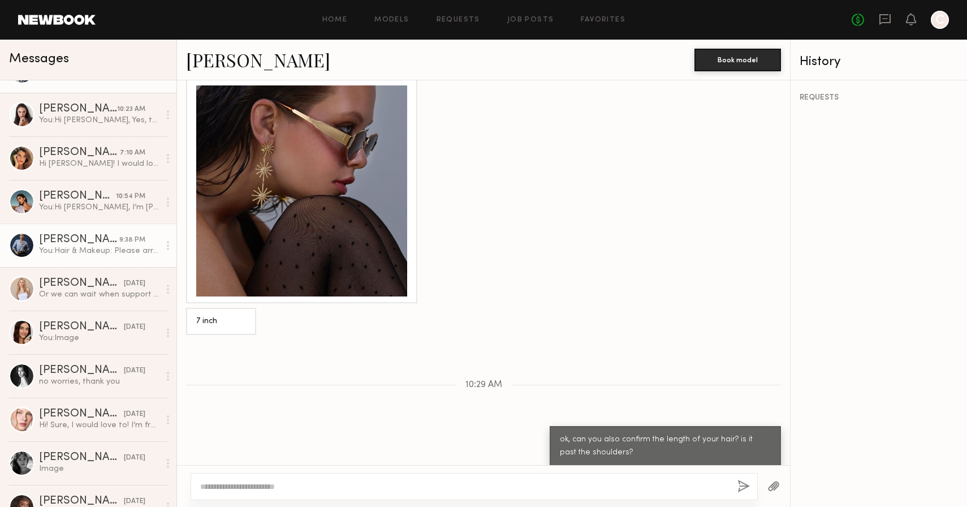
click at [97, 251] on div "You: Hair & Makeup: Please arrive with clean, natural skin and minimal makeup —…" at bounding box center [99, 250] width 120 height 11
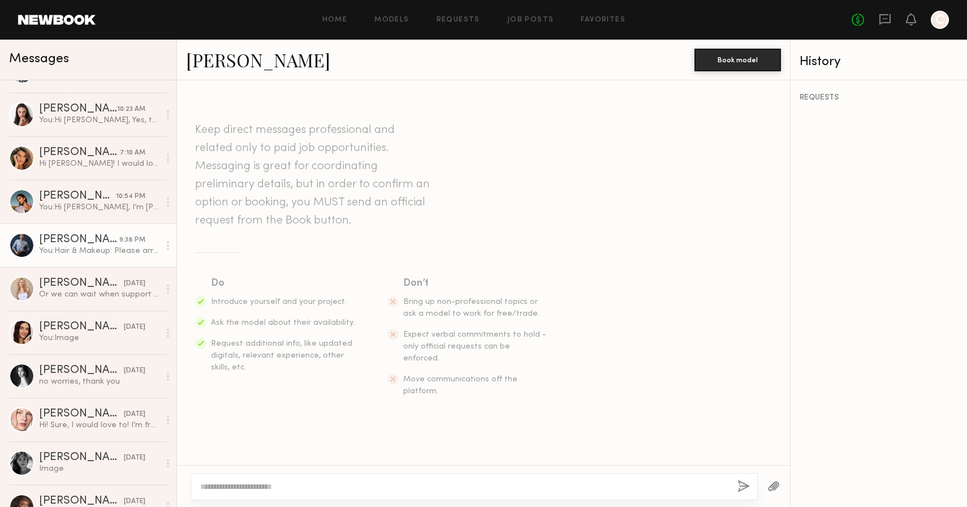
click at [235, 49] on link "[PERSON_NAME]" at bounding box center [258, 60] width 144 height 24
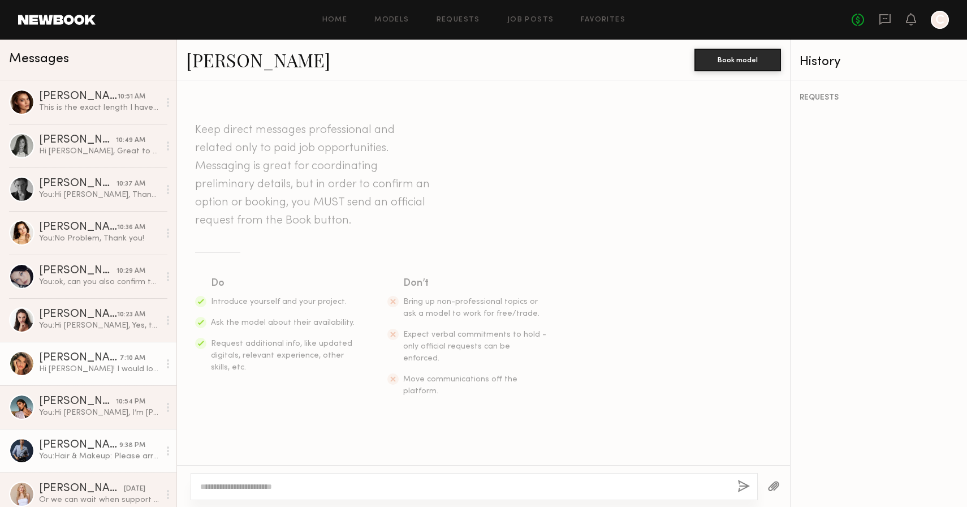
click at [33, 358] on div at bounding box center [21, 363] width 25 height 25
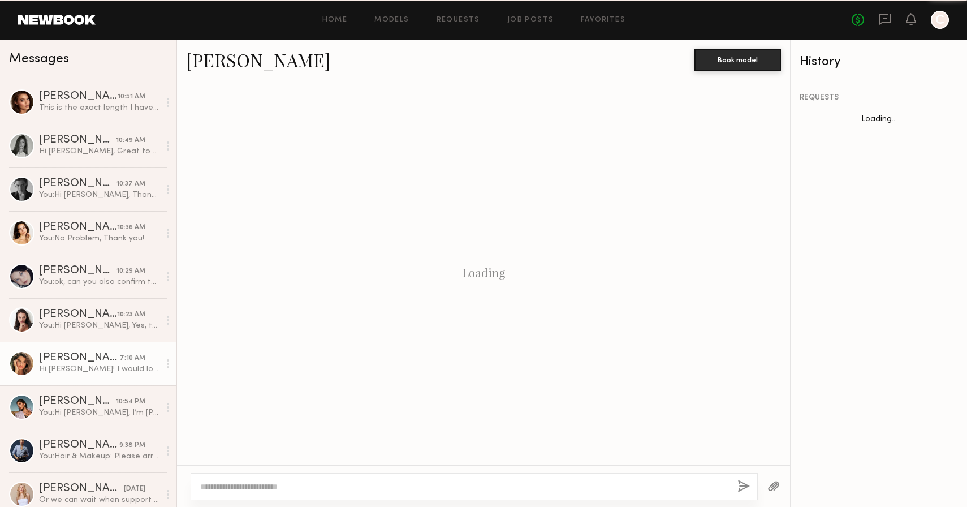
scroll to position [2214, 0]
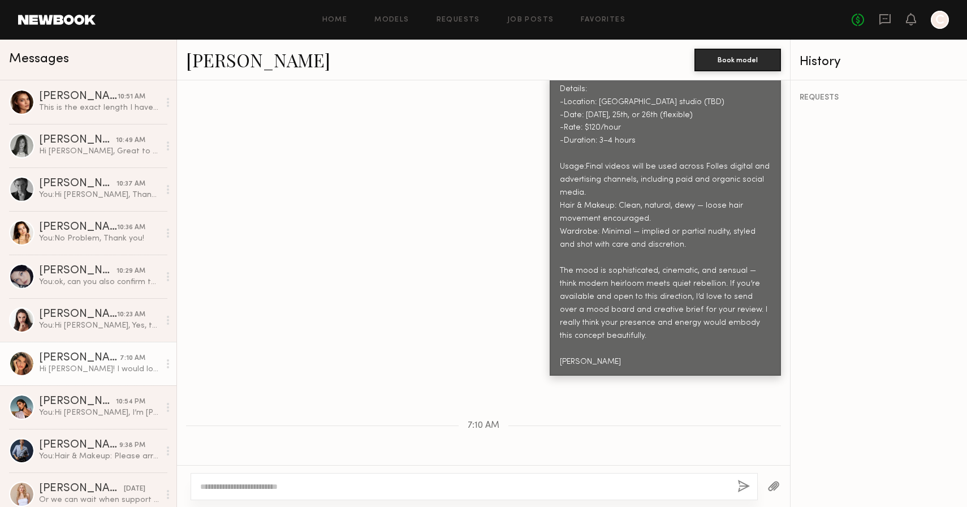
click at [231, 68] on link "[PERSON_NAME]" at bounding box center [258, 60] width 144 height 24
click at [76, 320] on div "Anastasiia S." at bounding box center [78, 314] width 78 height 11
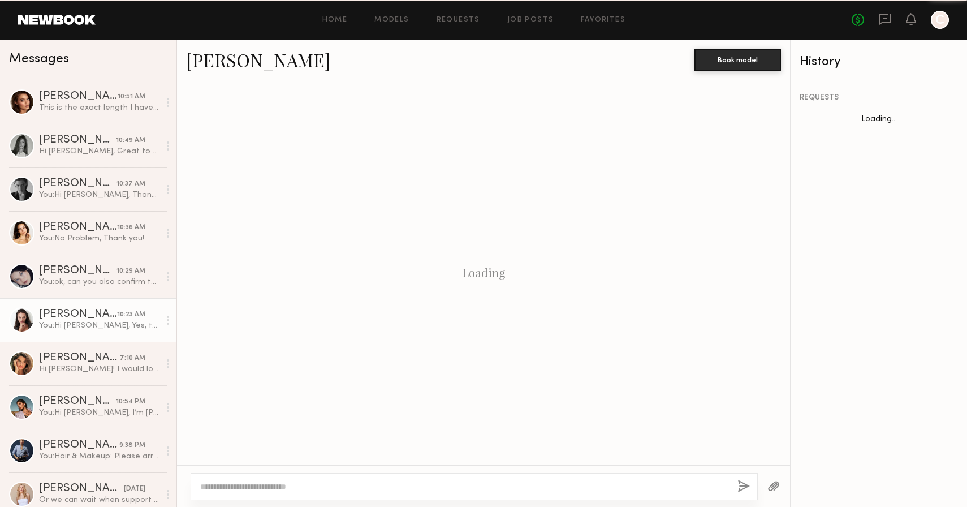
scroll to position [2809, 0]
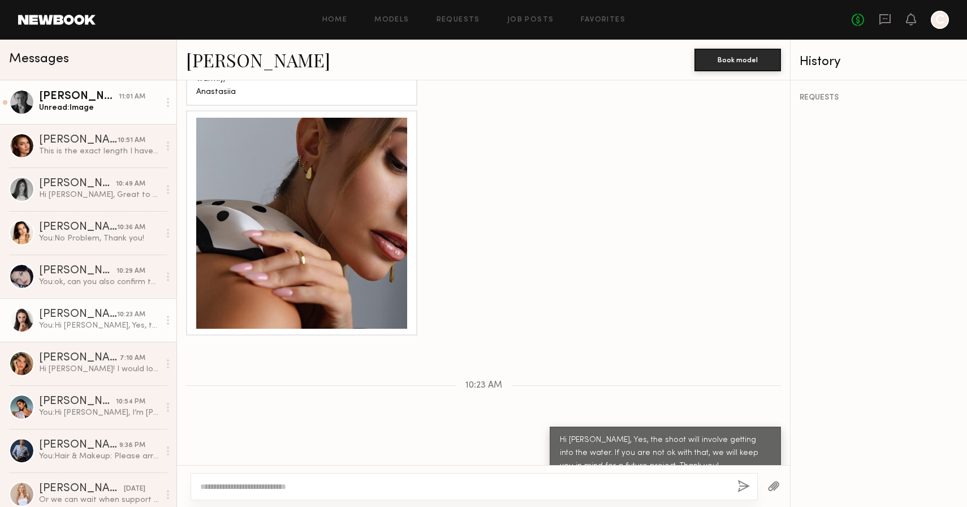
click at [70, 96] on div "[PERSON_NAME]" at bounding box center [79, 96] width 80 height 11
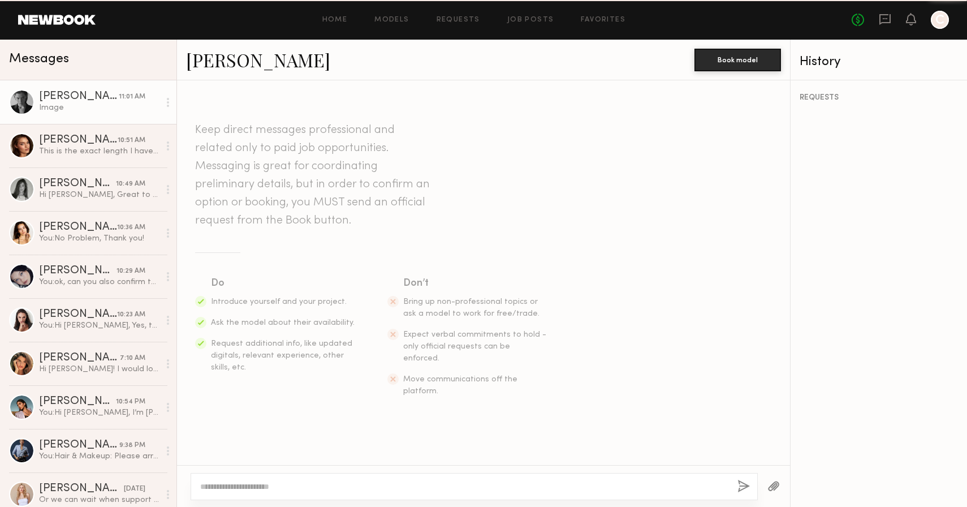
scroll to position [1843, 0]
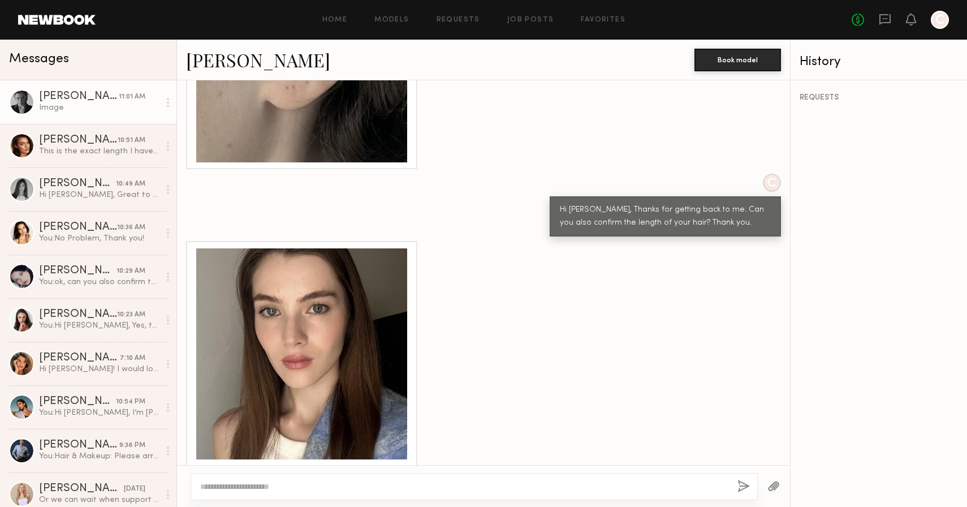
click at [226, 62] on link "[PERSON_NAME]" at bounding box center [258, 60] width 144 height 24
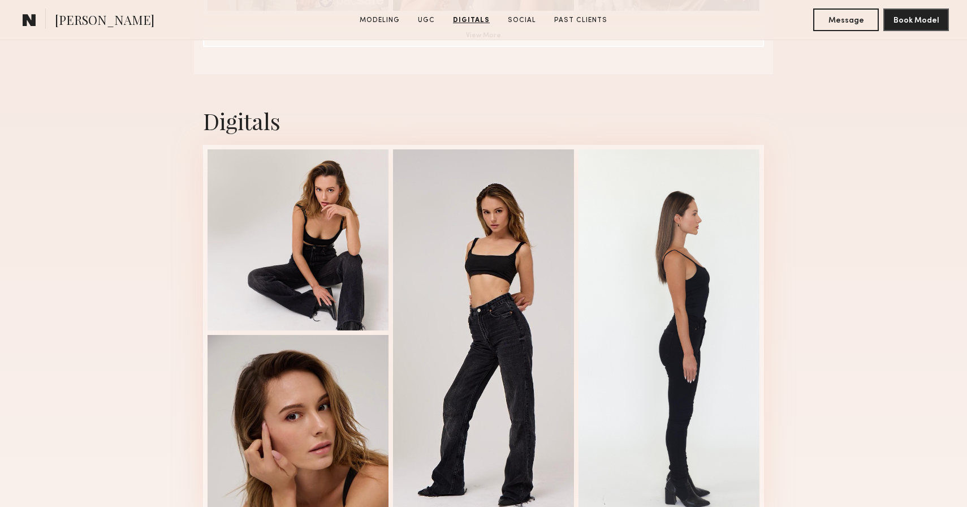
scroll to position [2578, 0]
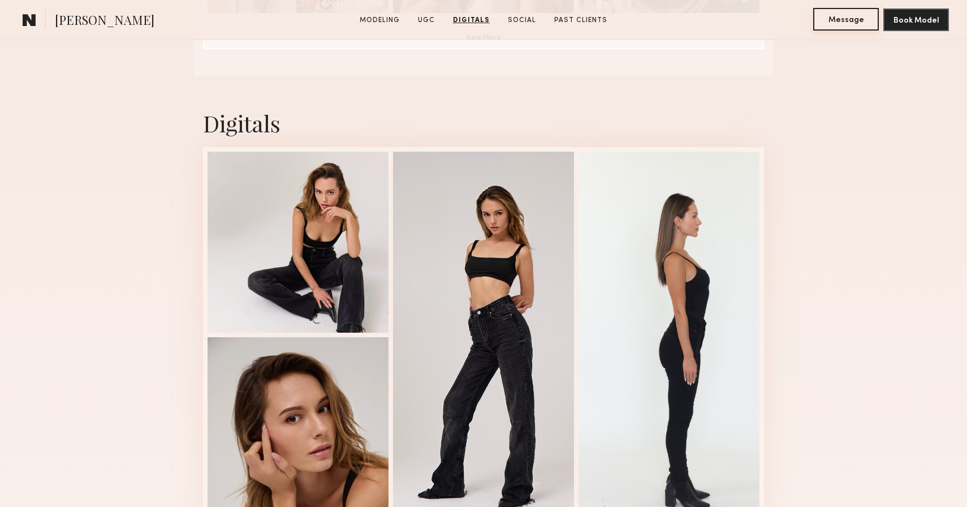
click at [843, 24] on button "Message" at bounding box center [846, 19] width 66 height 23
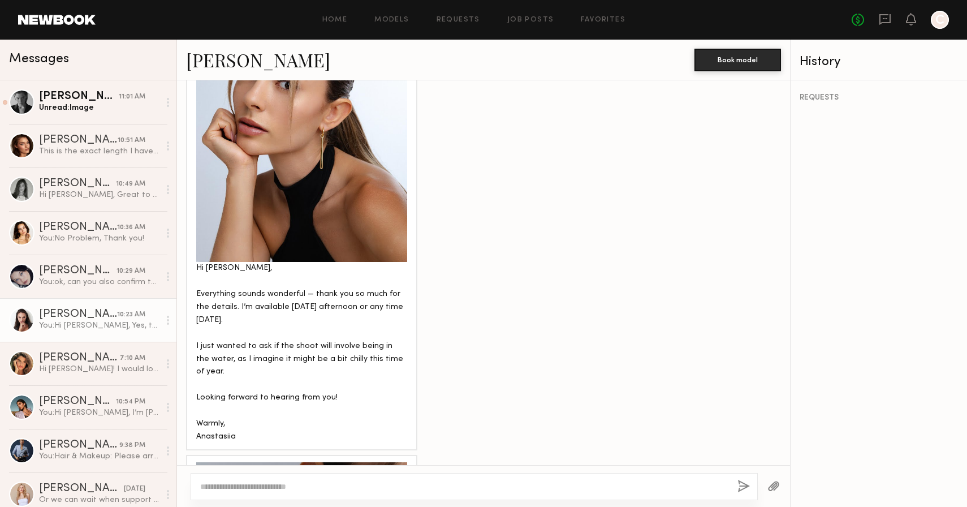
scroll to position [2809, 0]
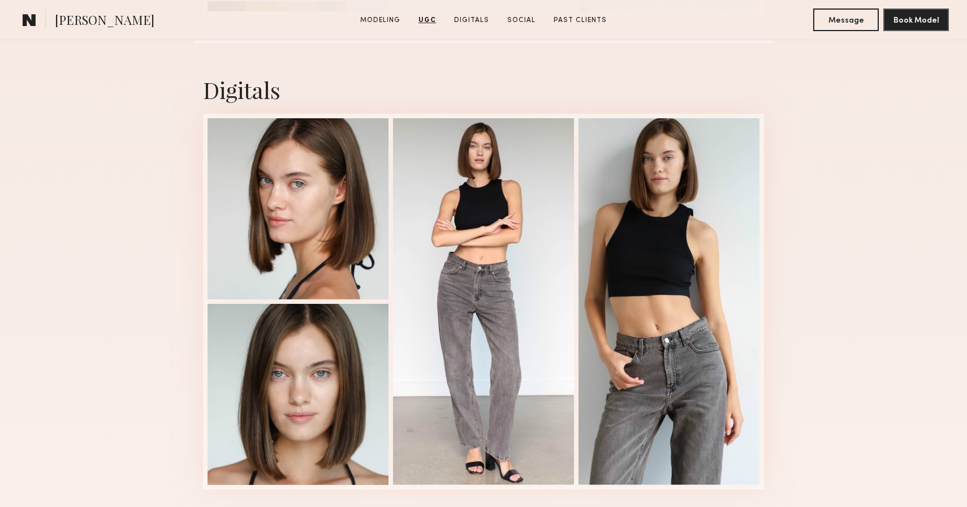
scroll to position [2766, 0]
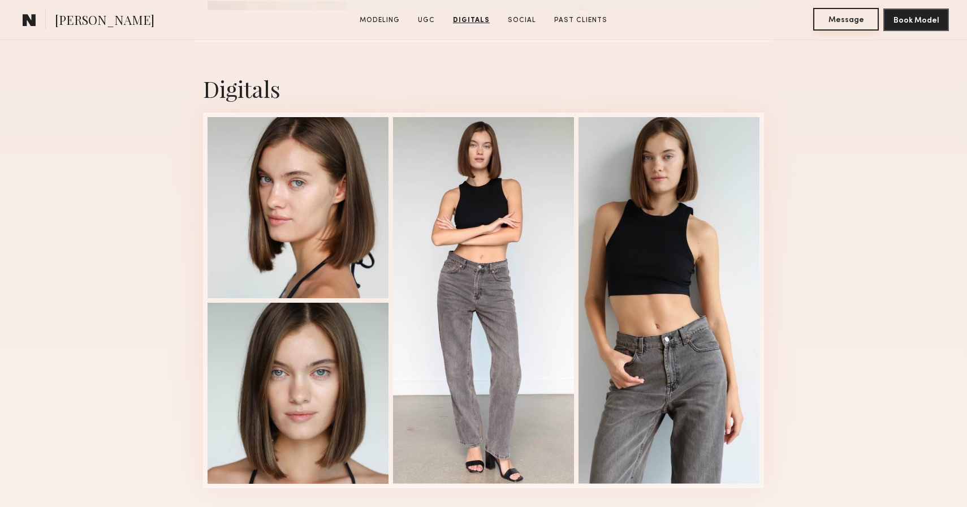
click at [836, 16] on button "Message" at bounding box center [846, 19] width 66 height 23
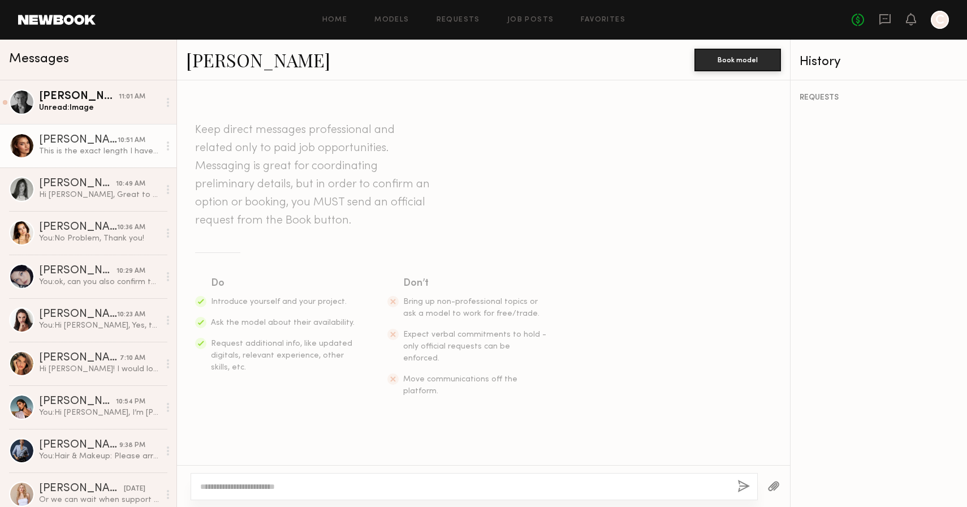
scroll to position [1626, 0]
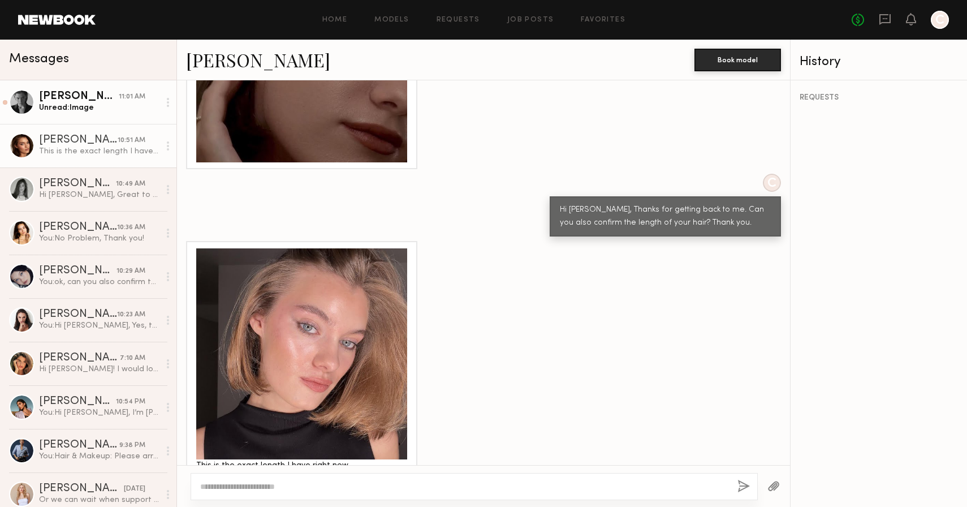
click at [123, 102] on div "Unread: Image" at bounding box center [99, 107] width 120 height 11
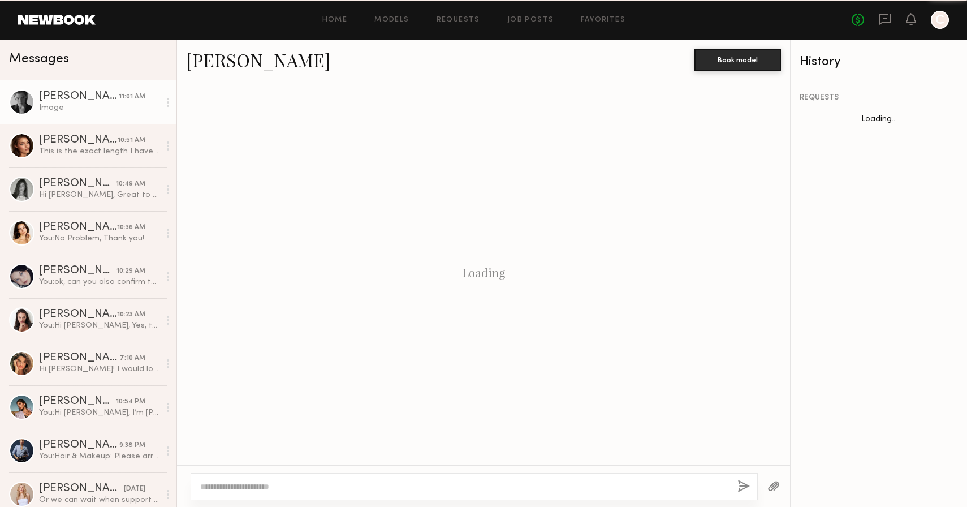
scroll to position [1843, 0]
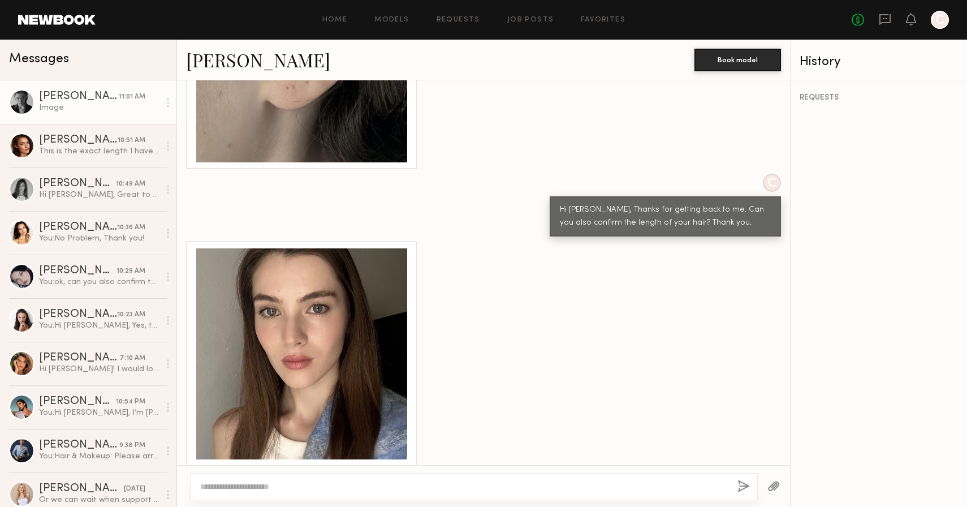
click at [222, 63] on link "[PERSON_NAME]" at bounding box center [258, 60] width 144 height 24
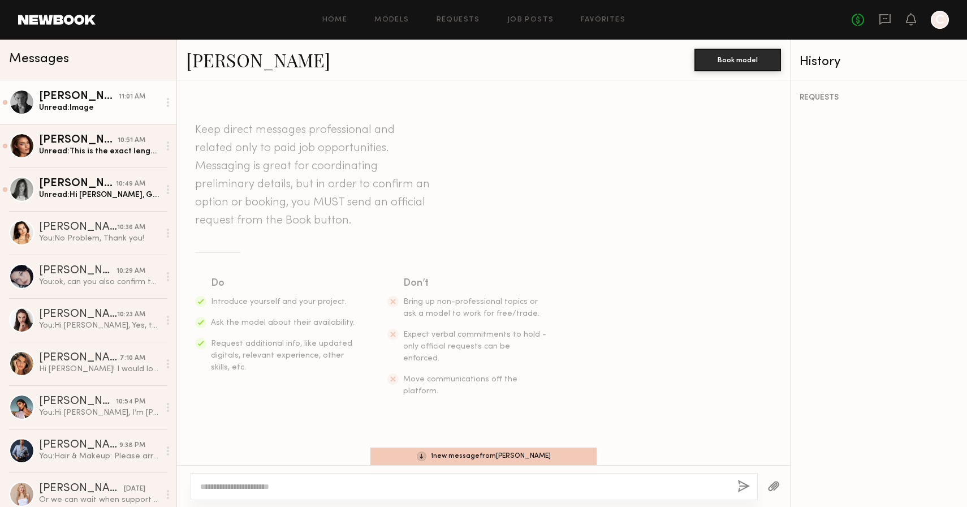
scroll to position [1325, 0]
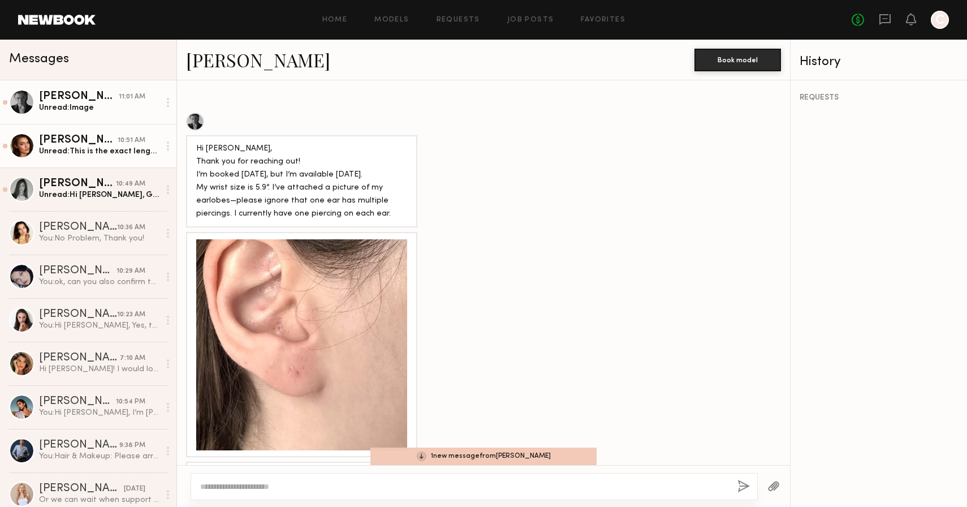
click at [101, 140] on div "Oleksa K." at bounding box center [78, 140] width 79 height 11
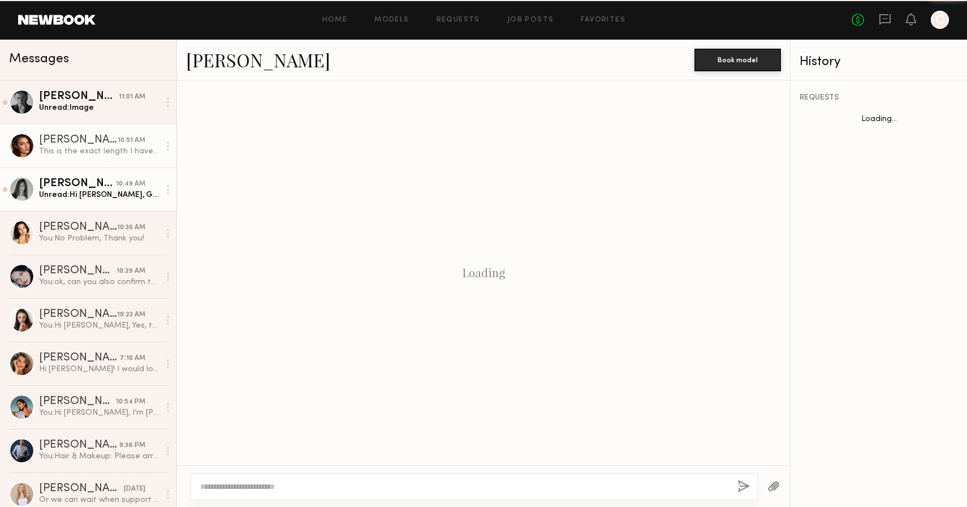
scroll to position [1626, 0]
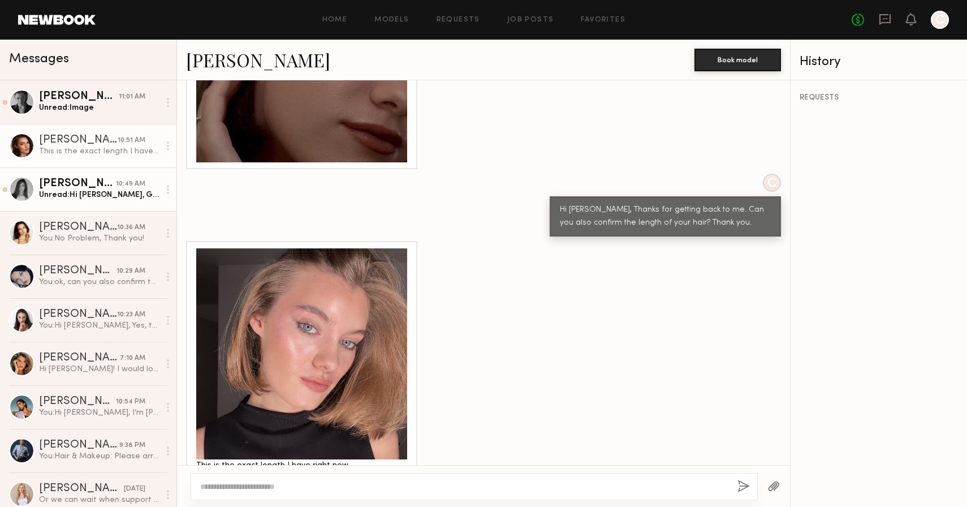
click at [94, 184] on div "[PERSON_NAME]" at bounding box center [77, 183] width 77 height 11
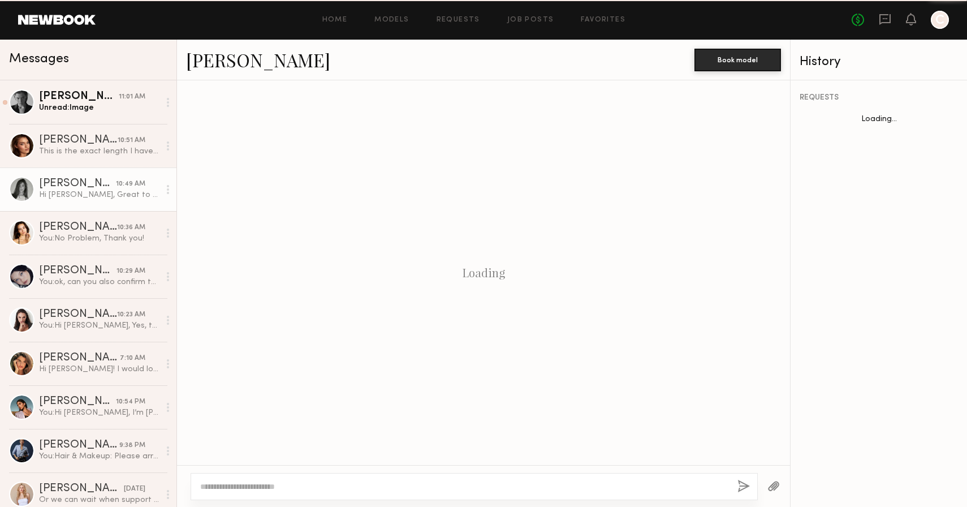
scroll to position [1090, 0]
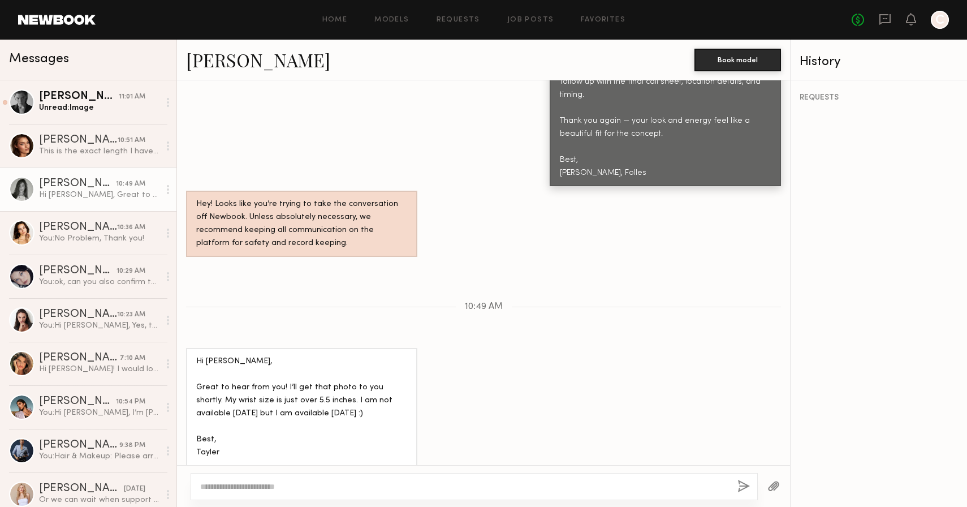
click at [236, 60] on link "[PERSON_NAME]" at bounding box center [258, 60] width 144 height 24
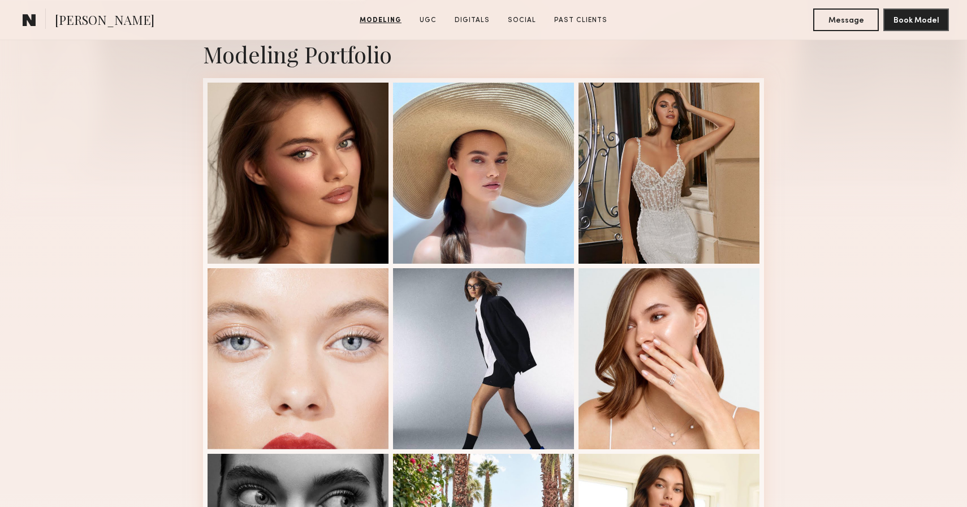
scroll to position [296, 0]
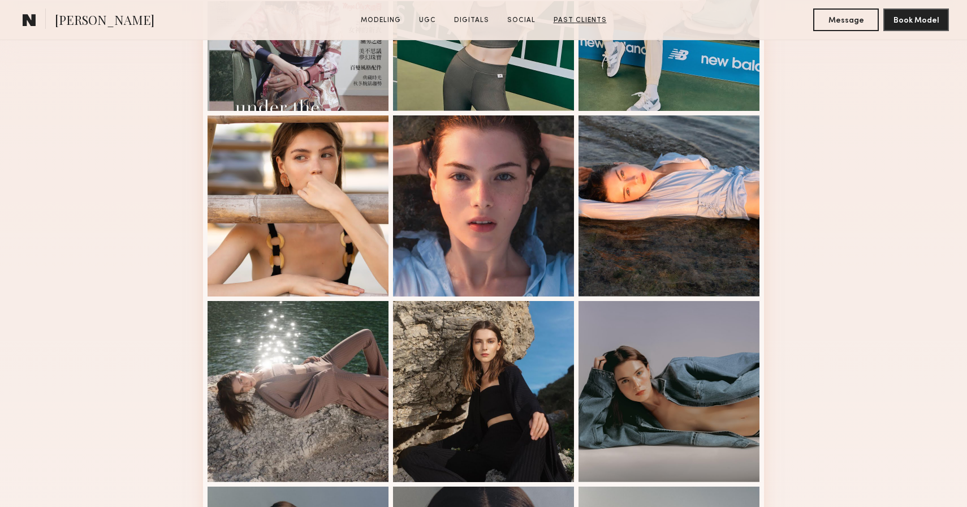
scroll to position [417, 0]
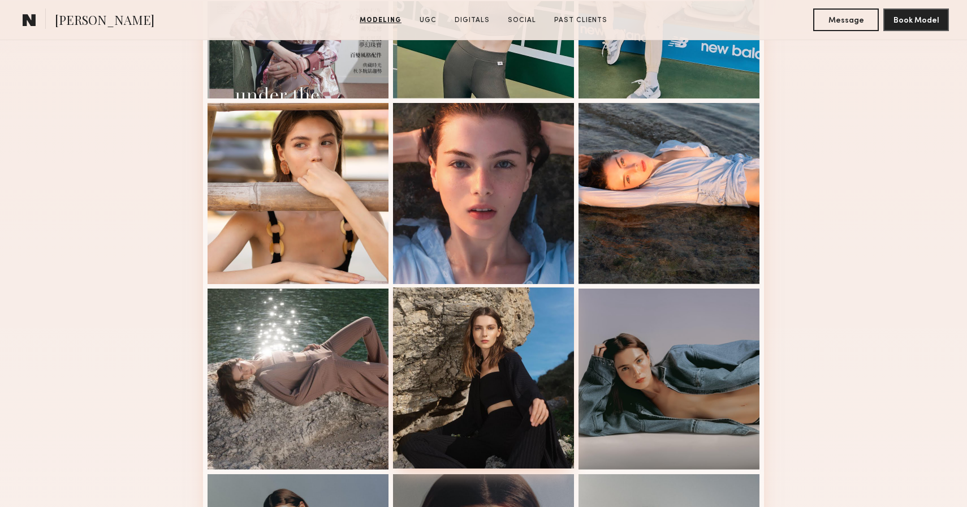
click at [497, 340] on div at bounding box center [483, 377] width 181 height 181
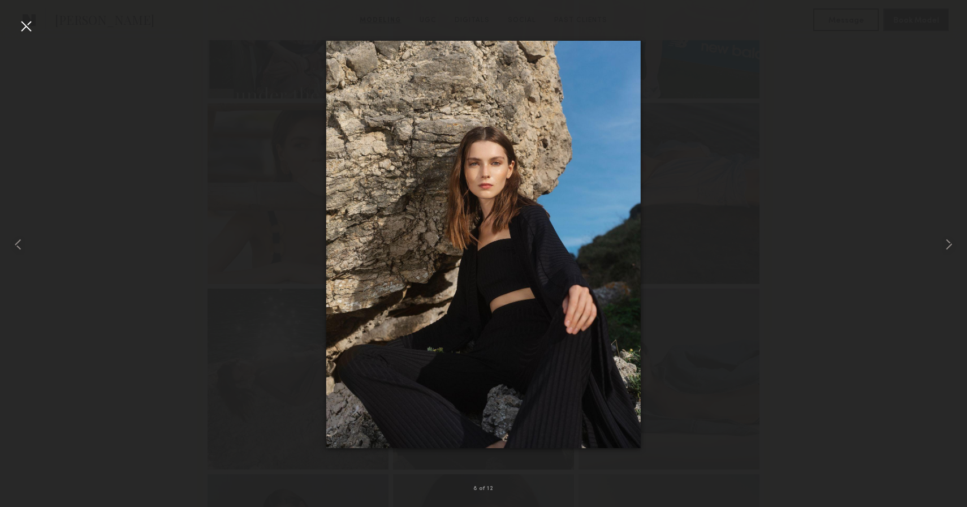
click at [29, 19] on div at bounding box center [26, 26] width 18 height 18
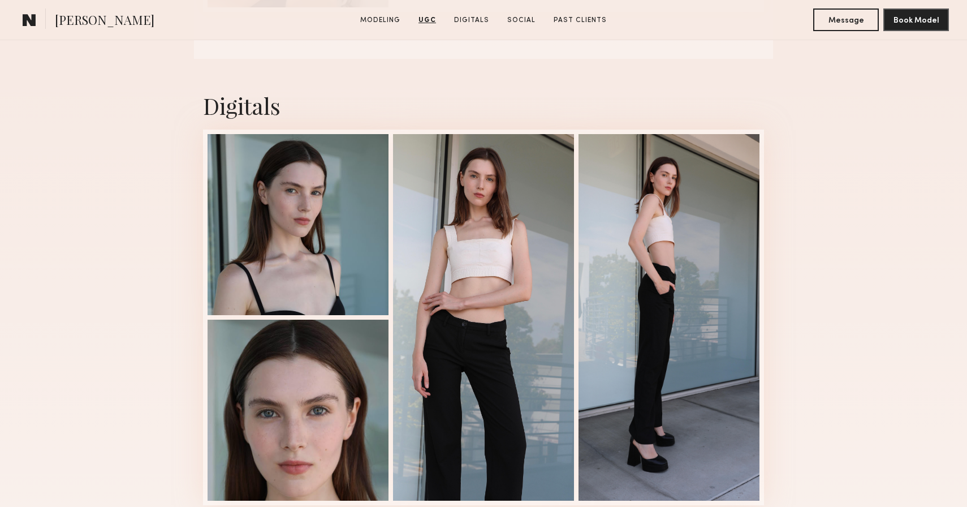
scroll to position [1607, 0]
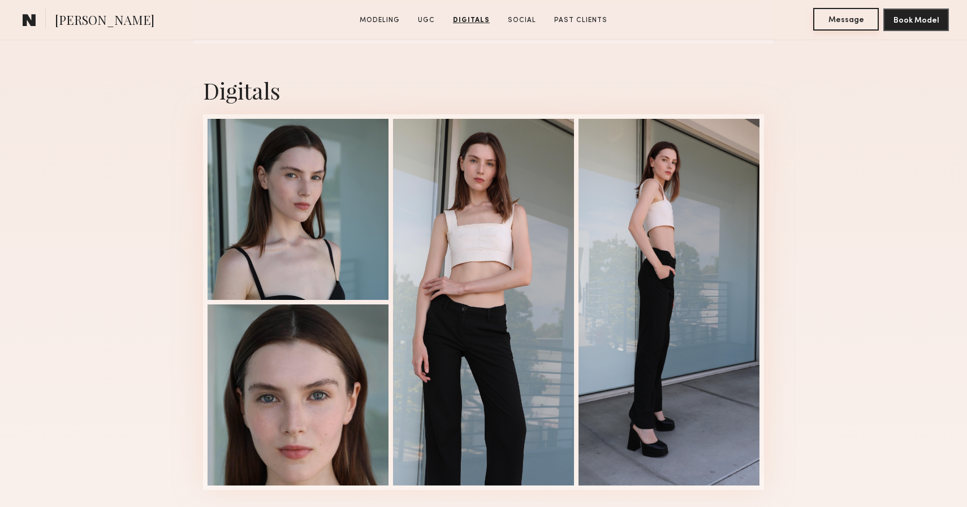
click at [849, 19] on button "Message" at bounding box center [846, 19] width 66 height 23
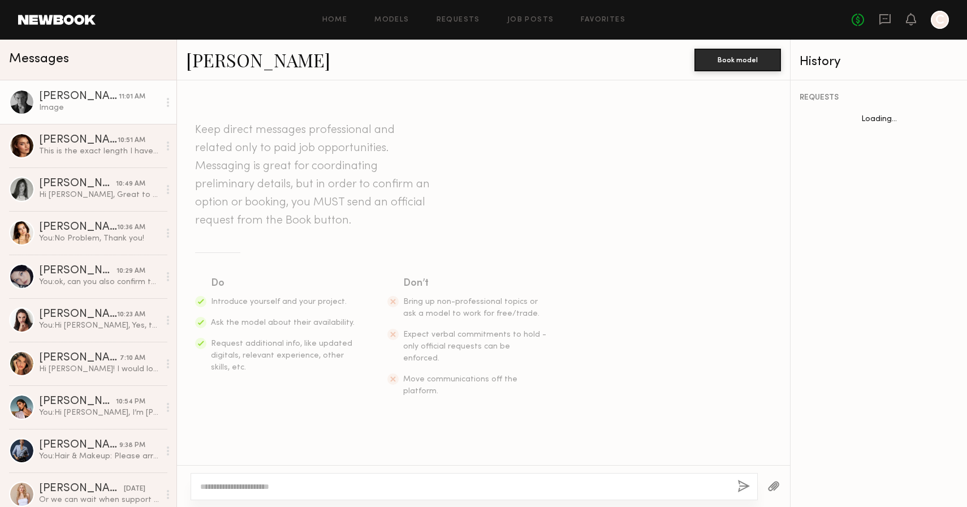
scroll to position [1843, 0]
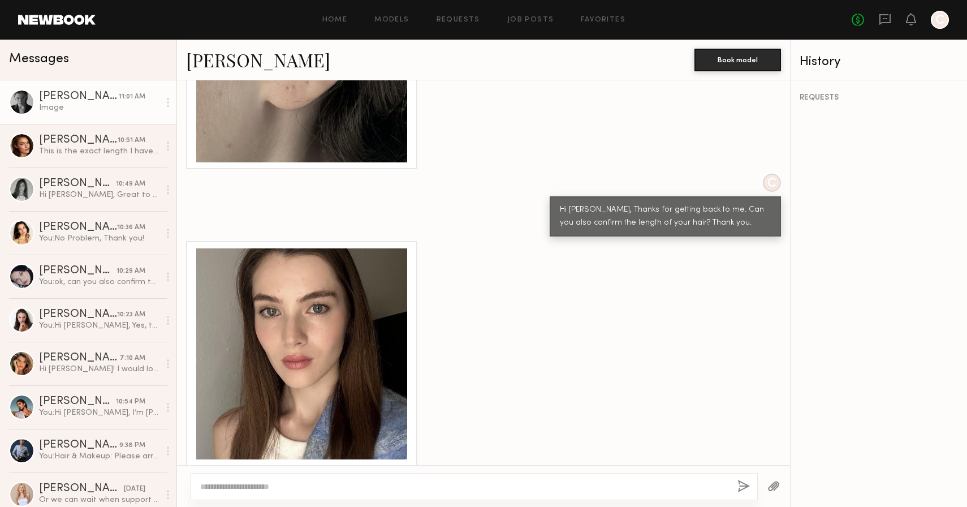
click at [219, 63] on link "Lera G." at bounding box center [258, 60] width 144 height 24
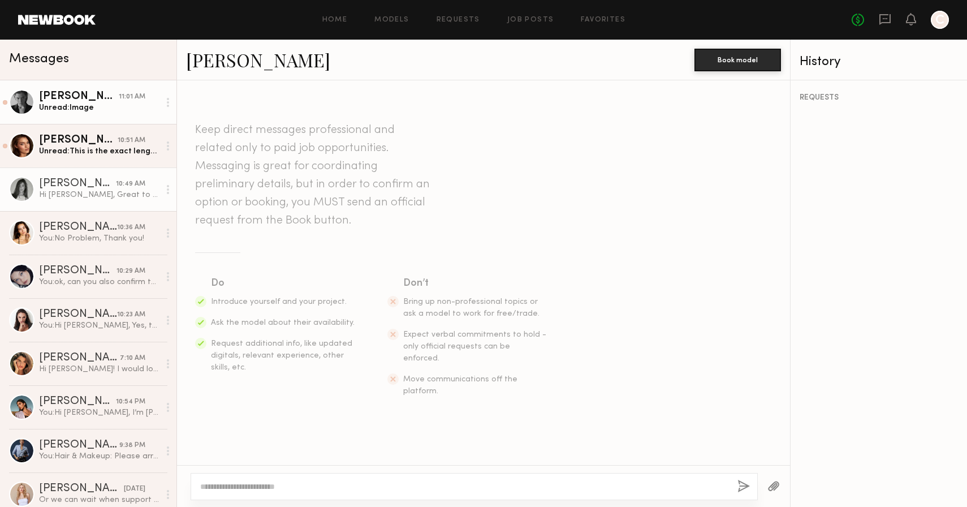
click at [41, 89] on link "Lera G. 11:01 AM Unread: Image" at bounding box center [88, 102] width 176 height 44
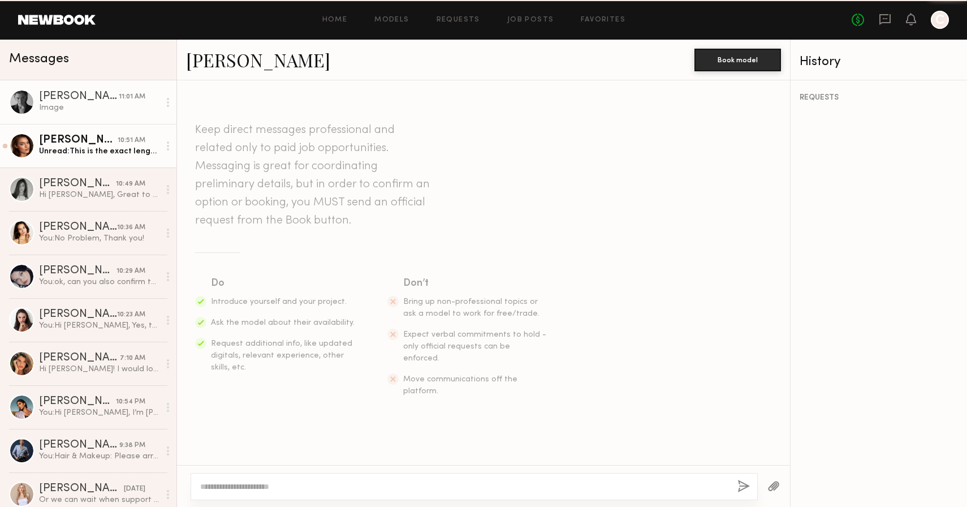
scroll to position [1843, 0]
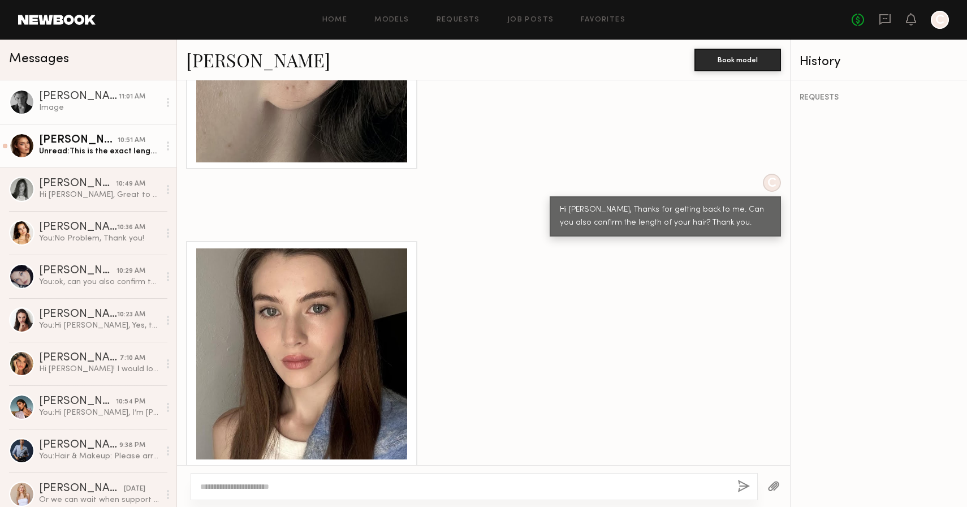
click at [68, 142] on div "[PERSON_NAME]" at bounding box center [78, 140] width 79 height 11
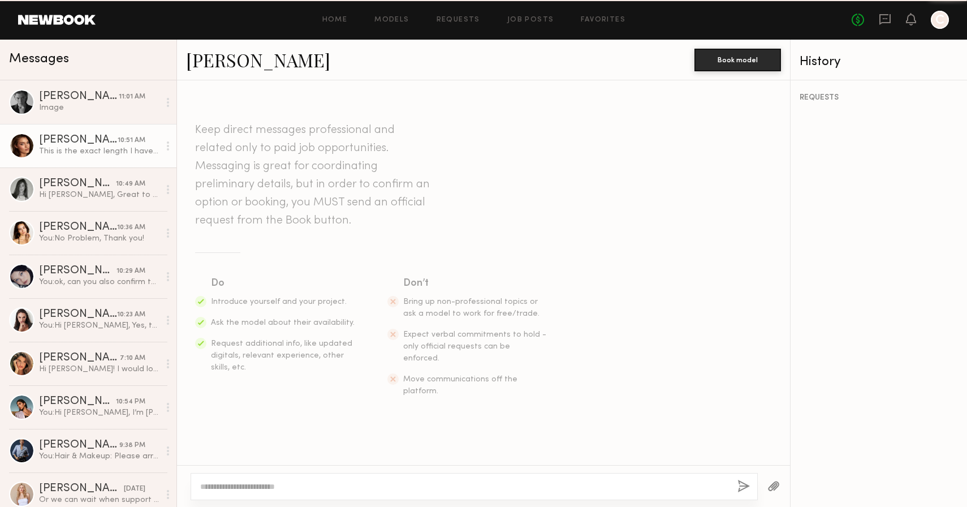
scroll to position [1626, 0]
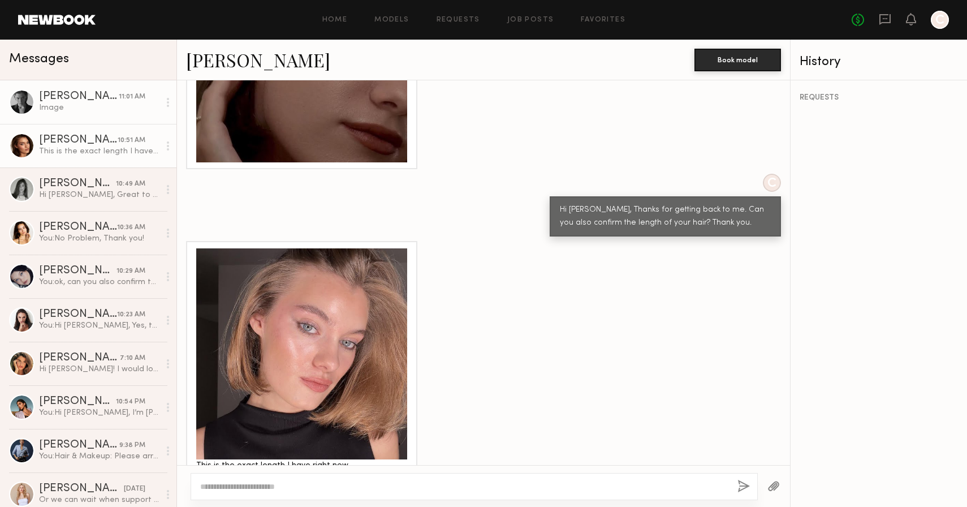
click at [83, 109] on div "Image" at bounding box center [99, 107] width 120 height 11
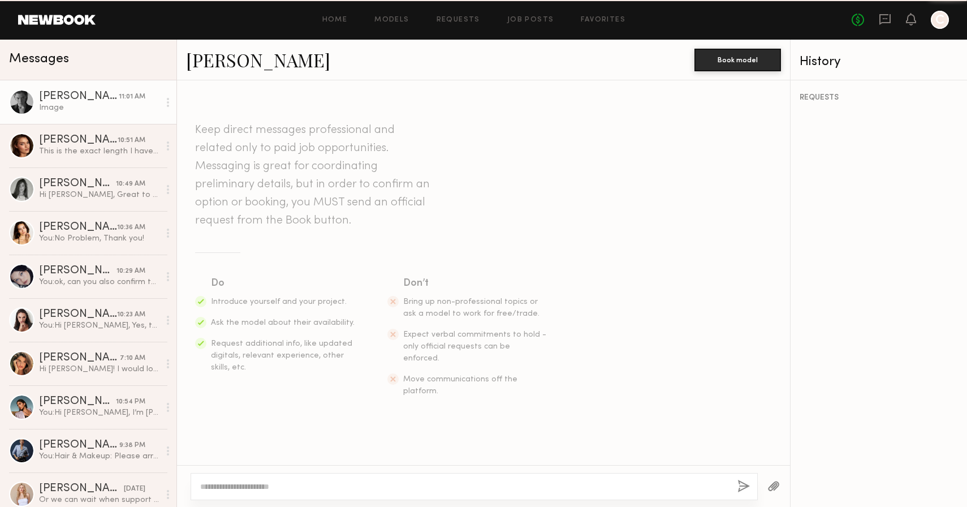
scroll to position [1843, 0]
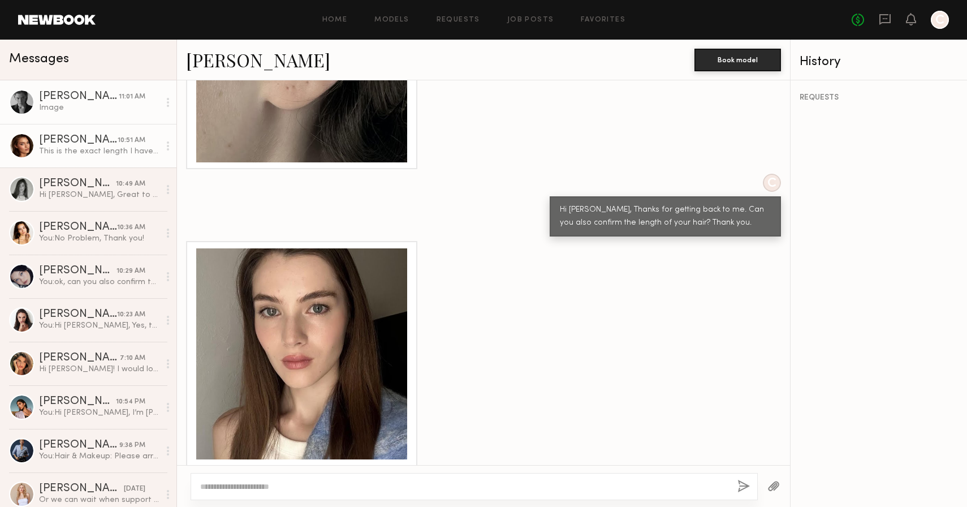
click at [72, 150] on div "This is the exact length I have right now." at bounding box center [99, 151] width 120 height 11
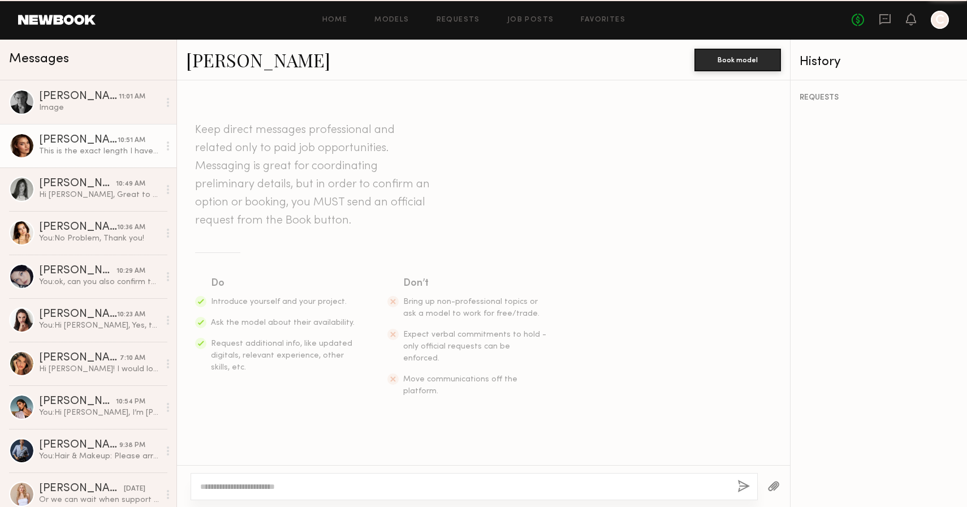
scroll to position [1626, 0]
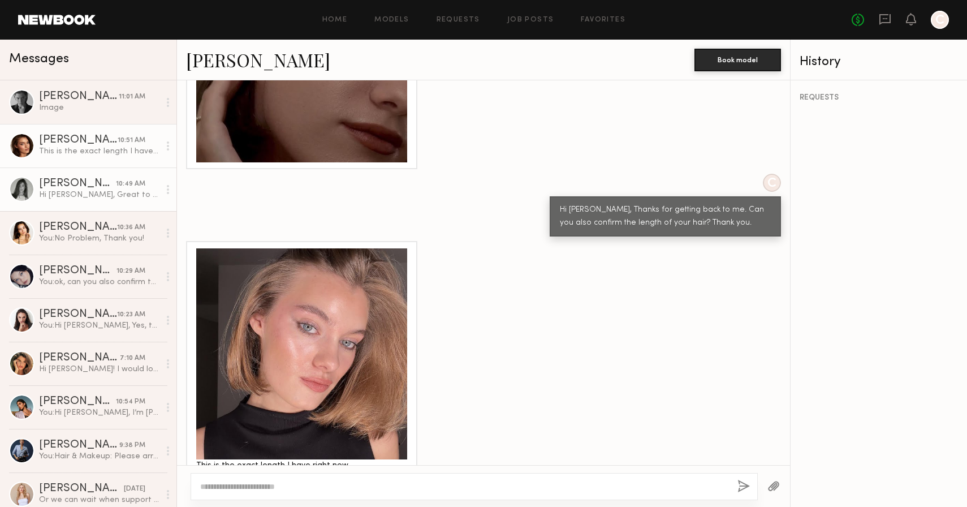
click at [70, 182] on div "Tayler C." at bounding box center [77, 183] width 77 height 11
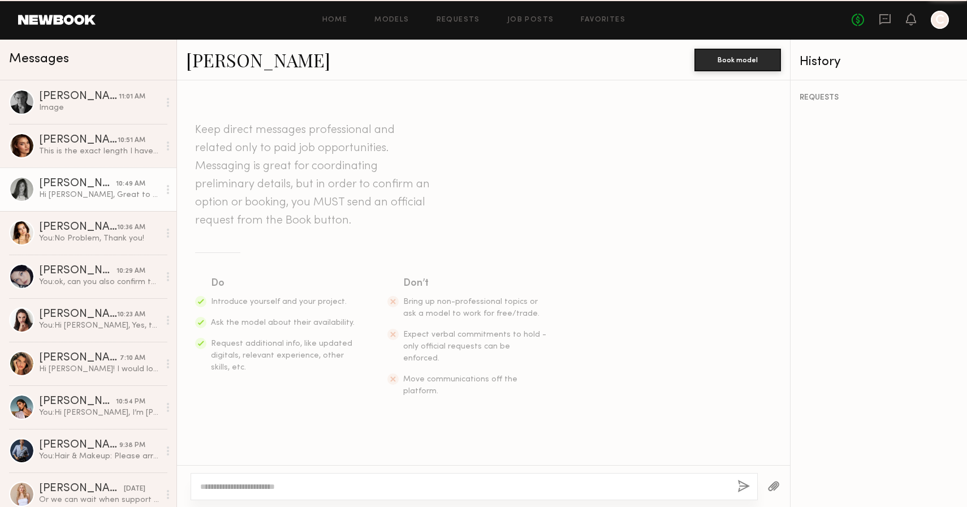
scroll to position [1090, 0]
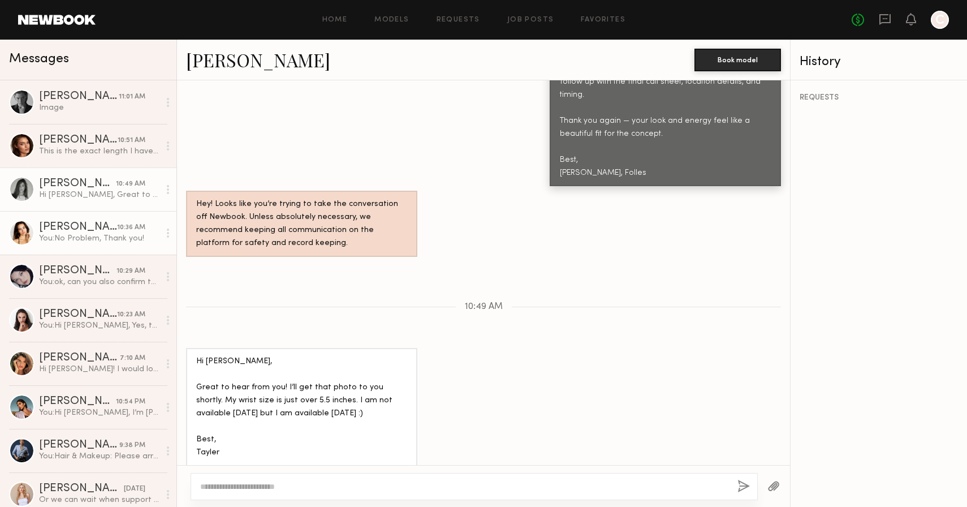
click at [98, 231] on div "Hania R." at bounding box center [78, 227] width 78 height 11
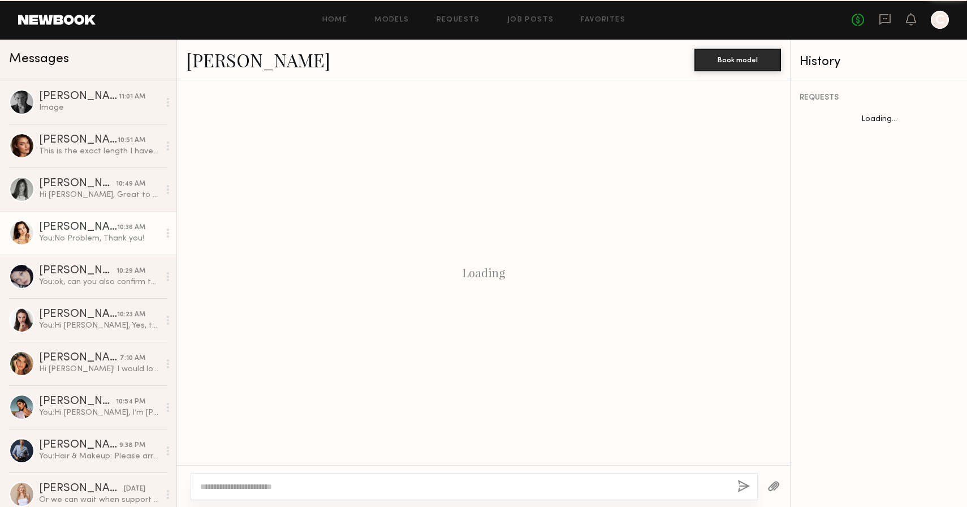
scroll to position [1144, 0]
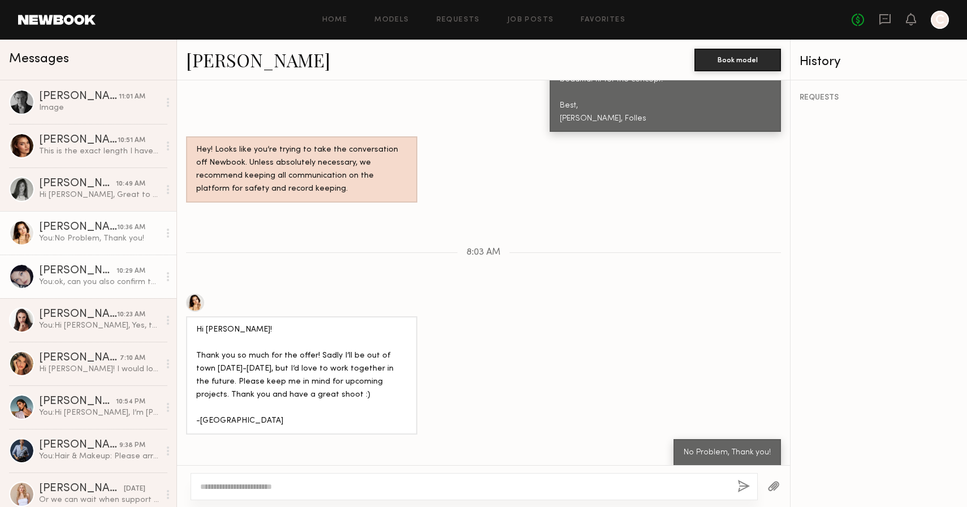
click at [78, 283] on div "You: ok, can you also confirm the length of your hair? is it past the shoulders?" at bounding box center [99, 282] width 120 height 11
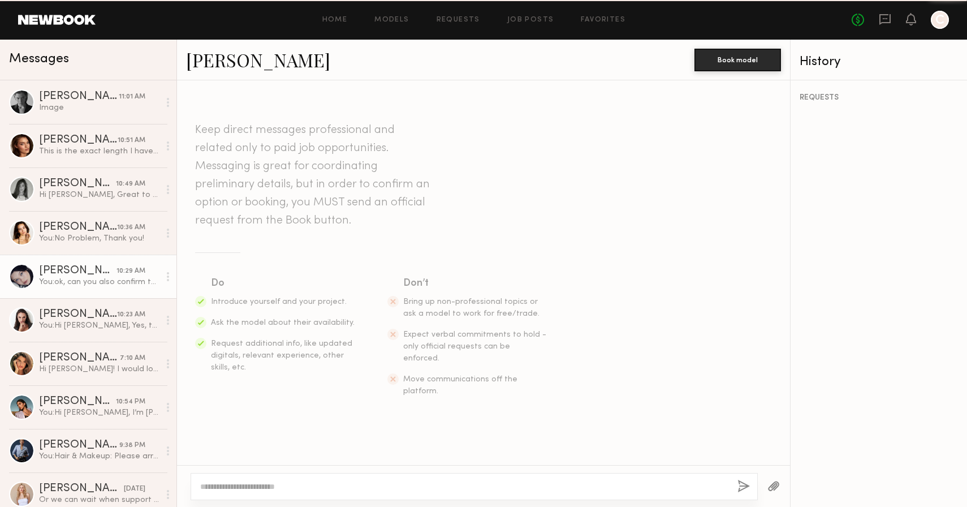
scroll to position [1340, 0]
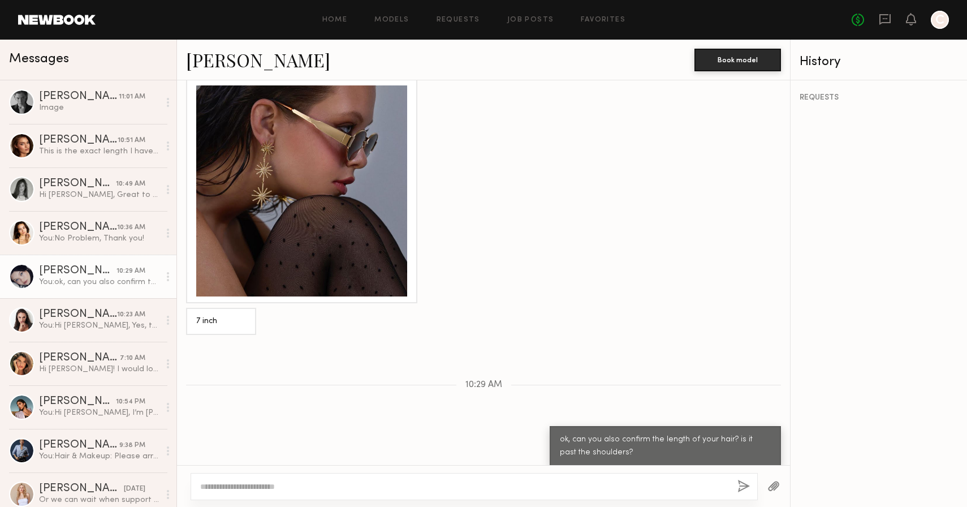
click at [221, 54] on link "Marina F." at bounding box center [258, 60] width 144 height 24
click at [104, 137] on div "Oleksa K." at bounding box center [78, 140] width 79 height 11
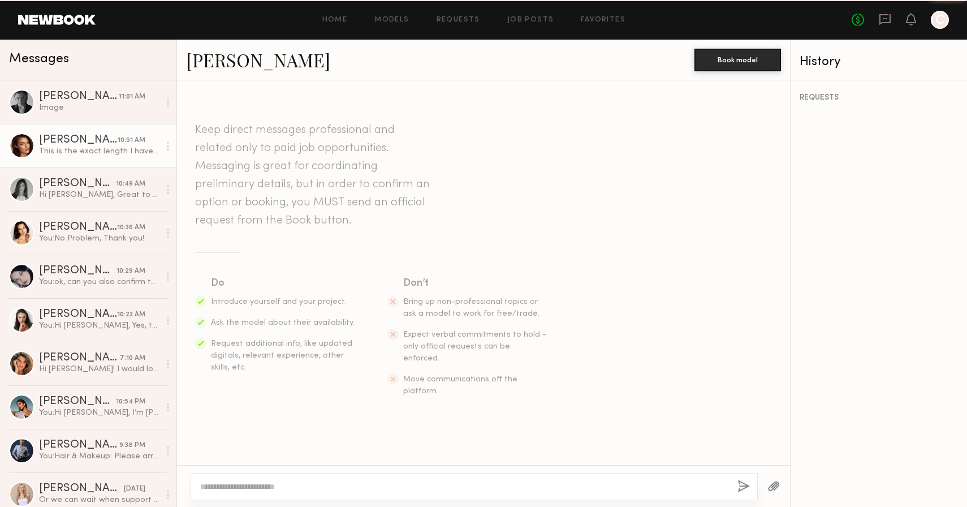
scroll to position [1626, 0]
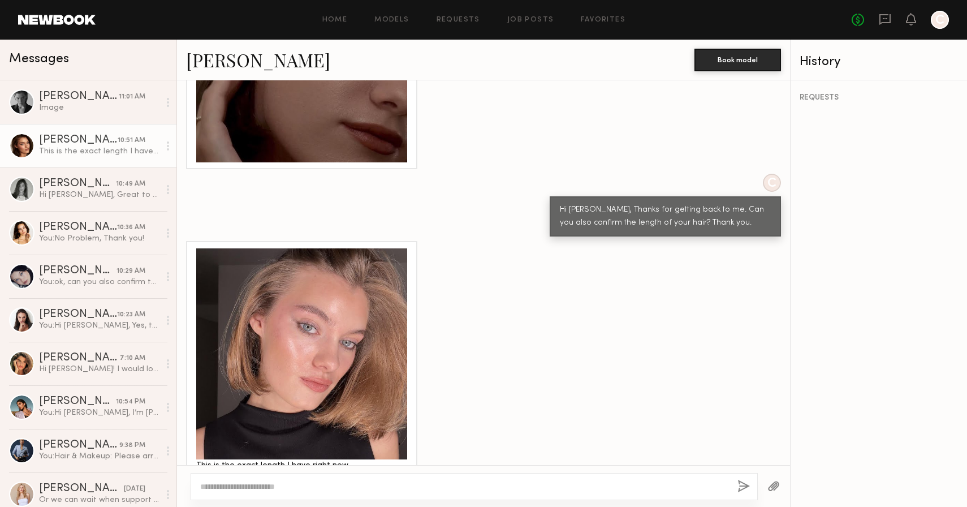
click at [225, 61] on link "Oleksa K." at bounding box center [258, 60] width 144 height 24
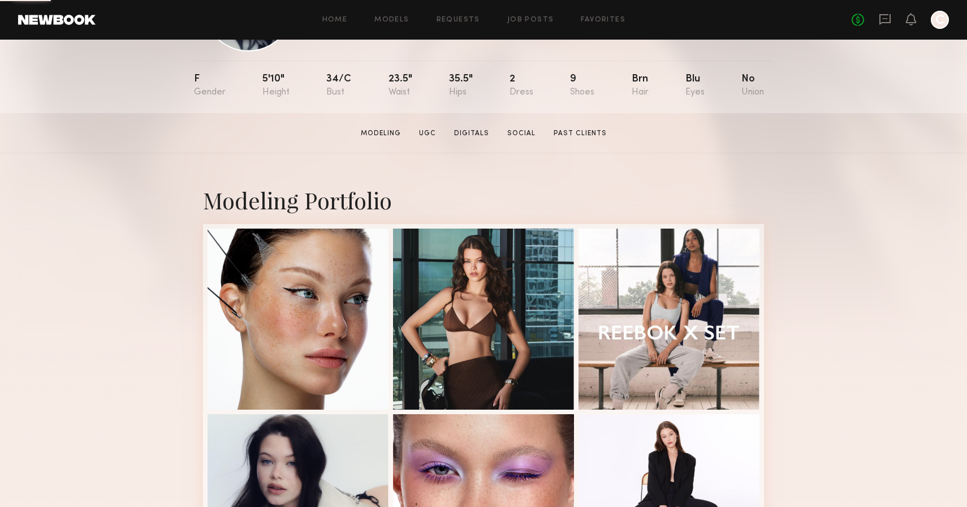
scroll to position [287, 0]
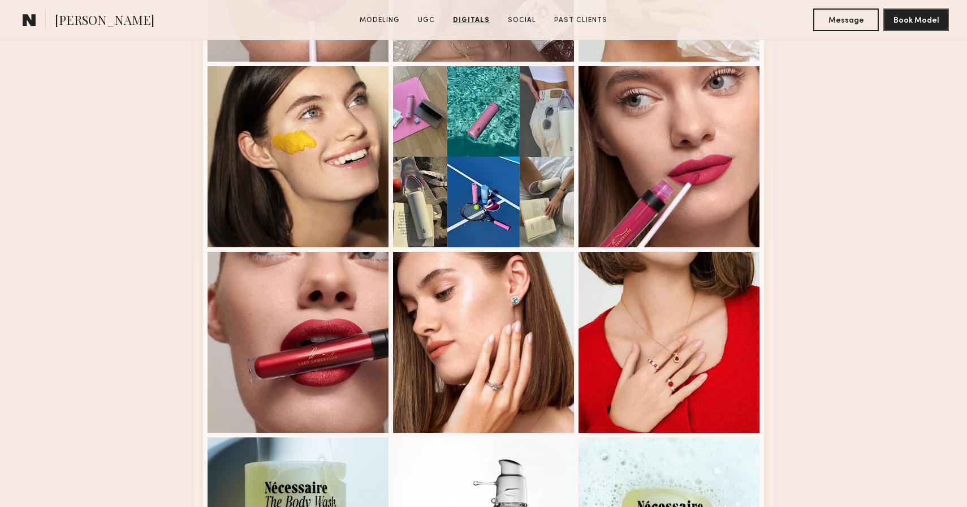
scroll to position [2029, 0]
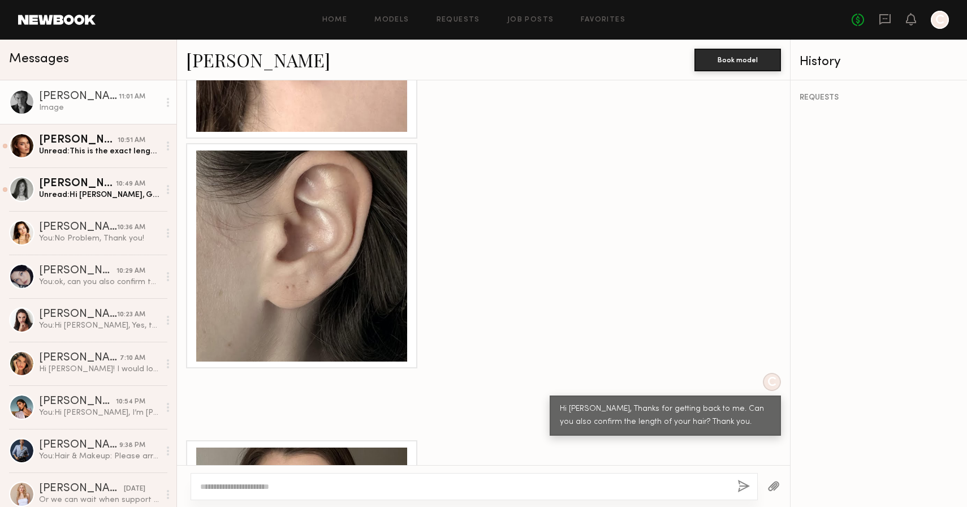
scroll to position [1843, 0]
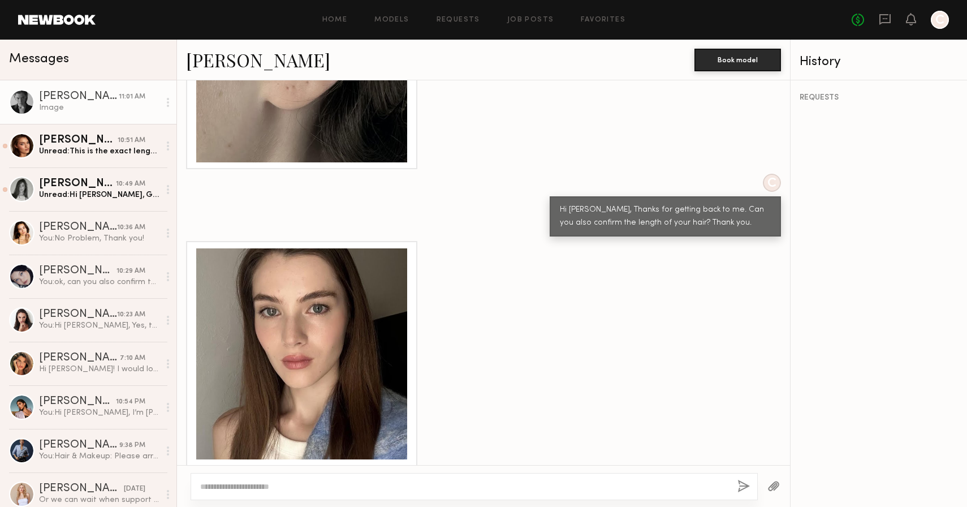
click at [294, 485] on textarea at bounding box center [464, 486] width 528 height 11
click at [486, 485] on textarea "**********" at bounding box center [464, 486] width 528 height 11
click at [655, 485] on textarea "**********" at bounding box center [464, 486] width 528 height 11
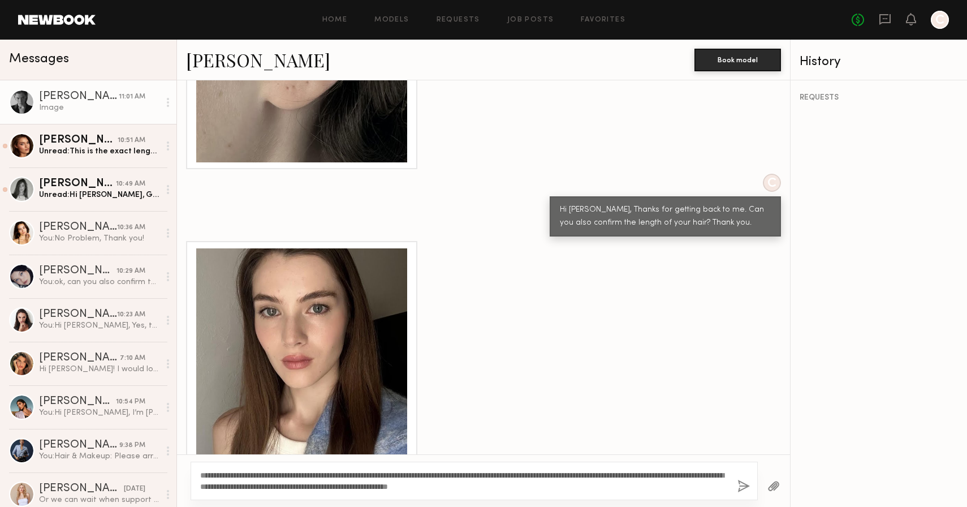
type textarea "**********"
click at [744, 481] on button "button" at bounding box center [743, 487] width 12 height 14
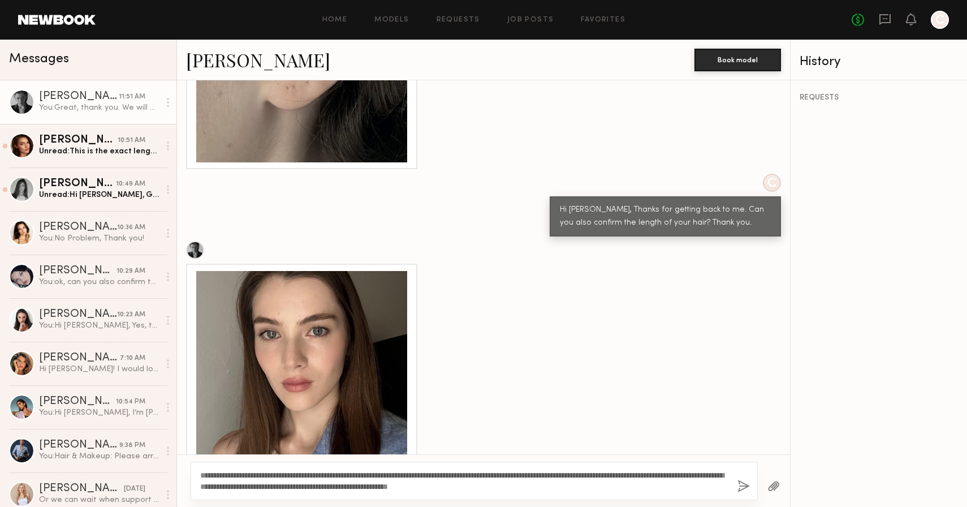
scroll to position [2034, 0]
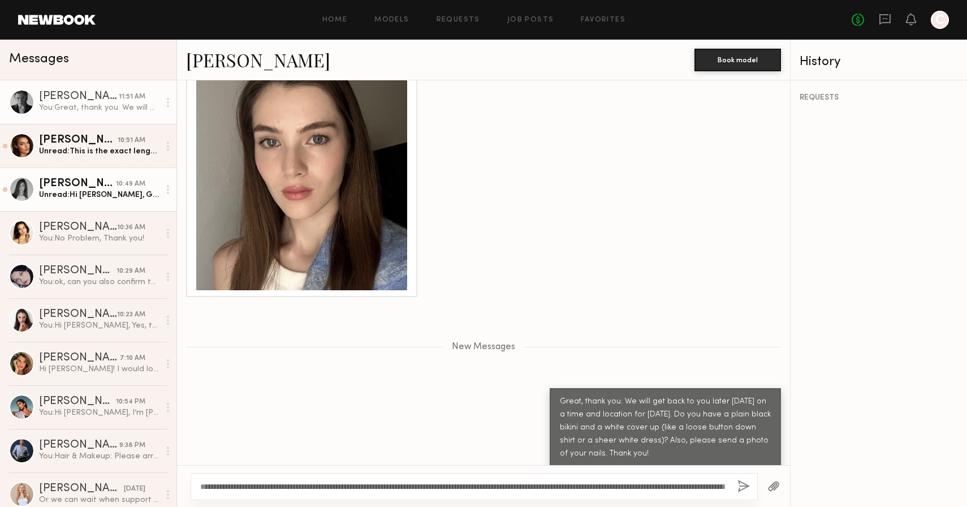
click at [122, 179] on div "10:49 AM" at bounding box center [130, 184] width 29 height 11
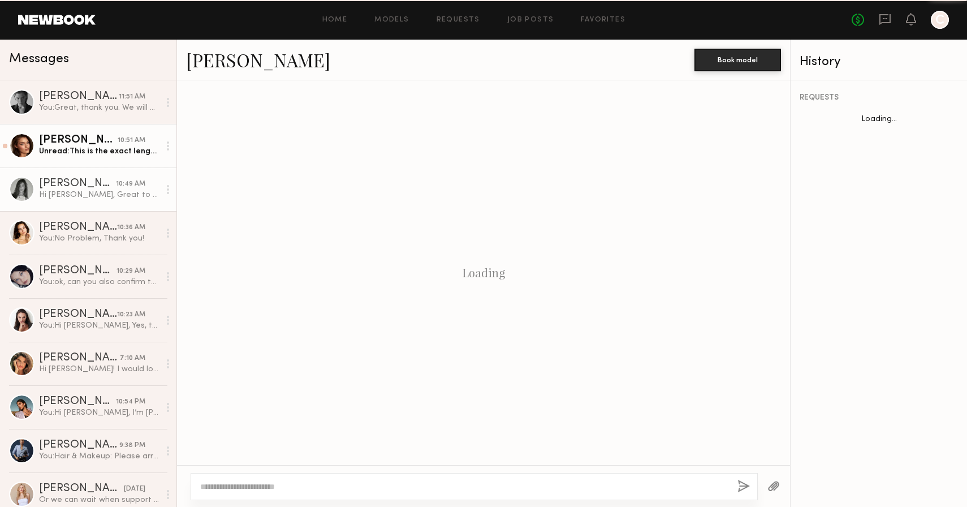
scroll to position [1090, 0]
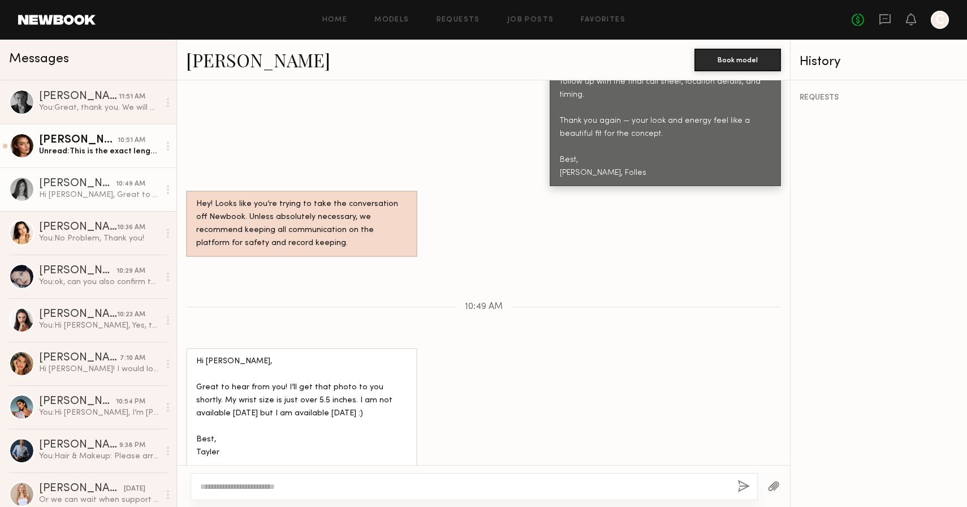
click at [130, 150] on div "Unread: This is the exact length I have right now." at bounding box center [99, 151] width 120 height 11
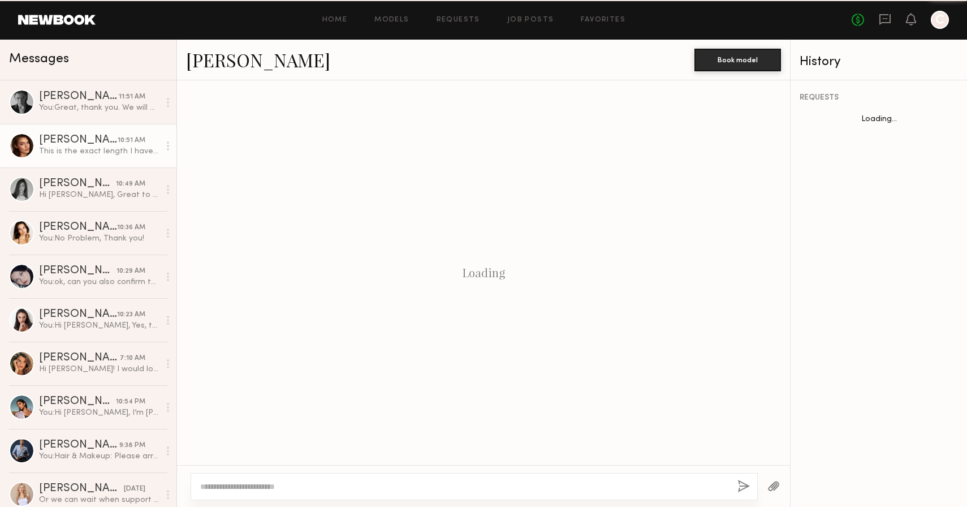
scroll to position [1626, 0]
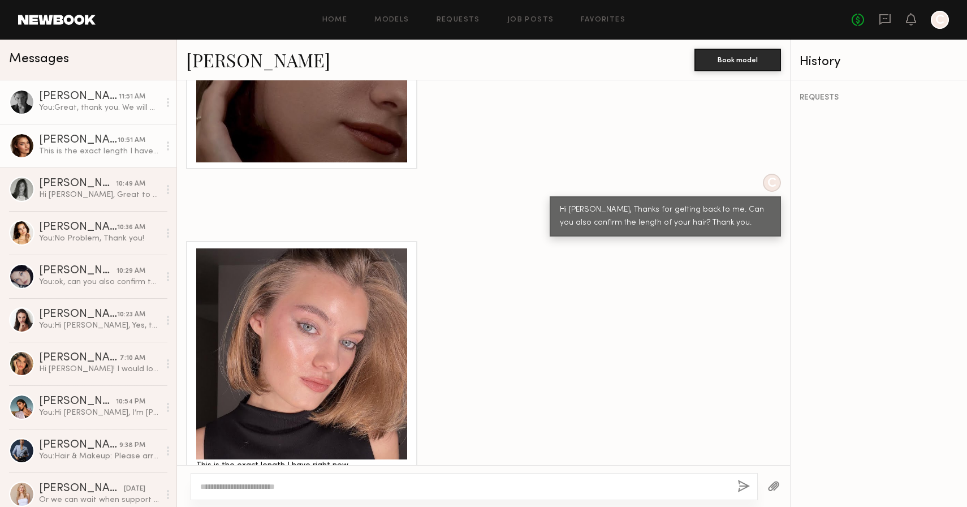
click at [131, 119] on link "Lera G. 11:51 AM You: Great, thank you. We will get back to you later today on …" at bounding box center [88, 102] width 176 height 44
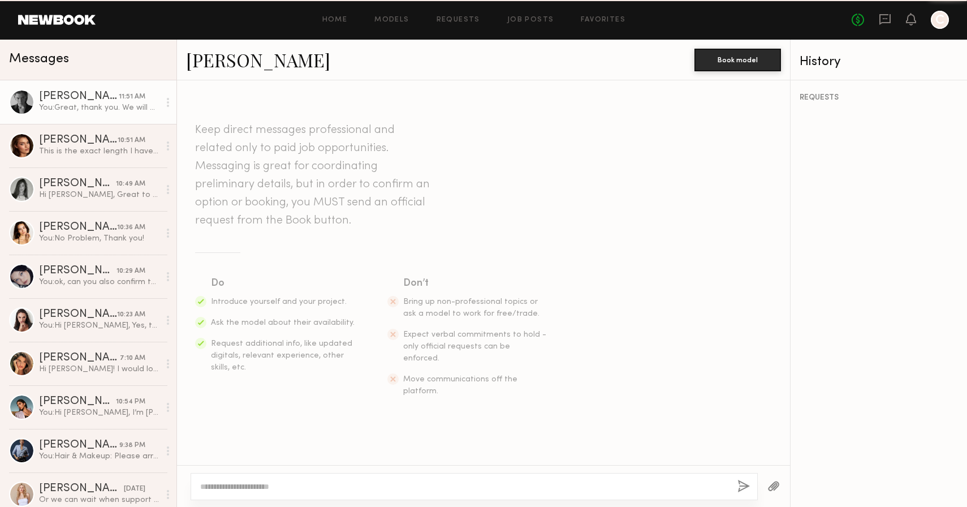
scroll to position [1948, 0]
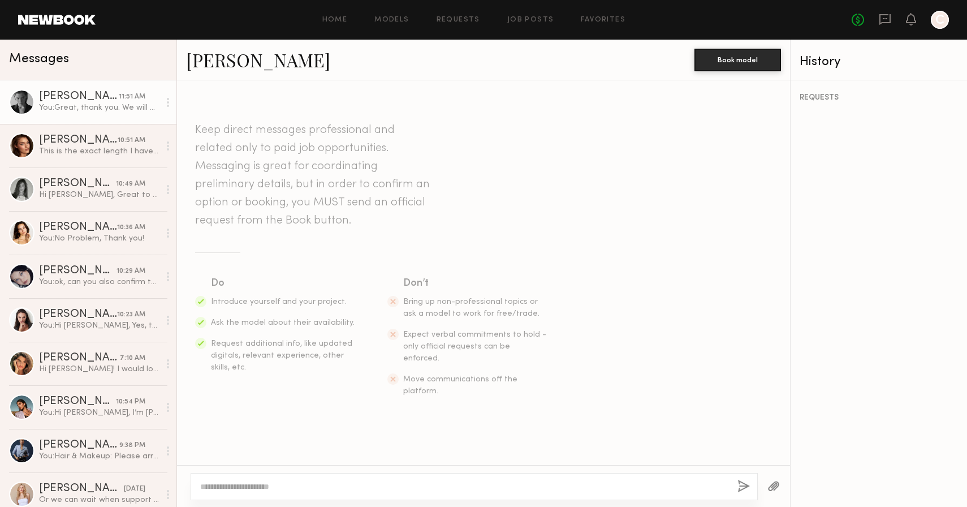
scroll to position [2034, 0]
